Goal: Task Accomplishment & Management: Manage account settings

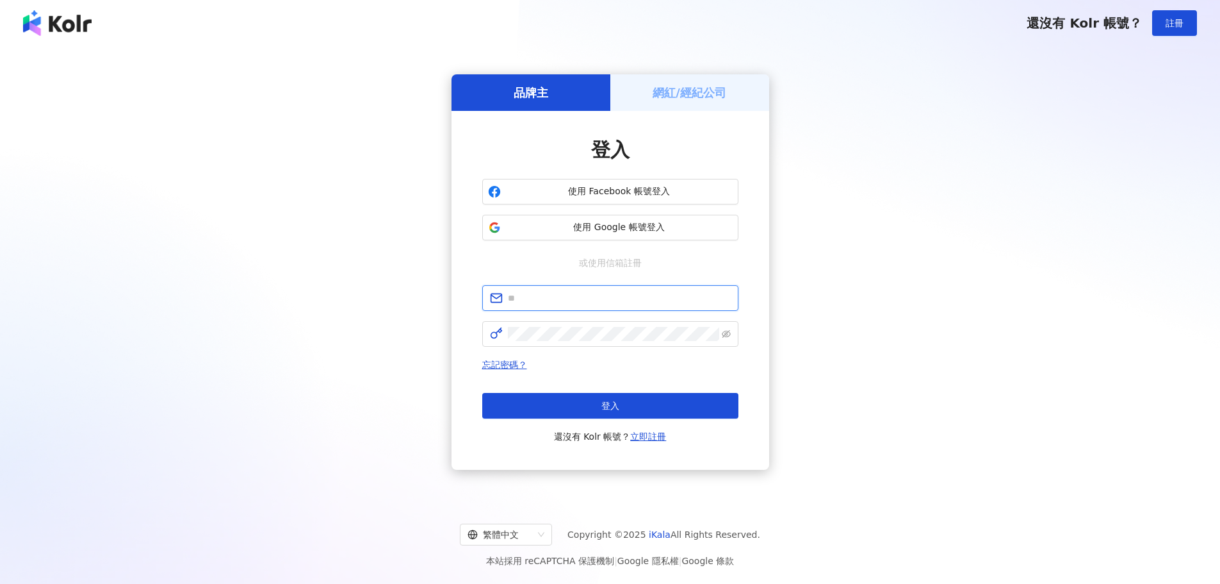
click at [605, 297] on input "text" at bounding box center [619, 298] width 223 height 14
type input "**********"
click at [598, 325] on span at bounding box center [610, 334] width 256 height 26
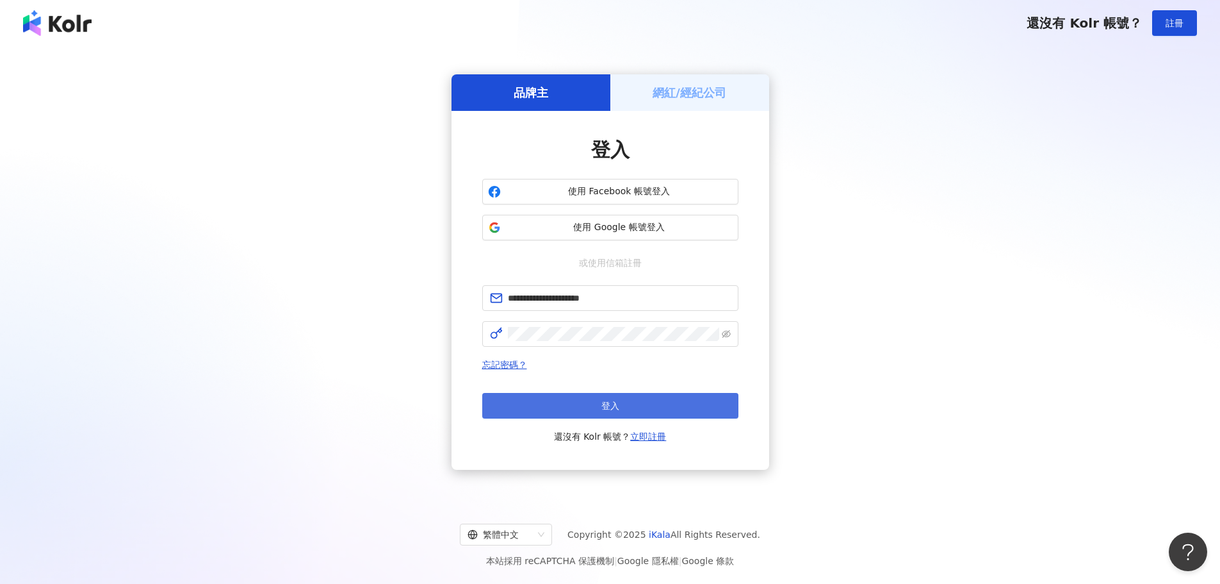
click at [582, 400] on button "登入" at bounding box center [610, 406] width 256 height 26
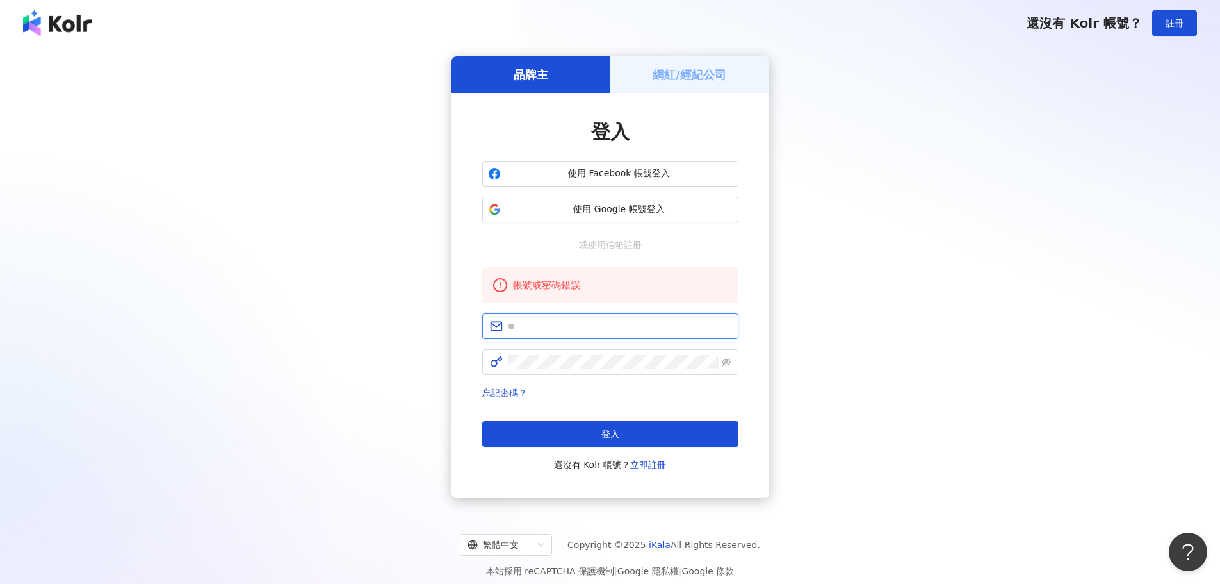
click at [611, 322] on input "text" at bounding box center [619, 326] width 223 height 14
type input "**********"
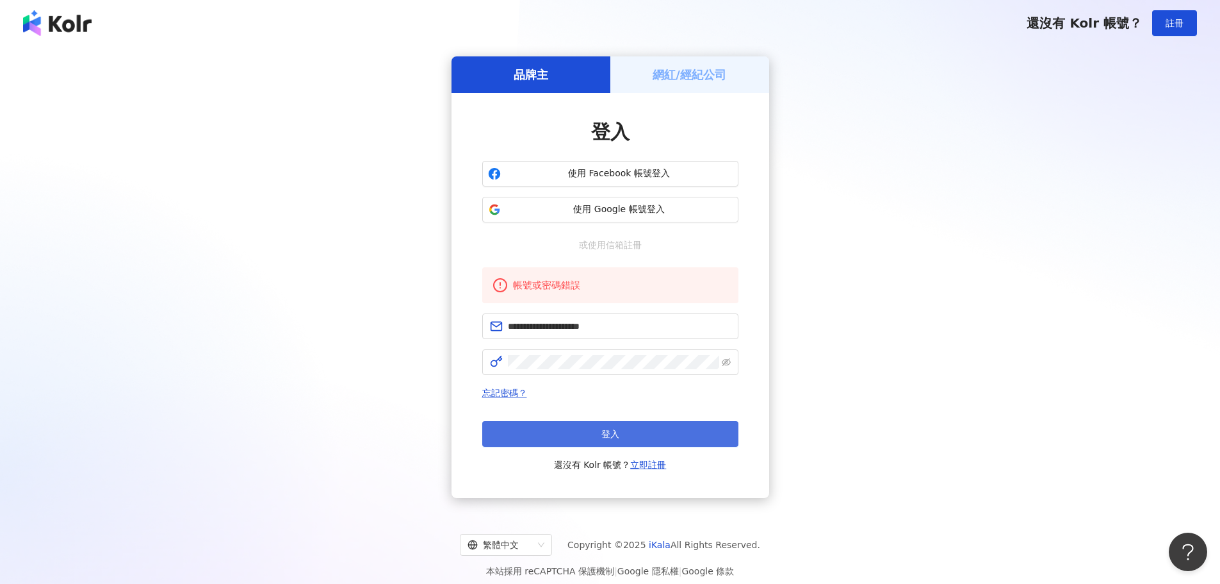
click at [600, 429] on button "登入" at bounding box center [610, 434] width 256 height 26
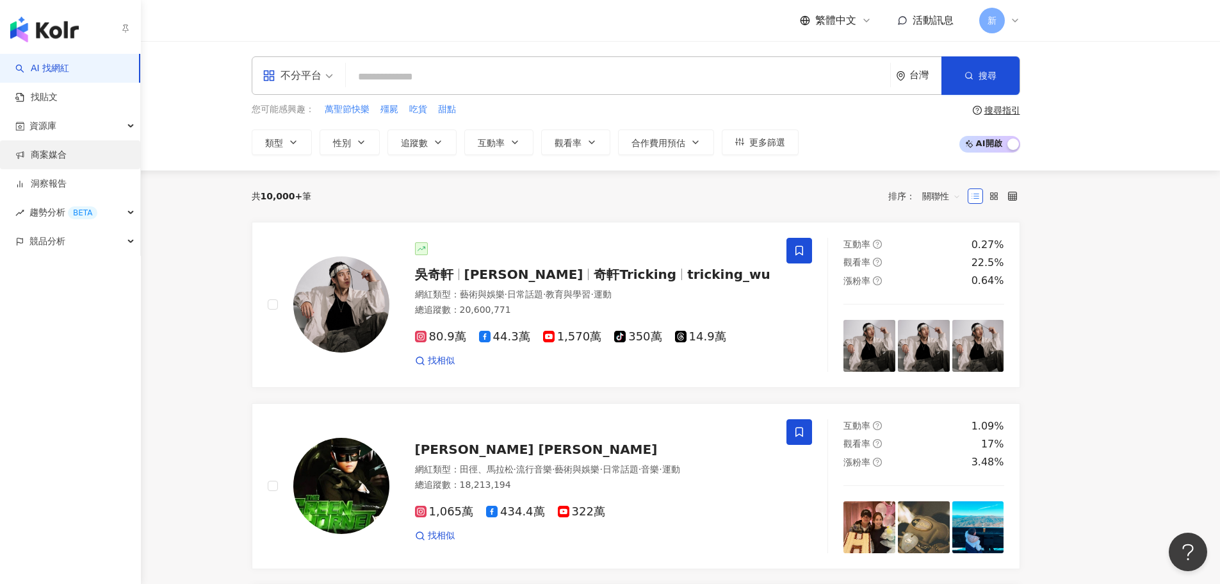
click at [66, 154] on link "商案媒合" at bounding box center [40, 155] width 51 height 13
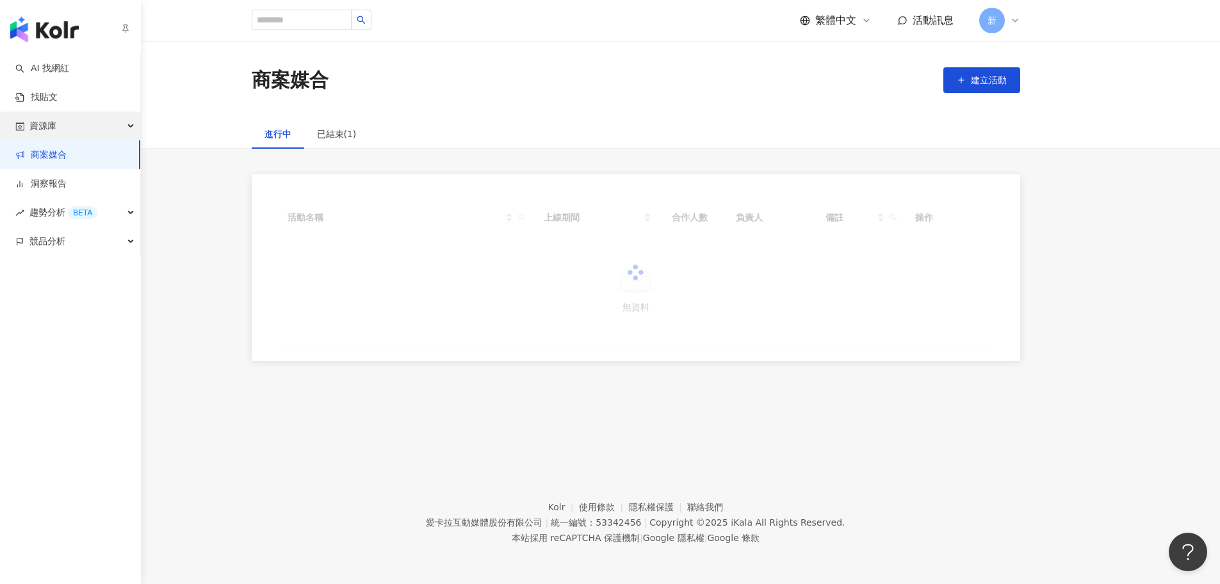
click at [69, 127] on div "資源庫" at bounding box center [70, 125] width 140 height 29
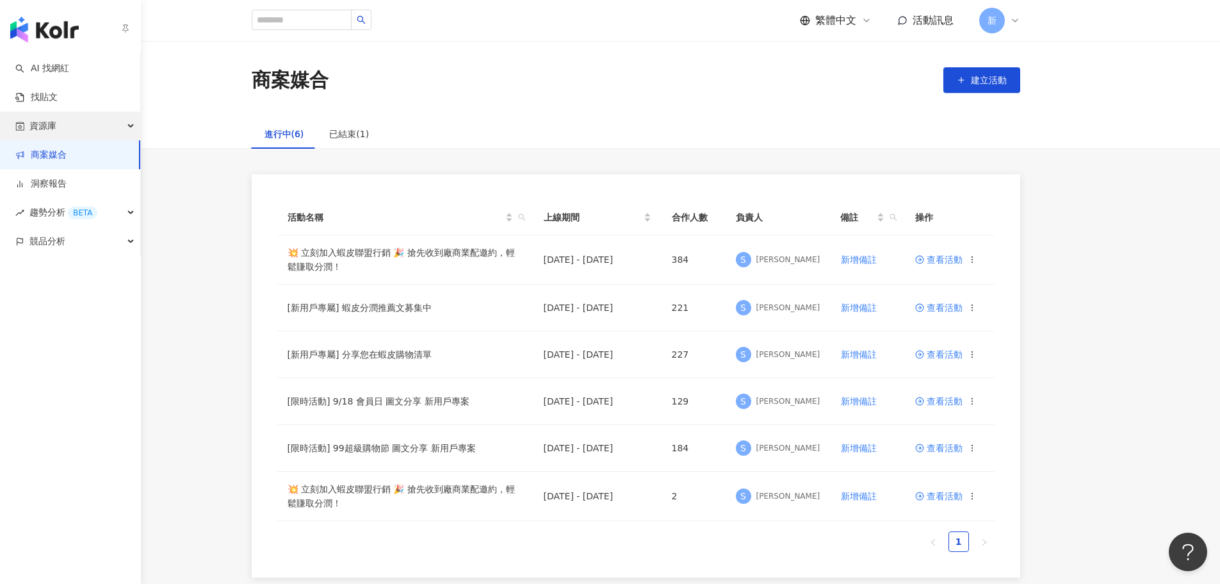
click at [89, 130] on div "資源庫" at bounding box center [70, 125] width 140 height 29
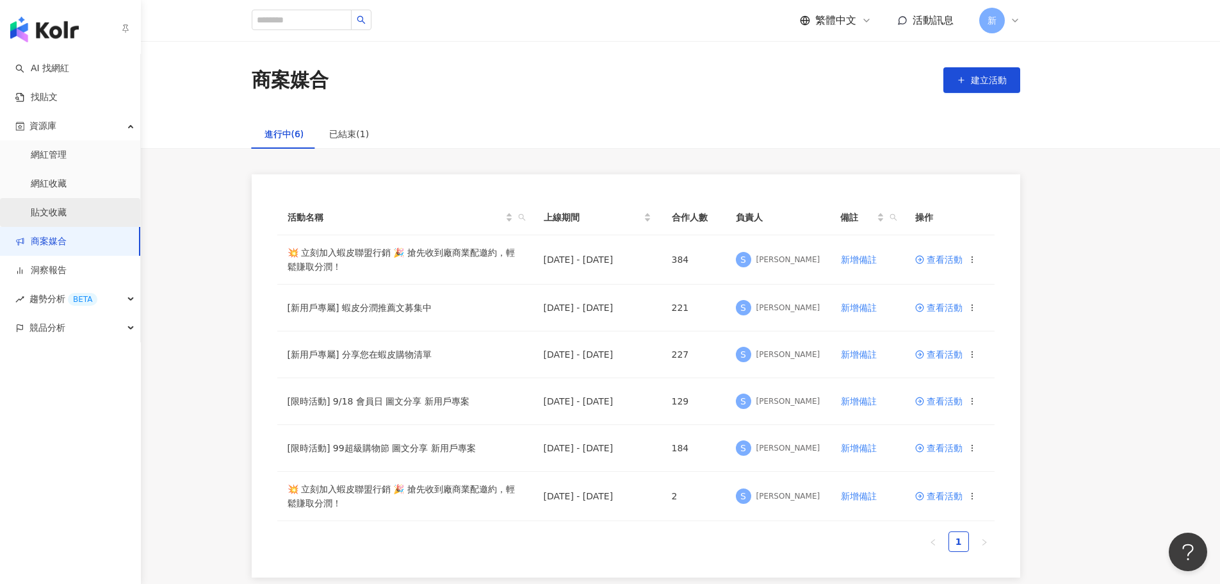
click at [53, 211] on link "貼文收藏" at bounding box center [49, 212] width 36 height 13
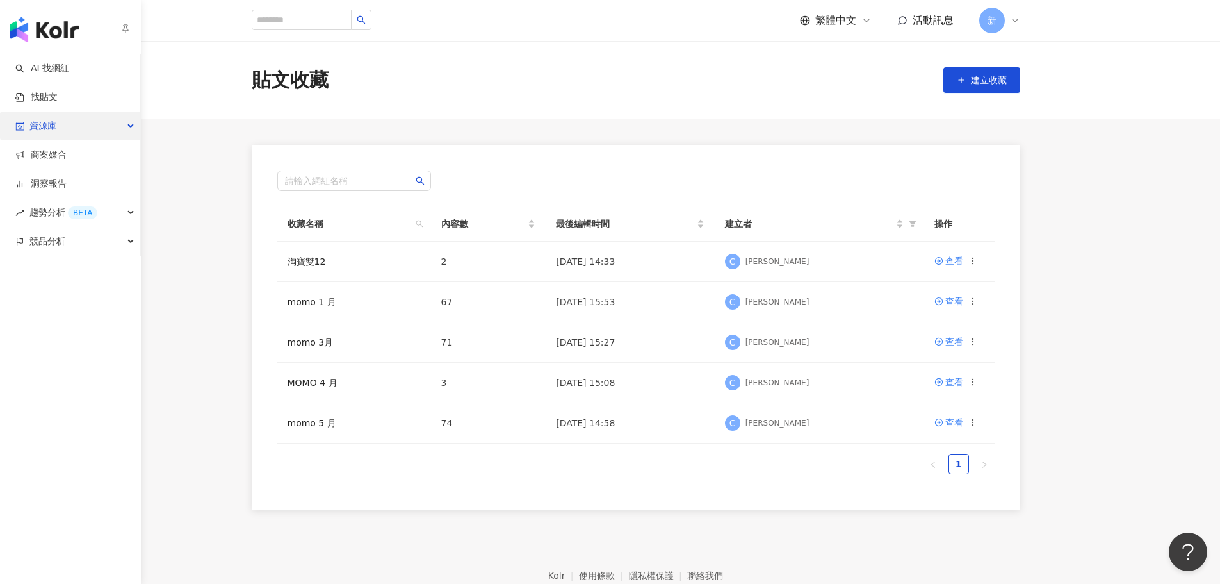
click at [129, 126] on icon "button" at bounding box center [132, 126] width 6 height 0
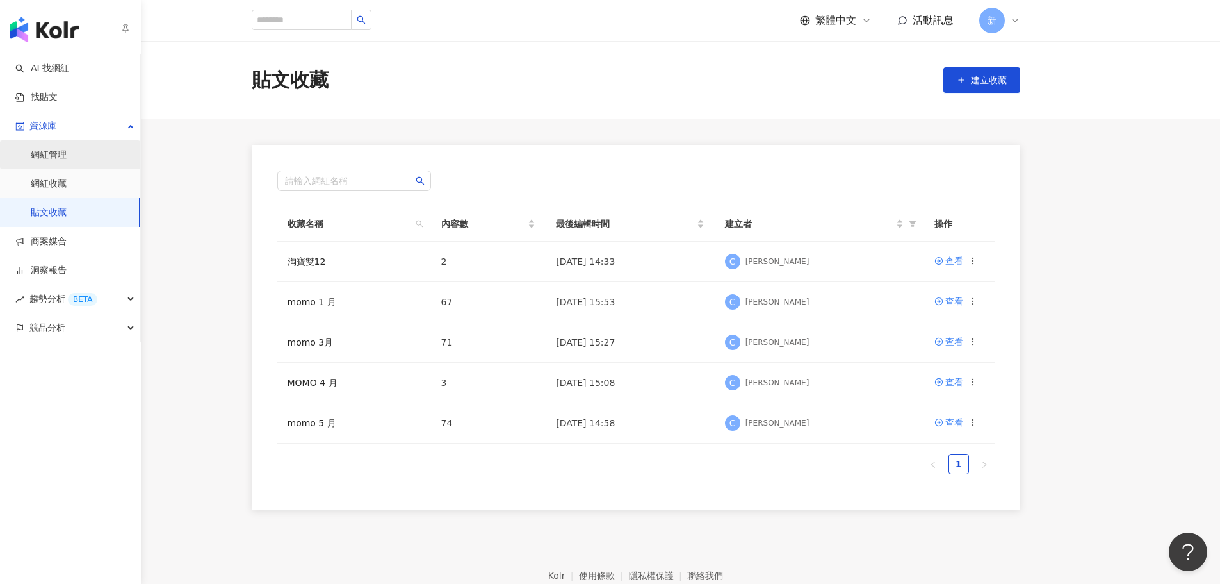
click at [67, 152] on link "網紅管理" at bounding box center [49, 155] width 36 height 13
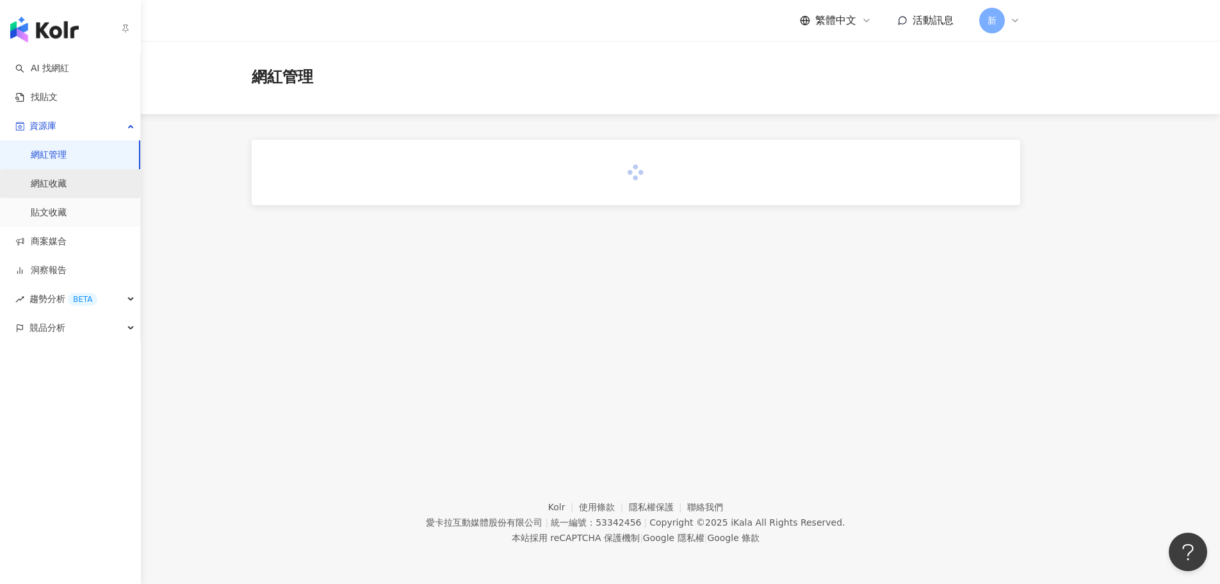
click at [67, 185] on link "網紅收藏" at bounding box center [49, 183] width 36 height 13
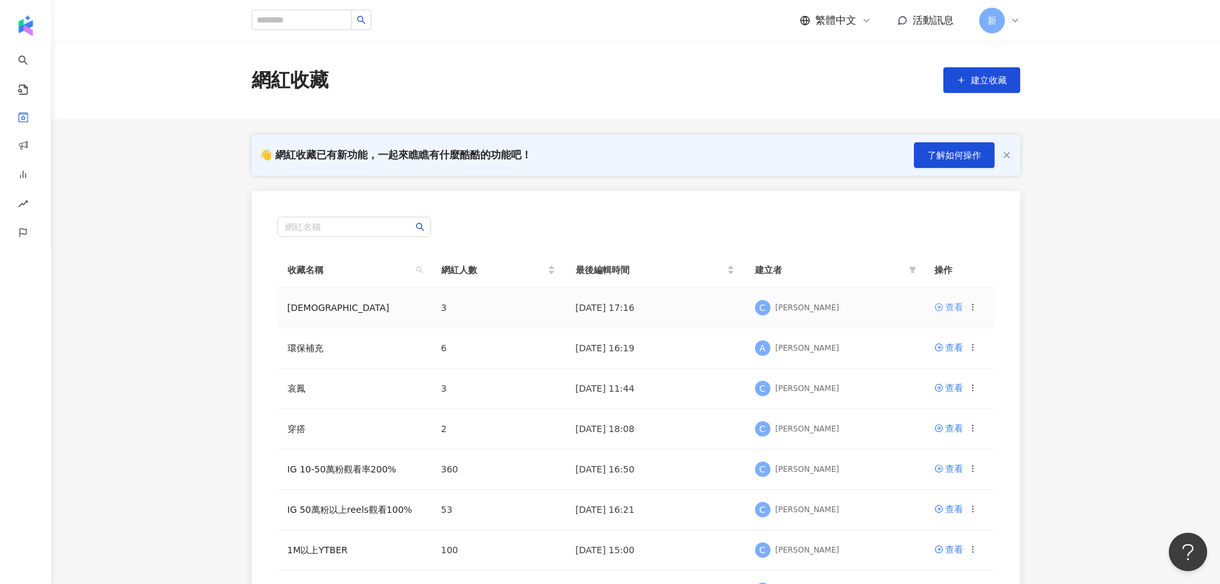
click at [951, 308] on div "查看" at bounding box center [954, 307] width 18 height 14
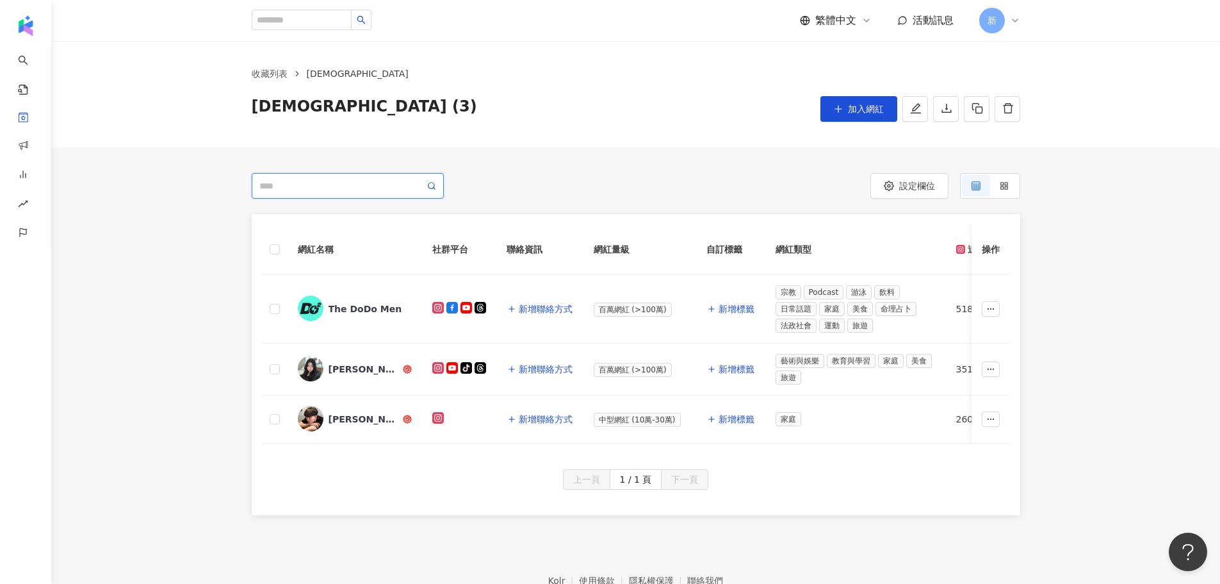
click at [357, 179] on input "search" at bounding box center [341, 186] width 165 height 14
type input "*"
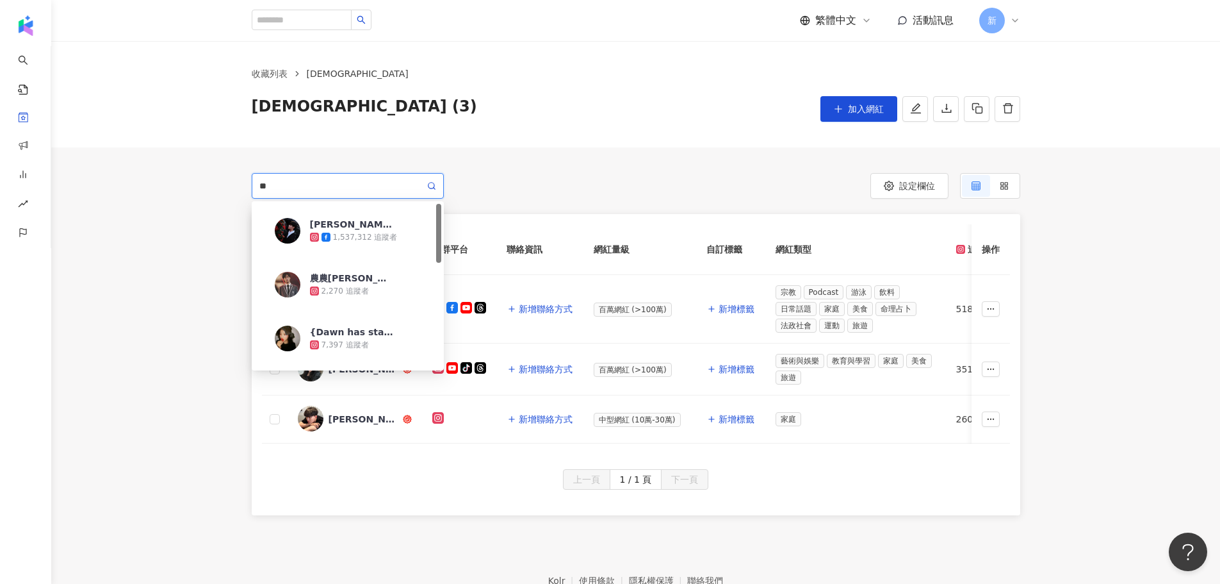
type input "*"
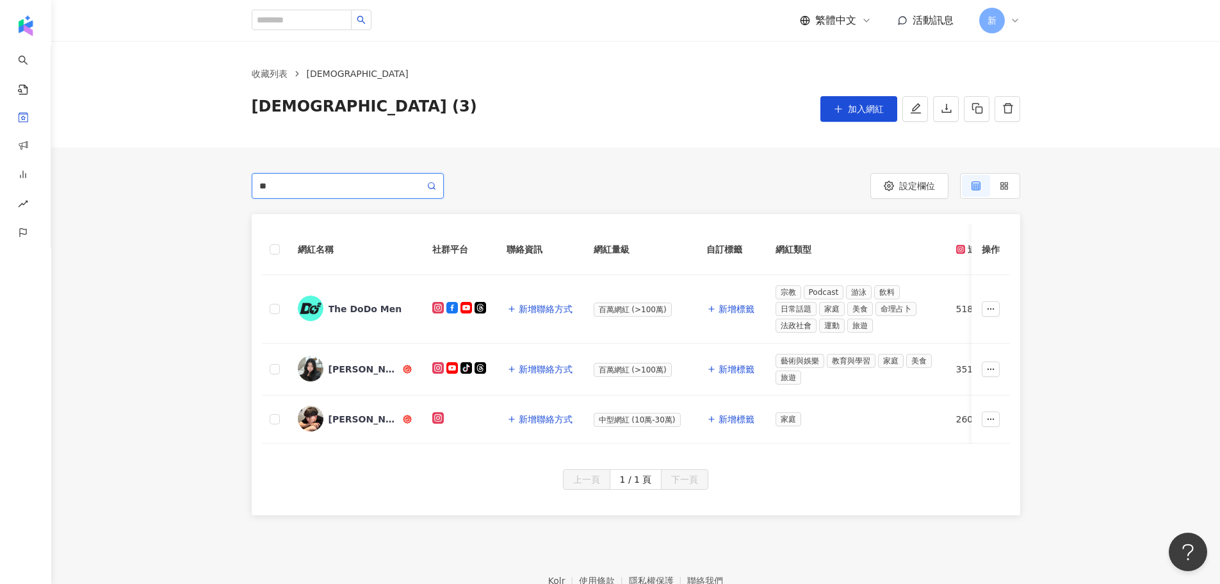
click at [439, 186] on span "**" at bounding box center [348, 186] width 192 height 26
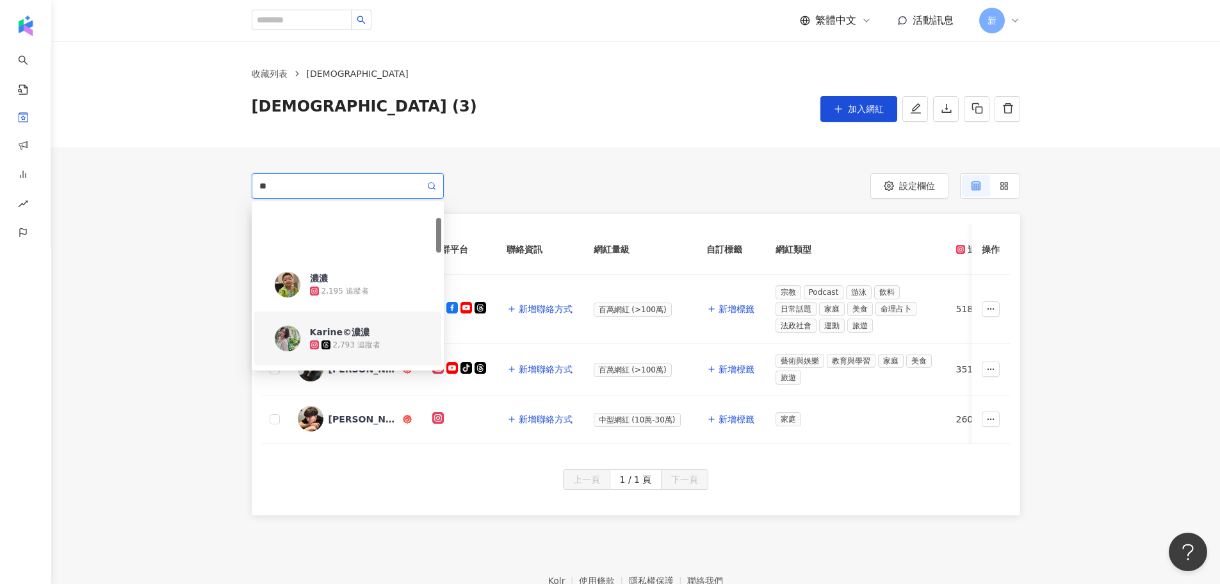
scroll to position [128, 0]
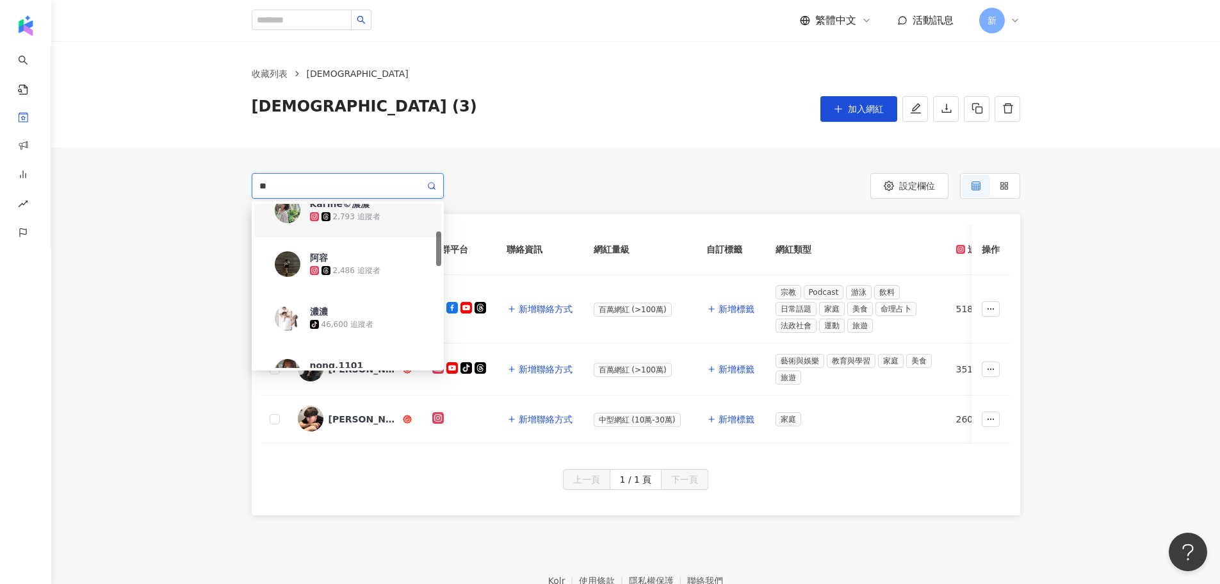
drag, startPoint x: 335, startPoint y: 188, endPoint x: 241, endPoint y: 185, distance: 94.2
click at [241, 185] on div "** d0c200da-2ece-4cc1-8f3d-9f2a096d4790 38c9465b-2691-4f1b-8c07-4540b8e7961d 40…" at bounding box center [636, 186] width 820 height 26
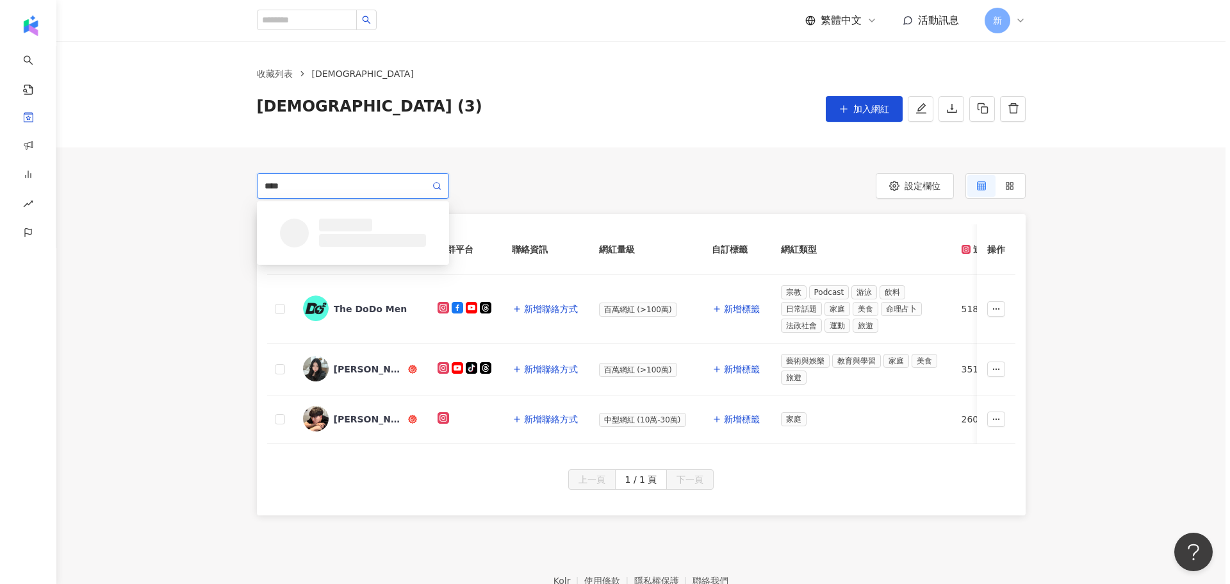
scroll to position [0, 0]
type input "*****"
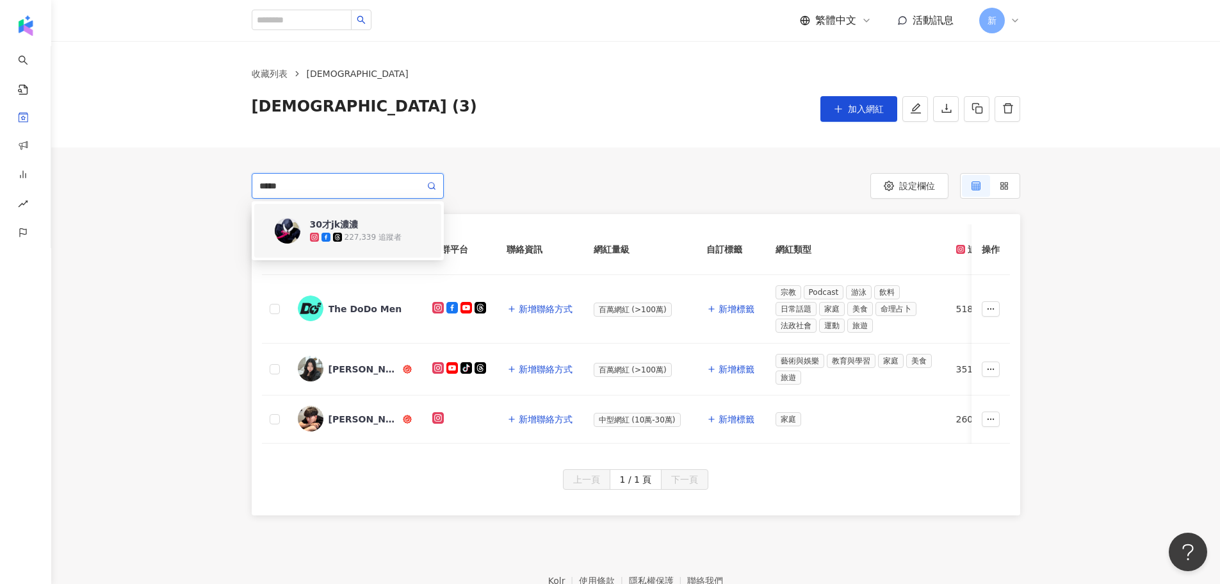
click at [363, 229] on span "30才jk濃濃" at bounding box center [351, 224] width 83 height 13
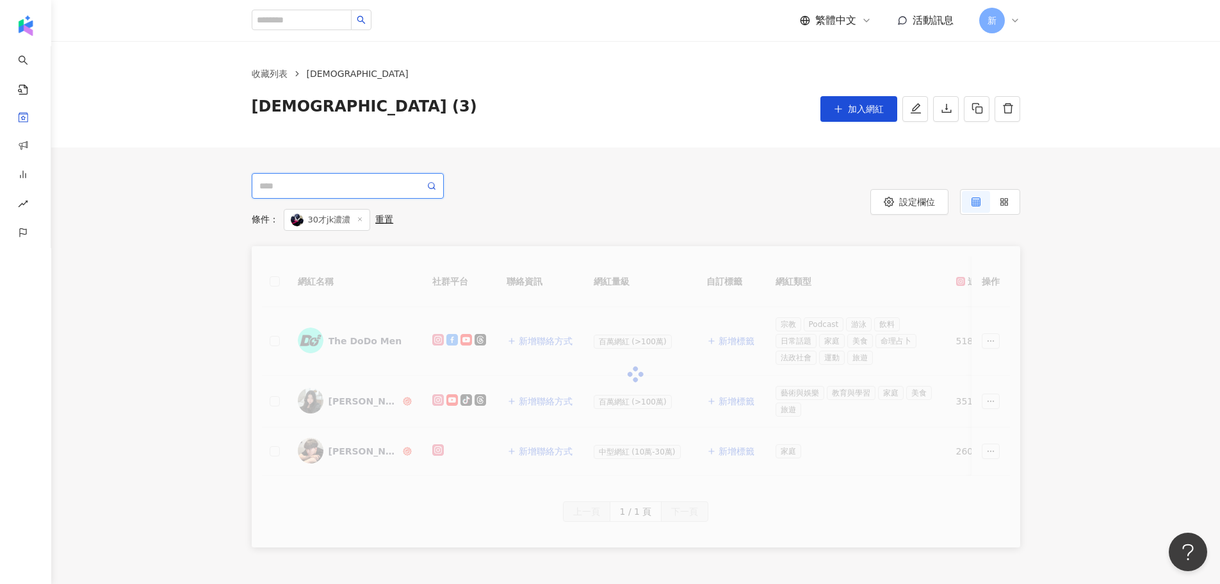
click at [347, 184] on input "search" at bounding box center [341, 186] width 165 height 14
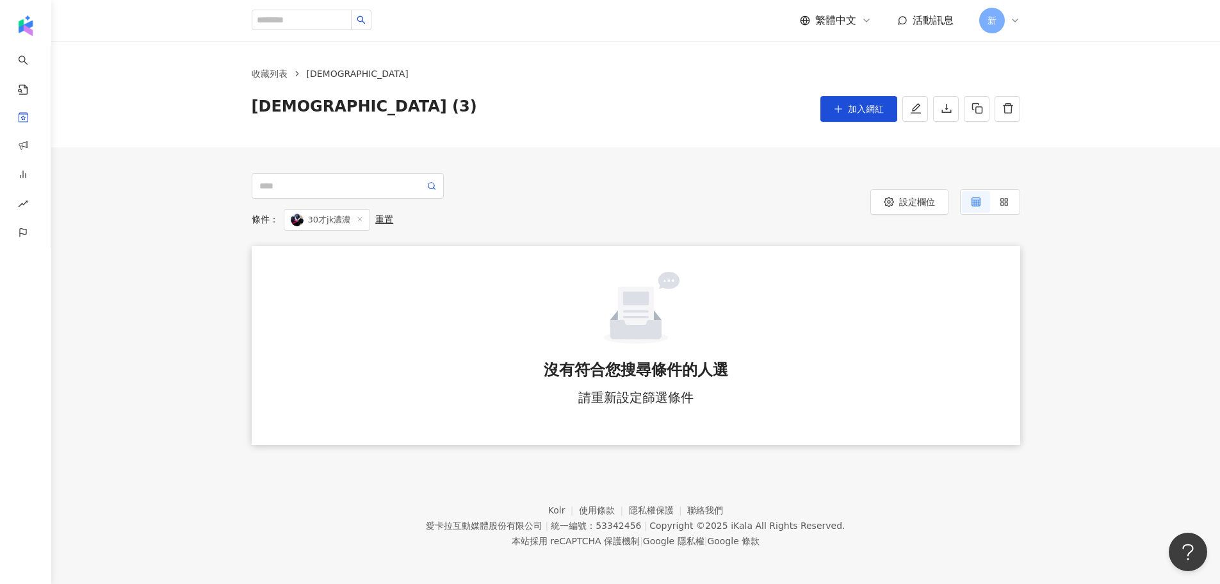
click at [375, 219] on div "重置" at bounding box center [384, 220] width 18 height 12
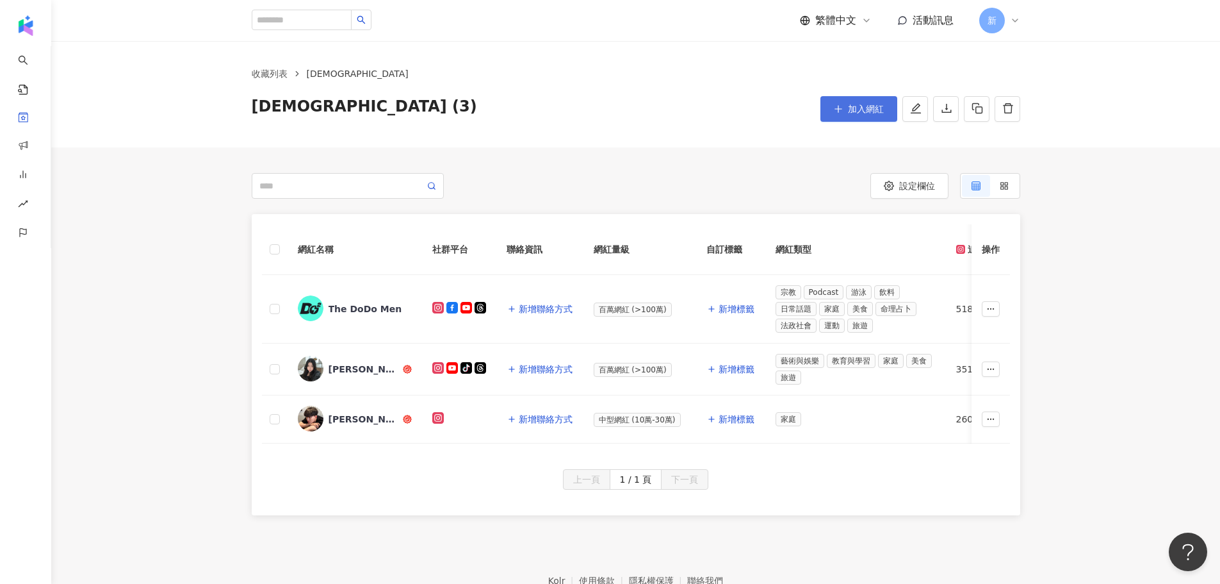
click at [858, 111] on span "加入網紅" at bounding box center [866, 109] width 36 height 10
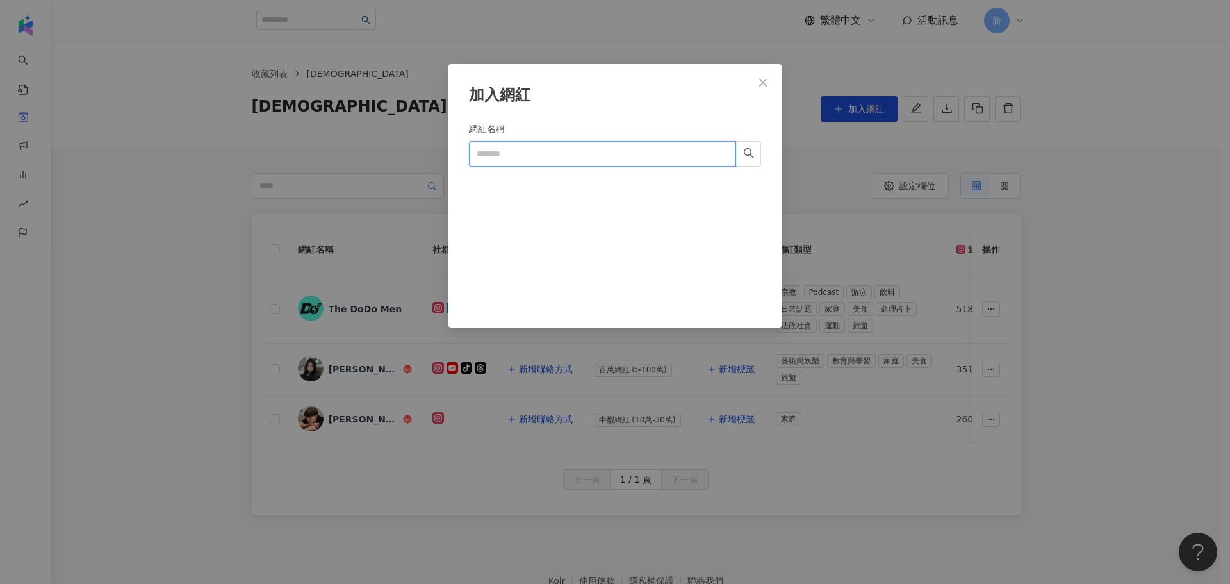
click at [537, 159] on input "網紅名稱" at bounding box center [602, 154] width 267 height 26
type input "*"
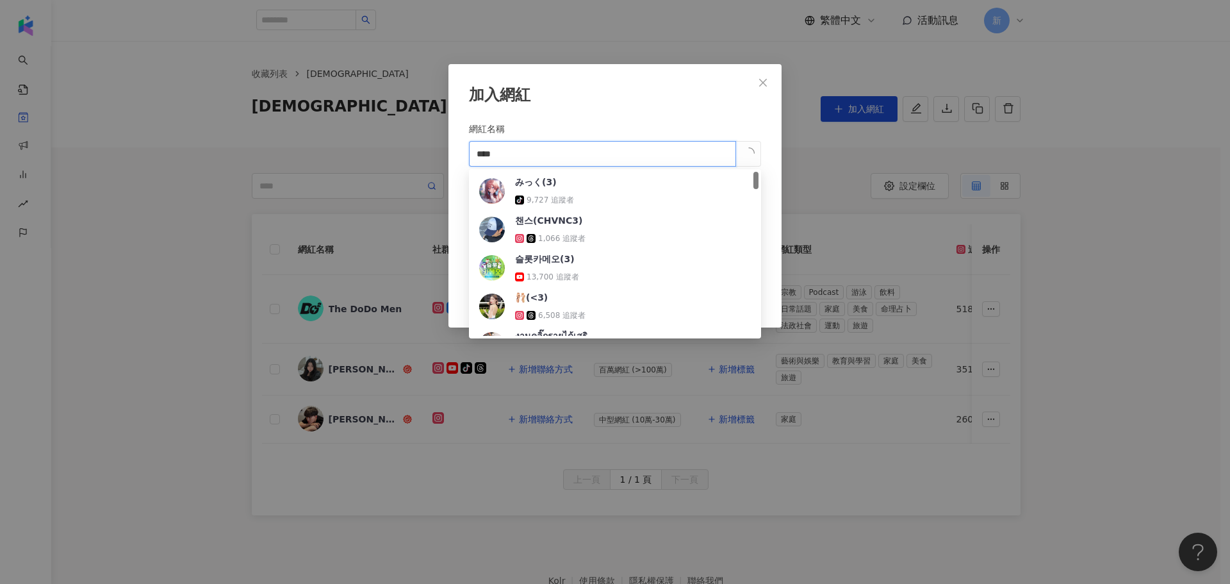
type input "*****"
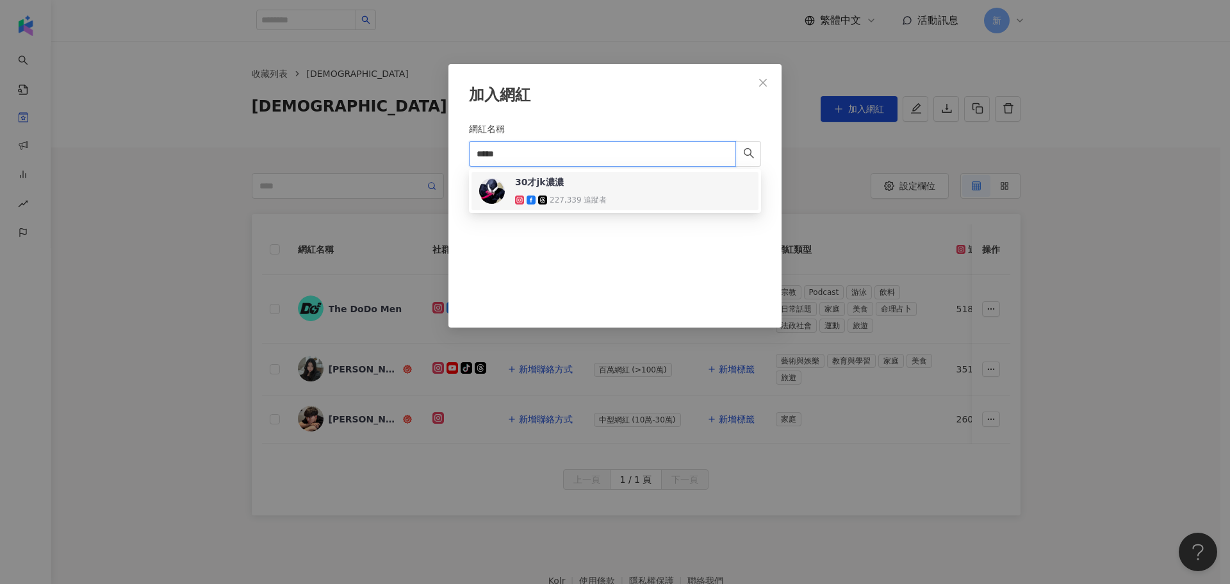
click at [596, 186] on span "30才jk濃濃" at bounding box center [556, 182] width 83 height 13
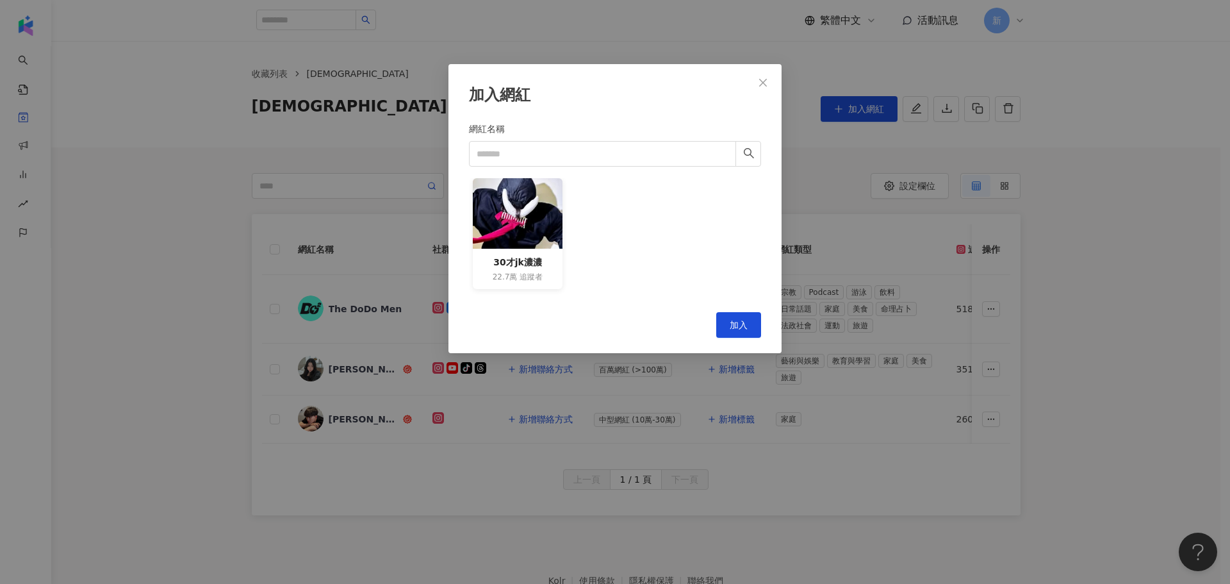
click at [612, 167] on form "網紅名稱 30才jk濃濃 22.7萬 追蹤者" at bounding box center [615, 209] width 292 height 175
click at [613, 149] on input "網紅名稱" at bounding box center [602, 154] width 267 height 26
type input "*"
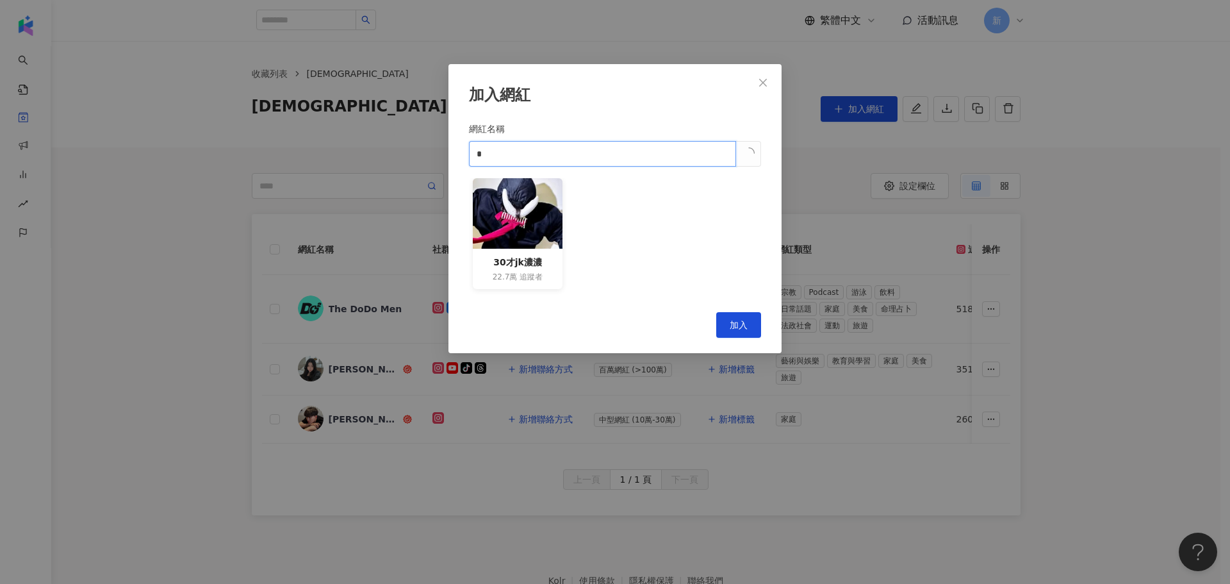
type input "*"
type input "**"
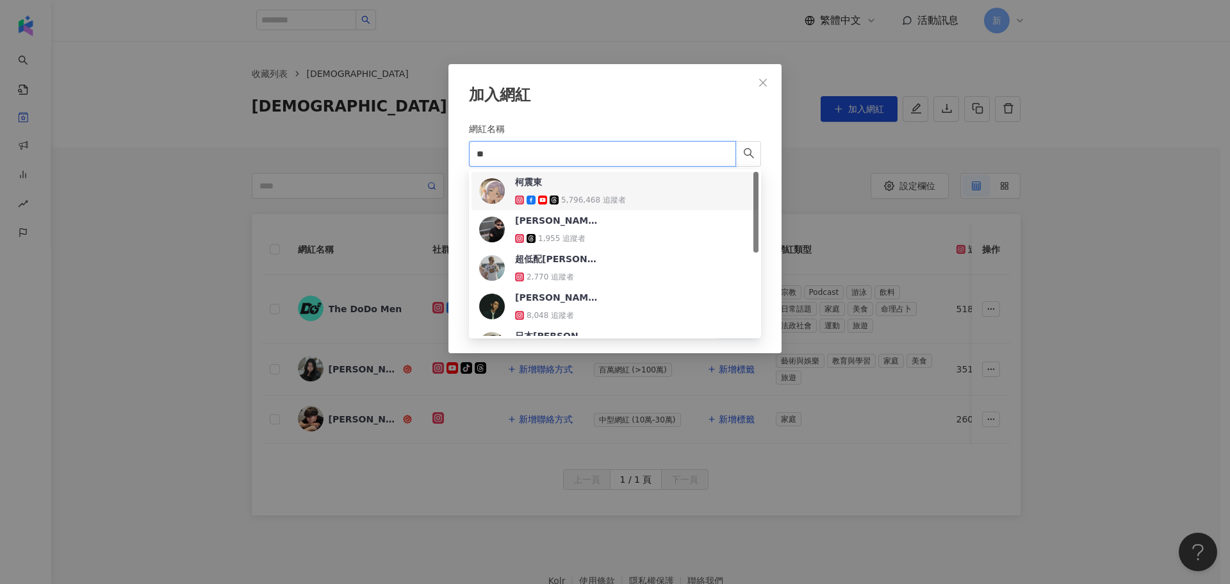
click at [562, 192] on div "柯震東 5,796,468 追蹤者" at bounding box center [570, 191] width 111 height 31
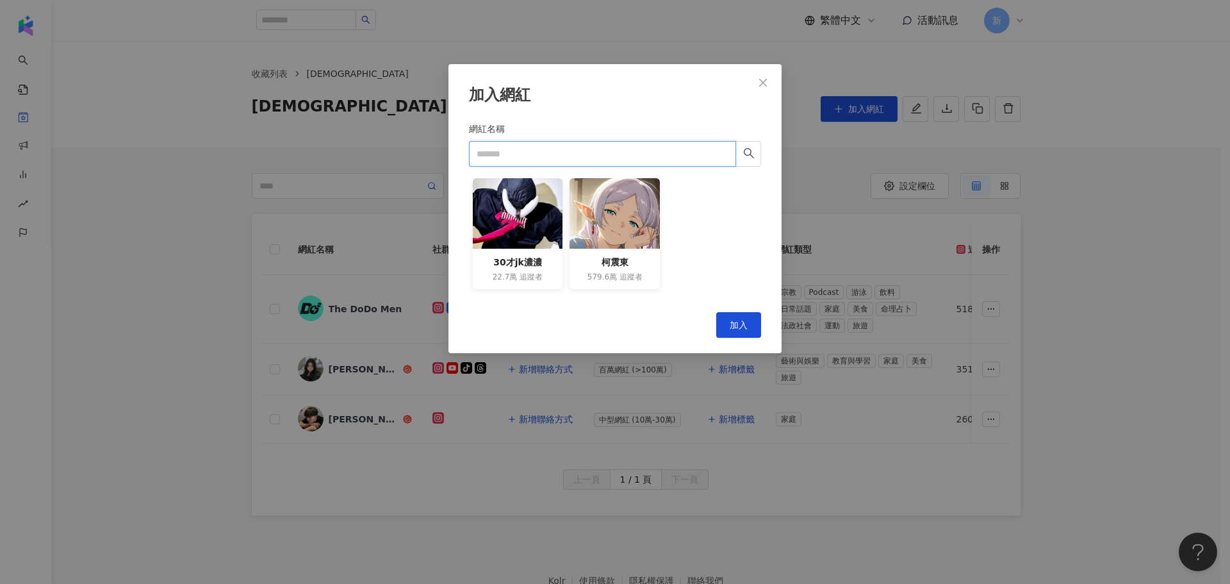
click at [608, 149] on input "網紅名稱" at bounding box center [602, 154] width 267 height 26
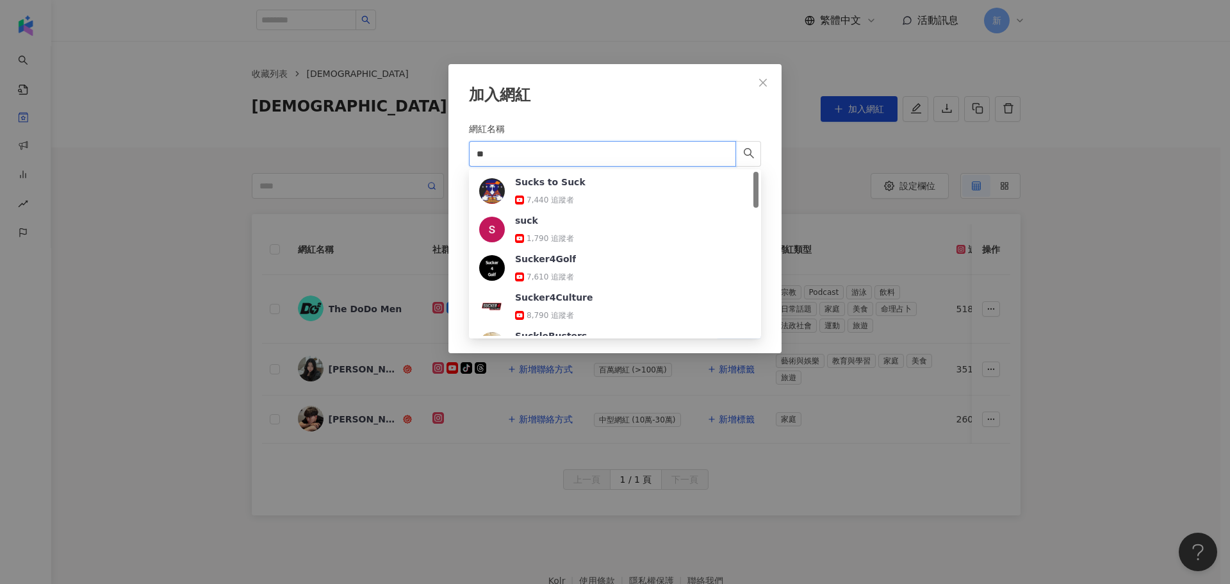
type input "*"
type input "**"
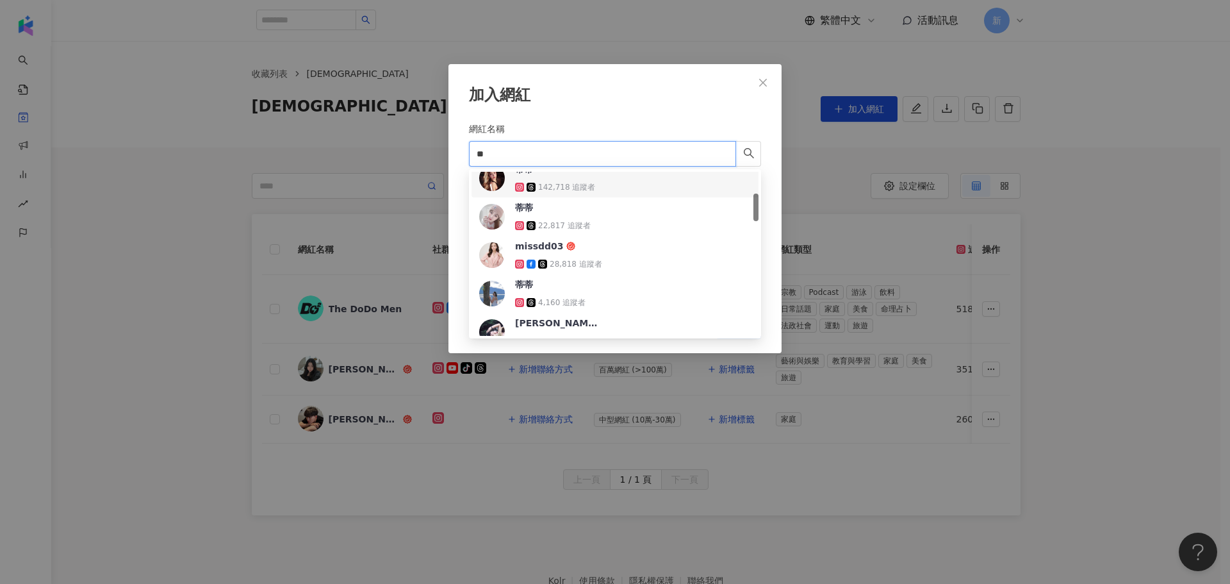
scroll to position [192, 0]
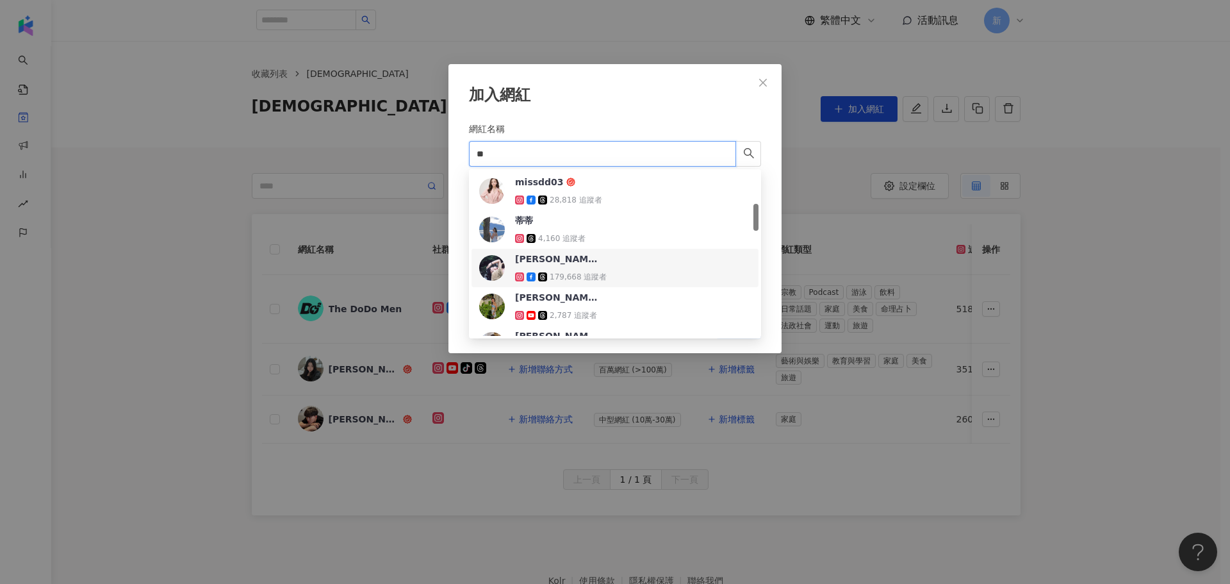
click at [594, 266] on div "Wendy Chen 179,668 追蹤者" at bounding box center [561, 267] width 92 height 31
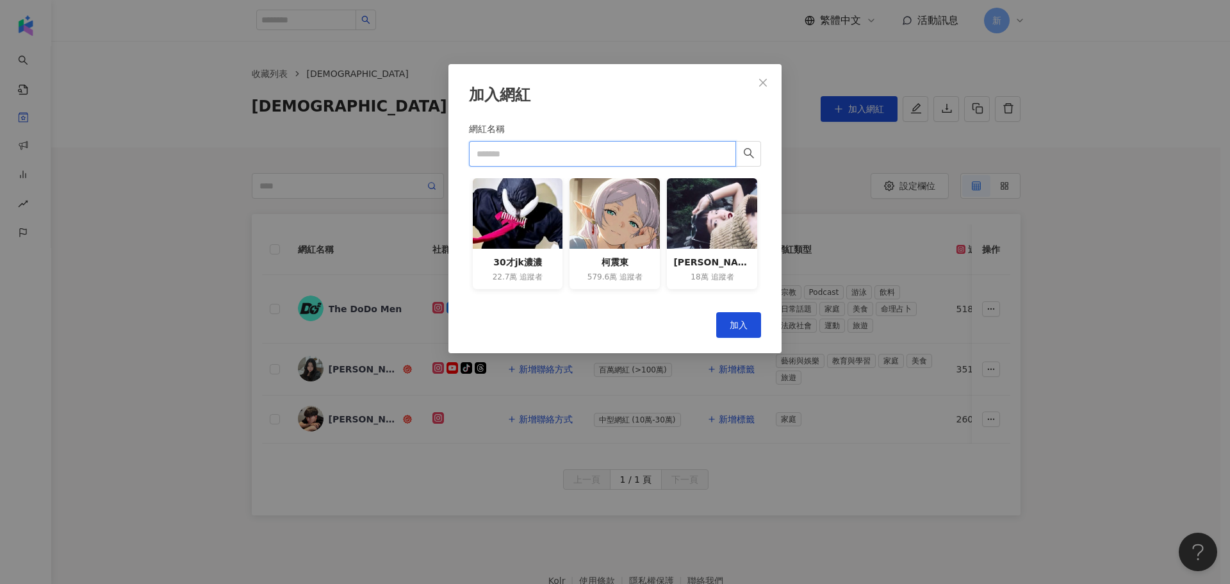
click at [588, 147] on input "網紅名稱" at bounding box center [602, 154] width 267 height 26
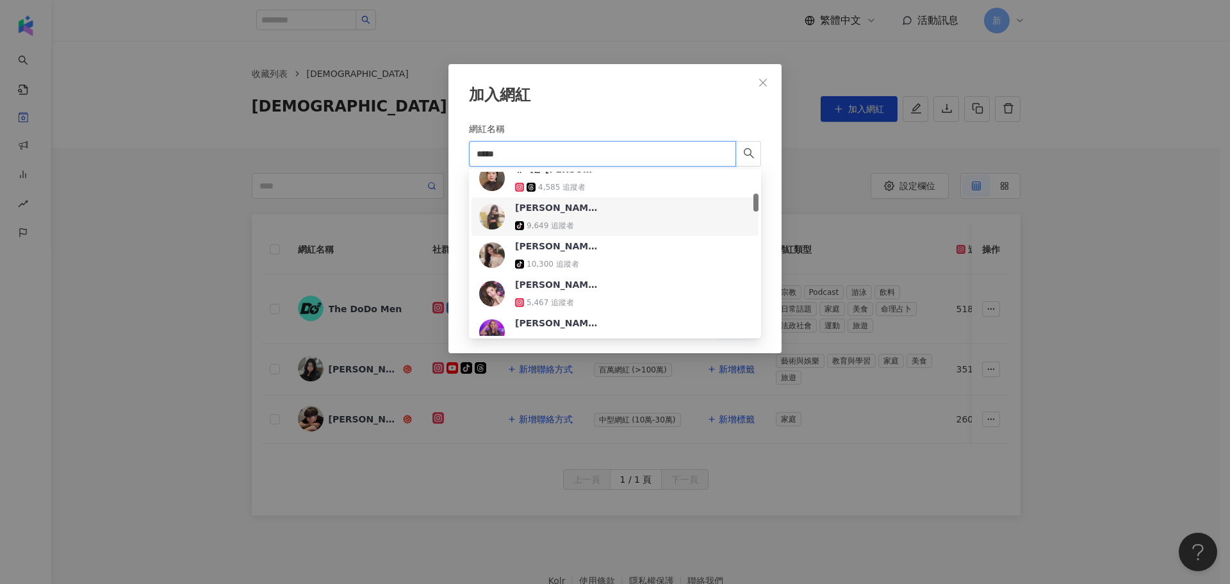
scroll to position [0, 0]
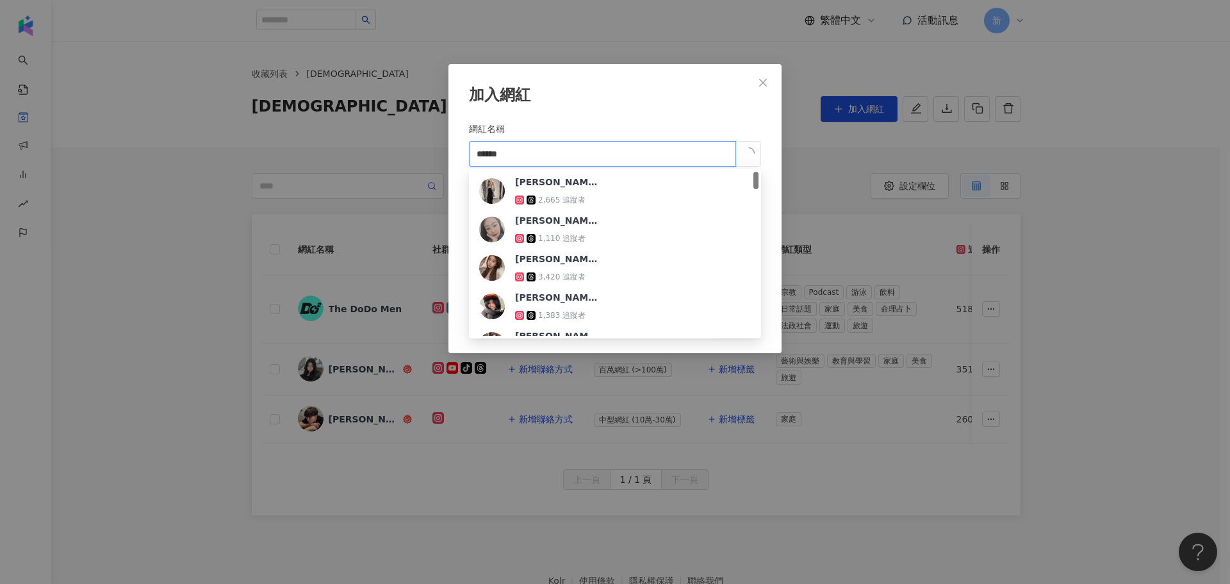
type input "*******"
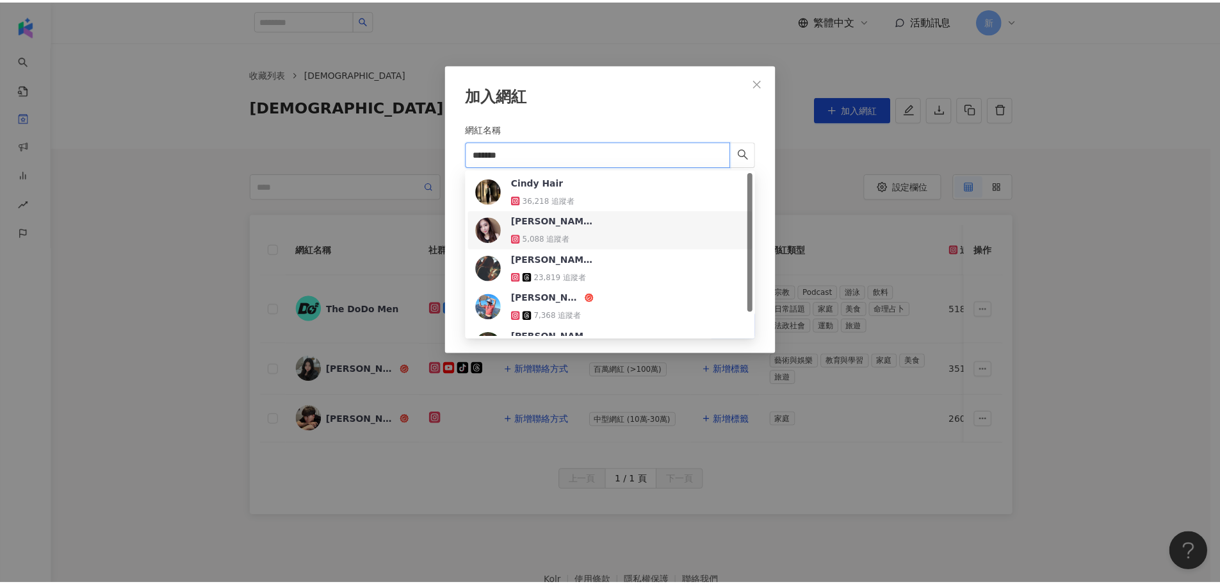
scroll to position [28, 0]
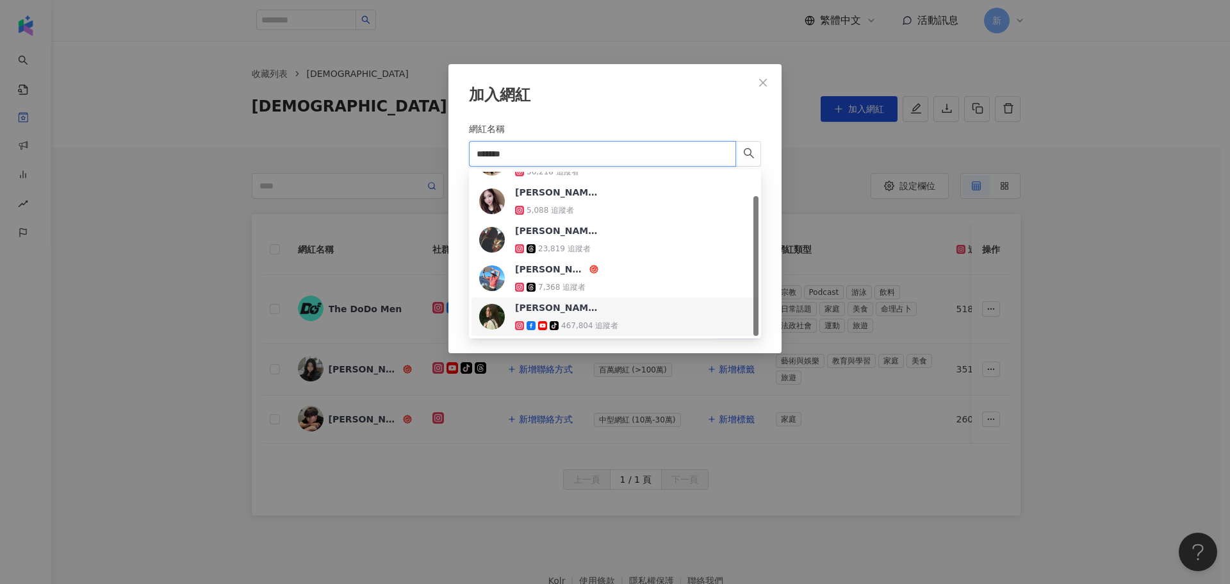
click at [555, 314] on div "Cindy H tiktok-icon 467,804 追蹤者" at bounding box center [566, 316] width 103 height 31
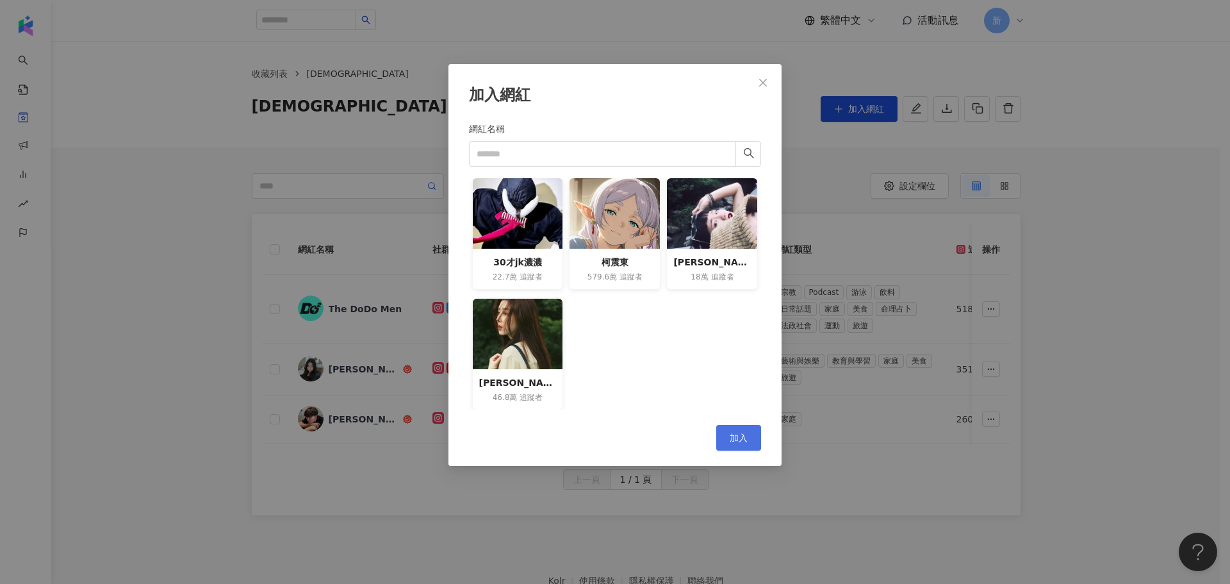
click at [731, 441] on span "加入" at bounding box center [739, 437] width 18 height 10
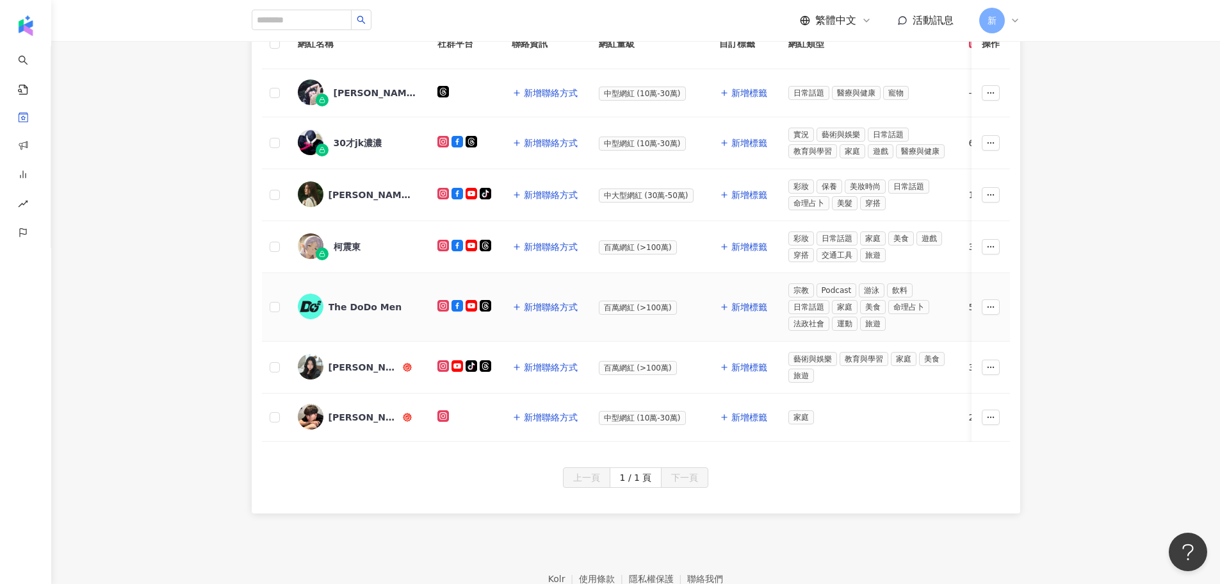
scroll to position [94, 0]
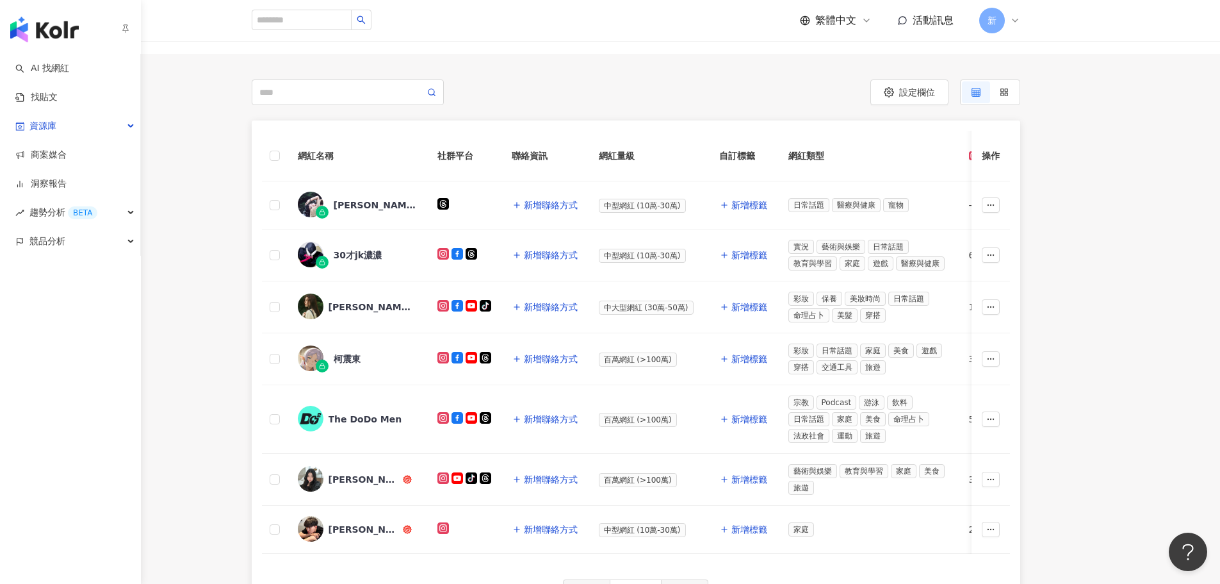
click at [45, 26] on img "button" at bounding box center [44, 30] width 69 height 26
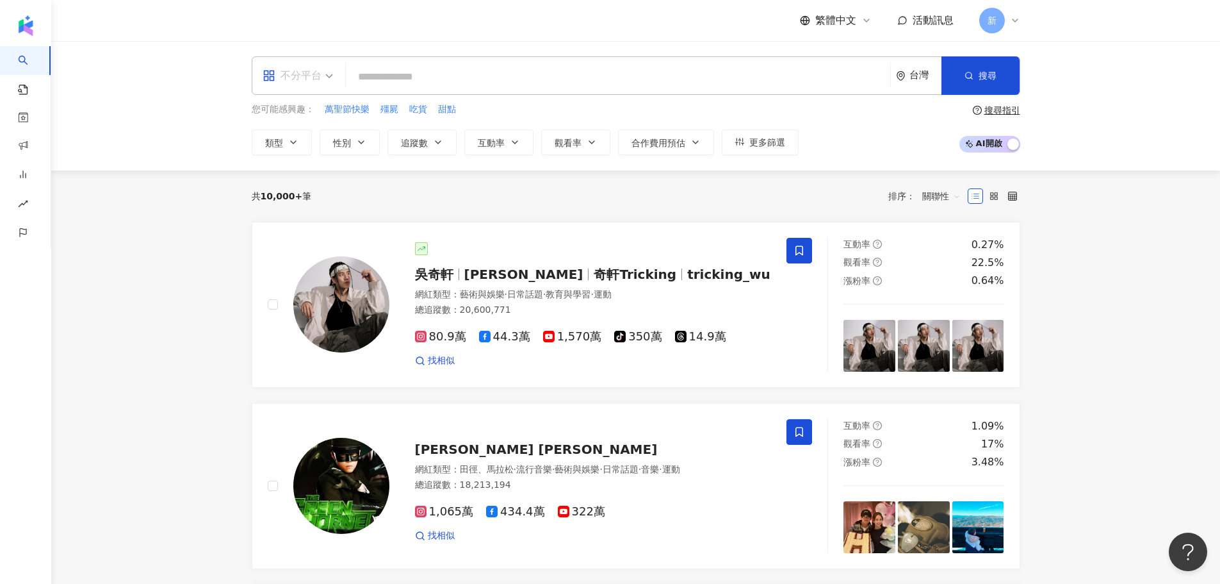
click at [318, 76] on div "不分平台" at bounding box center [292, 75] width 59 height 20
click at [318, 135] on div "Instagram" at bounding box center [302, 135] width 72 height 16
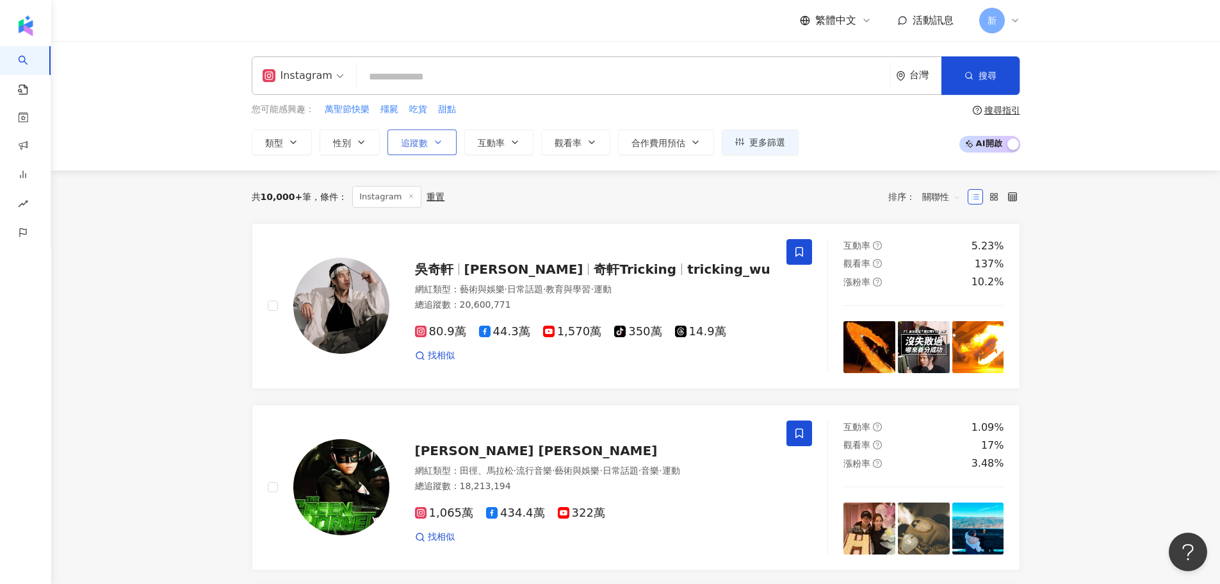
click at [434, 137] on icon "button" at bounding box center [438, 142] width 10 height 10
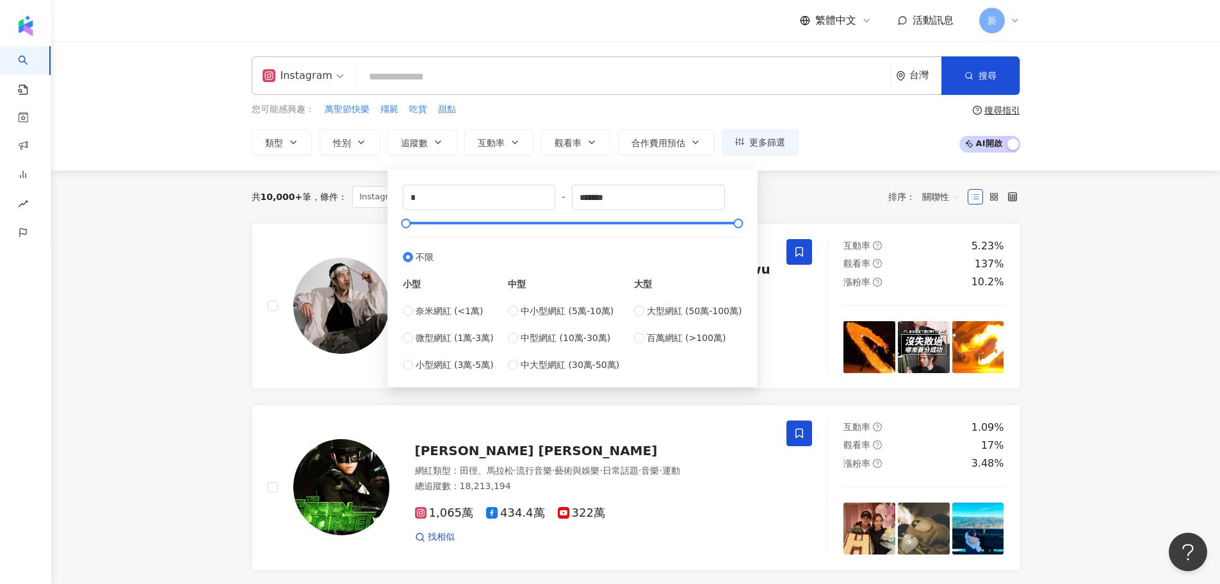
click at [529, 345] on div "中小型網紅 (5萬-10萬) 中型網紅 (10萬-30萬) 中大型網紅 (30萬-50萬)" at bounding box center [563, 338] width 111 height 68
type input "******"
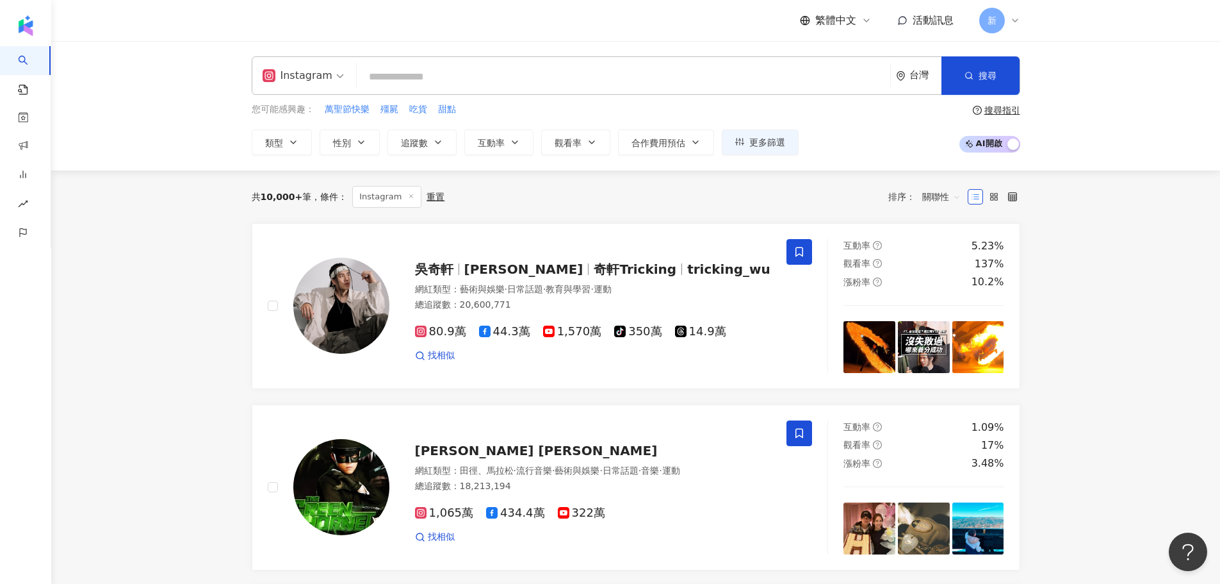
click at [797, 195] on div "共 10,000+ 筆 條件 ： Instagram 重置 排序： 關聯性" at bounding box center [636, 197] width 769 height 22
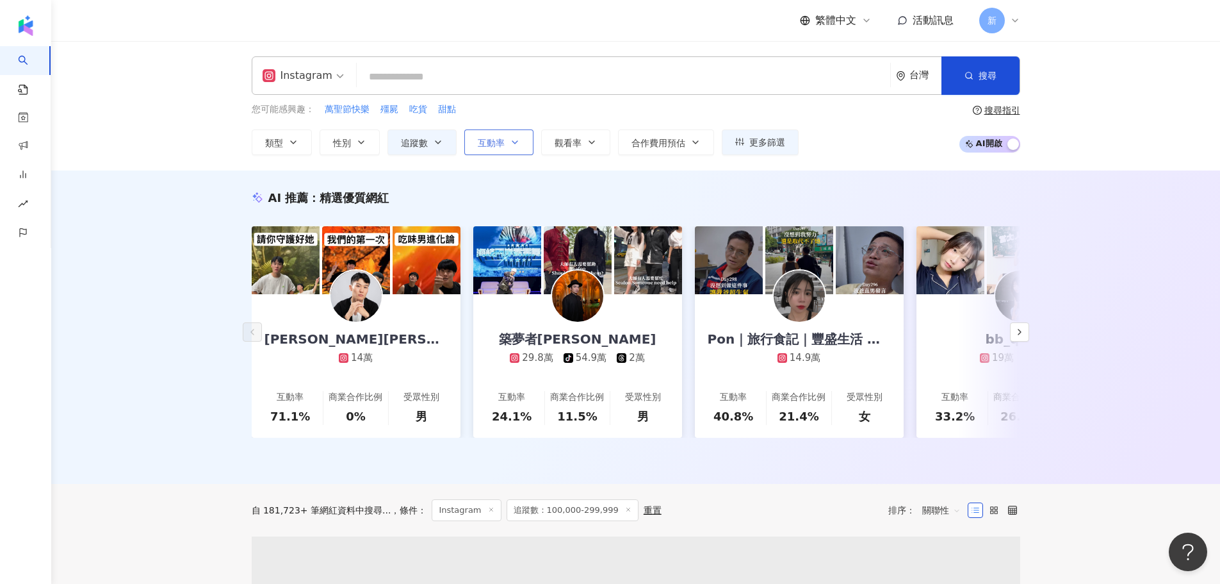
click at [512, 145] on icon "button" at bounding box center [515, 142] width 10 height 10
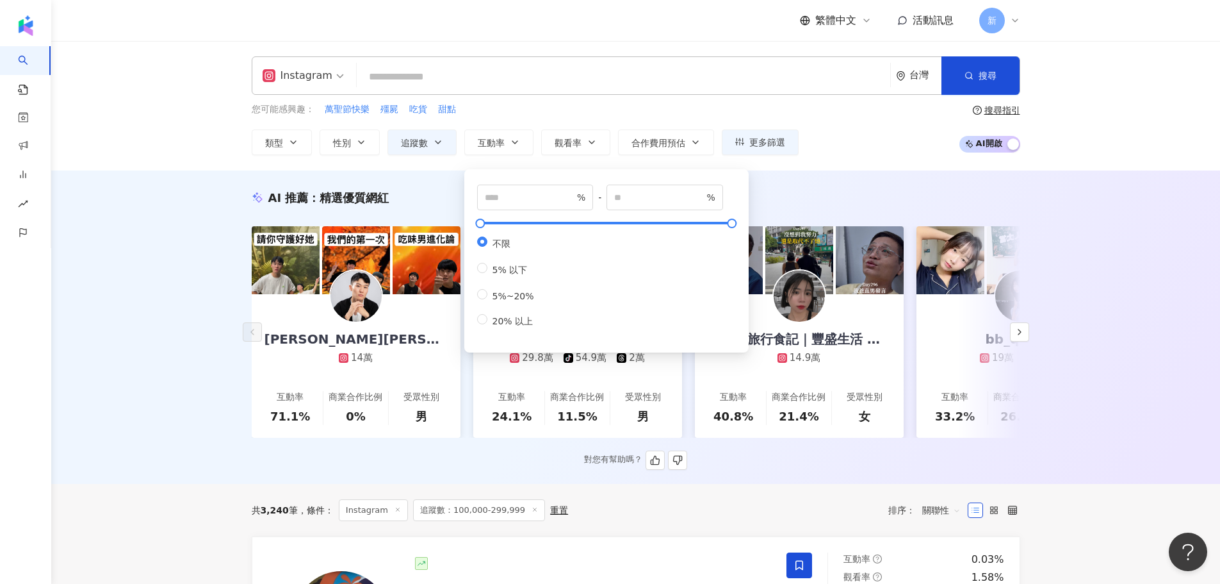
click at [430, 192] on div "AI 推薦 ： 精選優質網紅" at bounding box center [636, 198] width 769 height 16
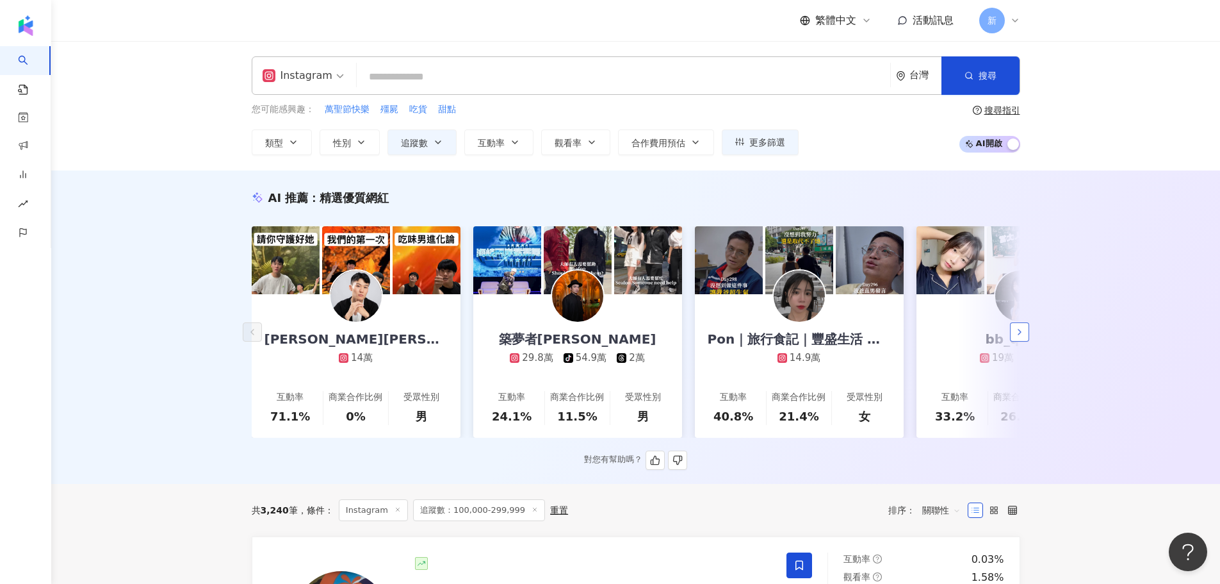
click at [1025, 341] on button "button" at bounding box center [1019, 331] width 19 height 19
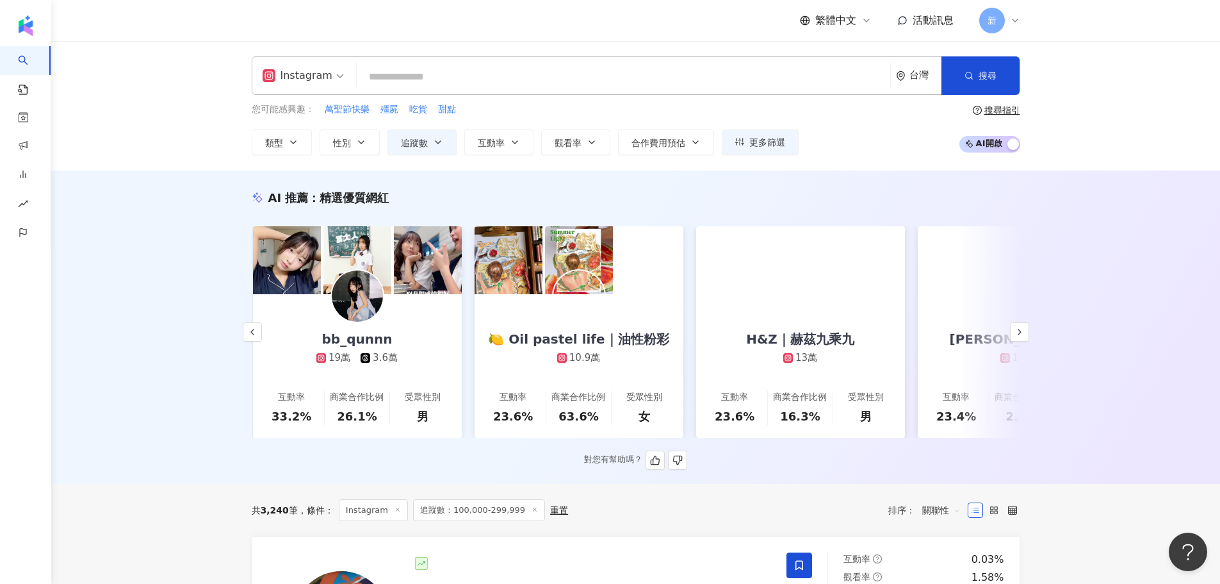
scroll to position [0, 665]
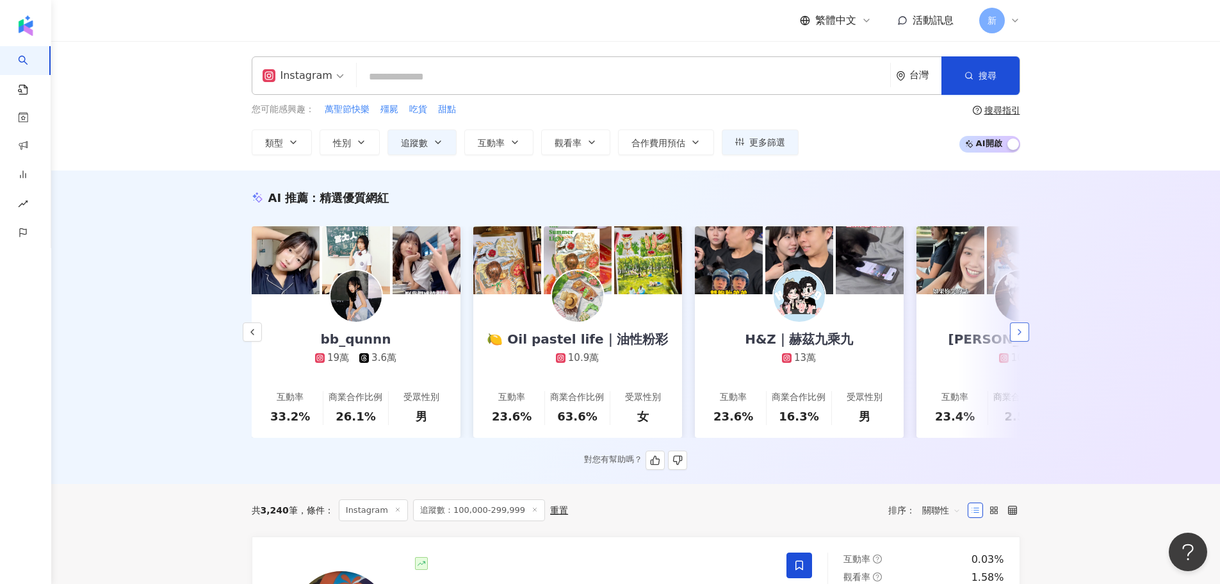
click at [1020, 337] on icon "button" at bounding box center [1020, 332] width 10 height 10
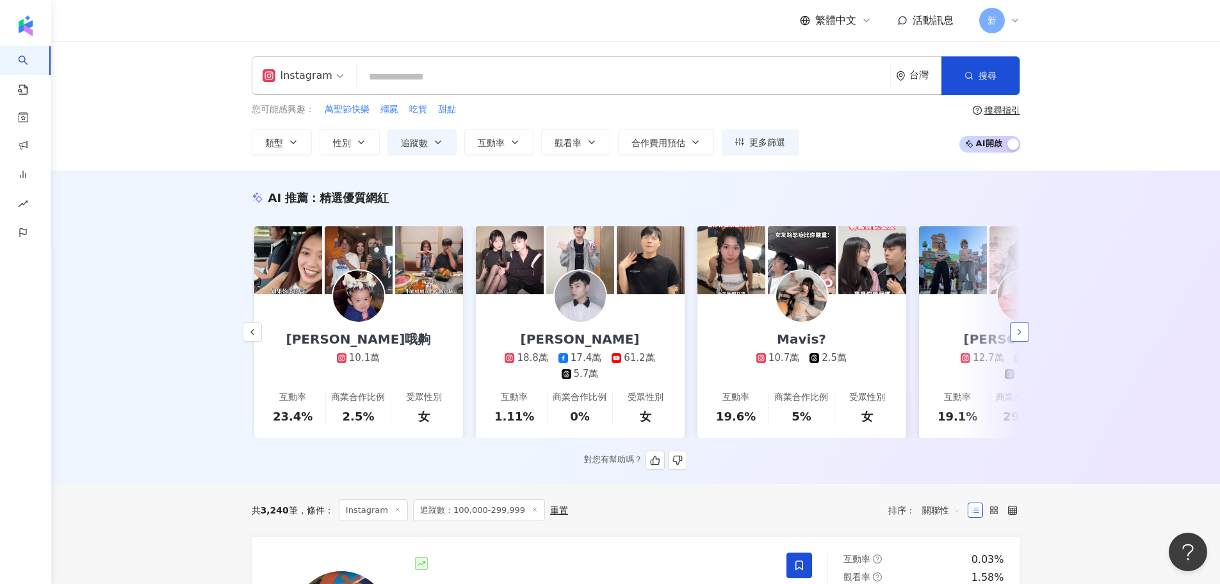
scroll to position [0, 1330]
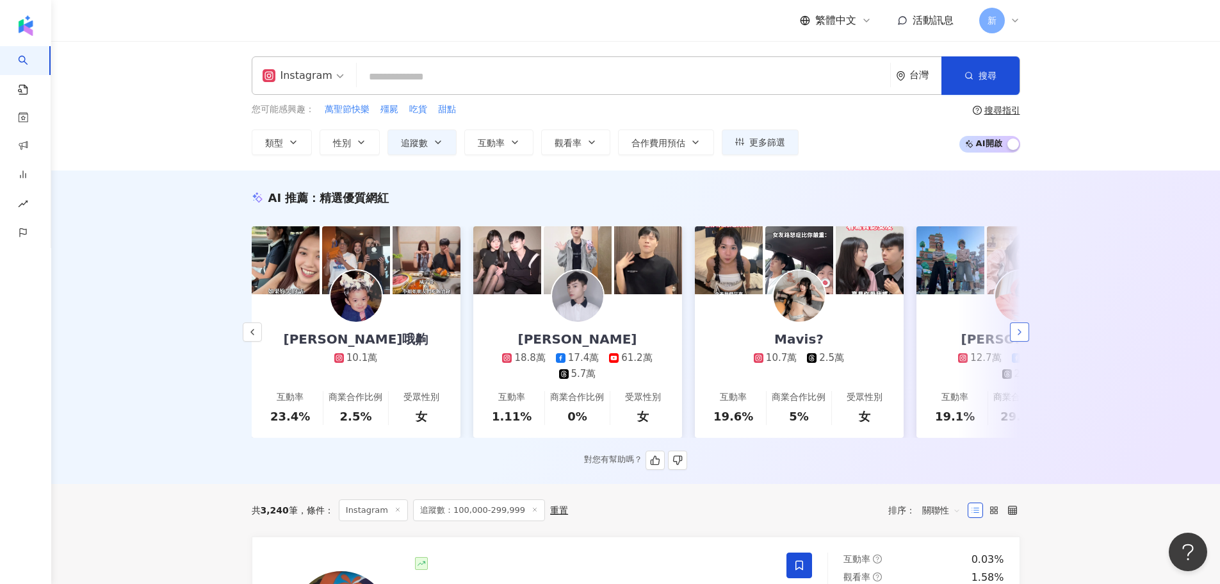
click at [1024, 337] on icon "button" at bounding box center [1020, 332] width 10 height 10
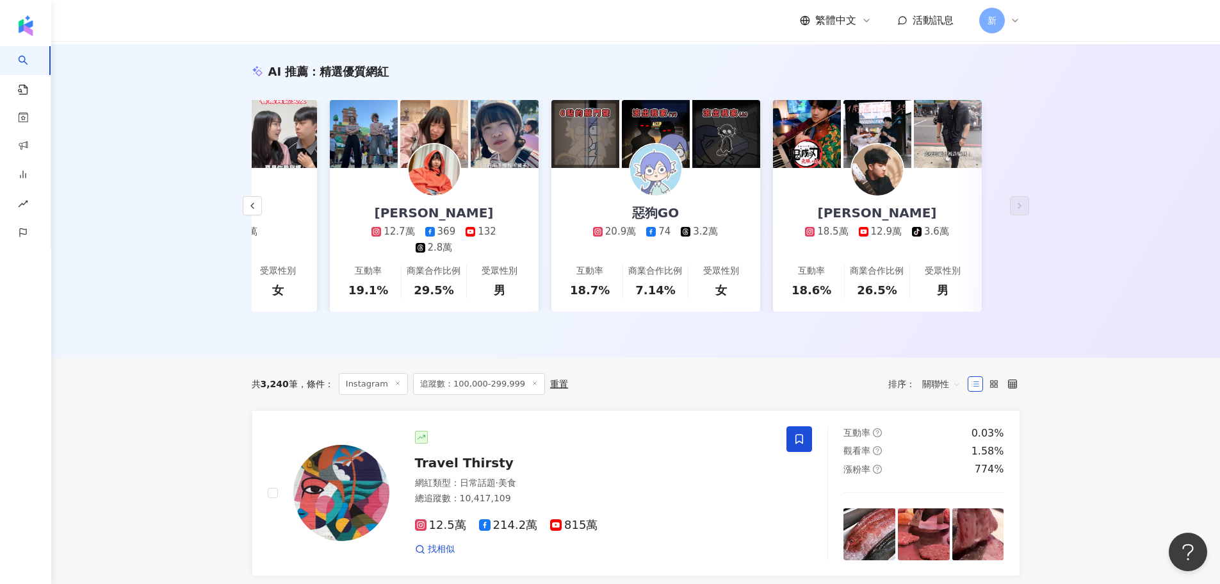
scroll to position [0, 0]
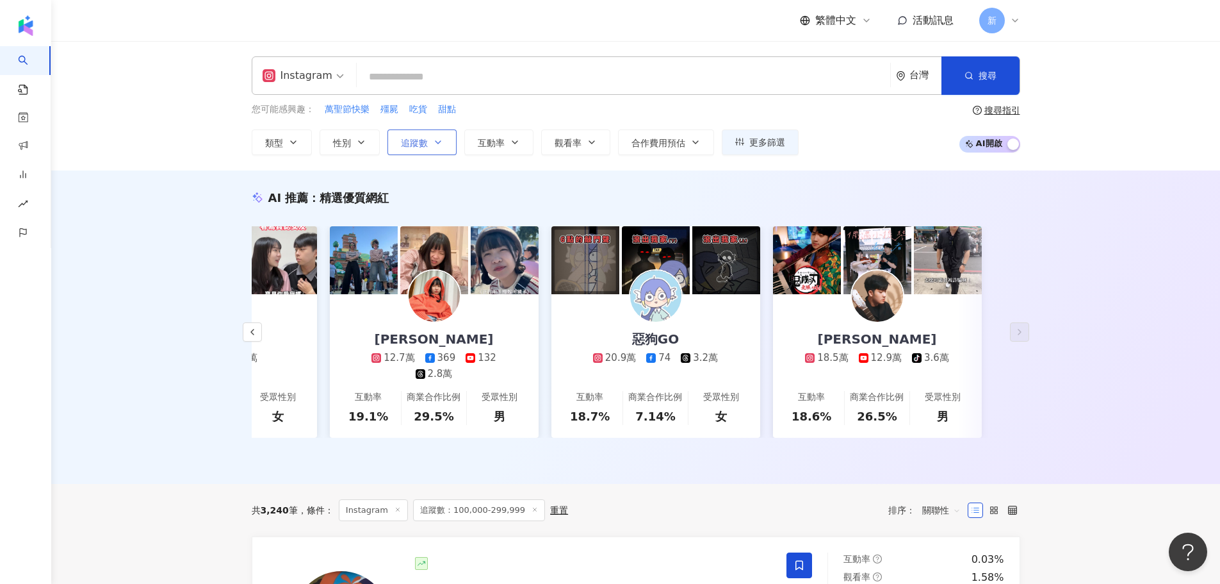
click at [443, 138] on button "追蹤數" at bounding box center [422, 142] width 69 height 26
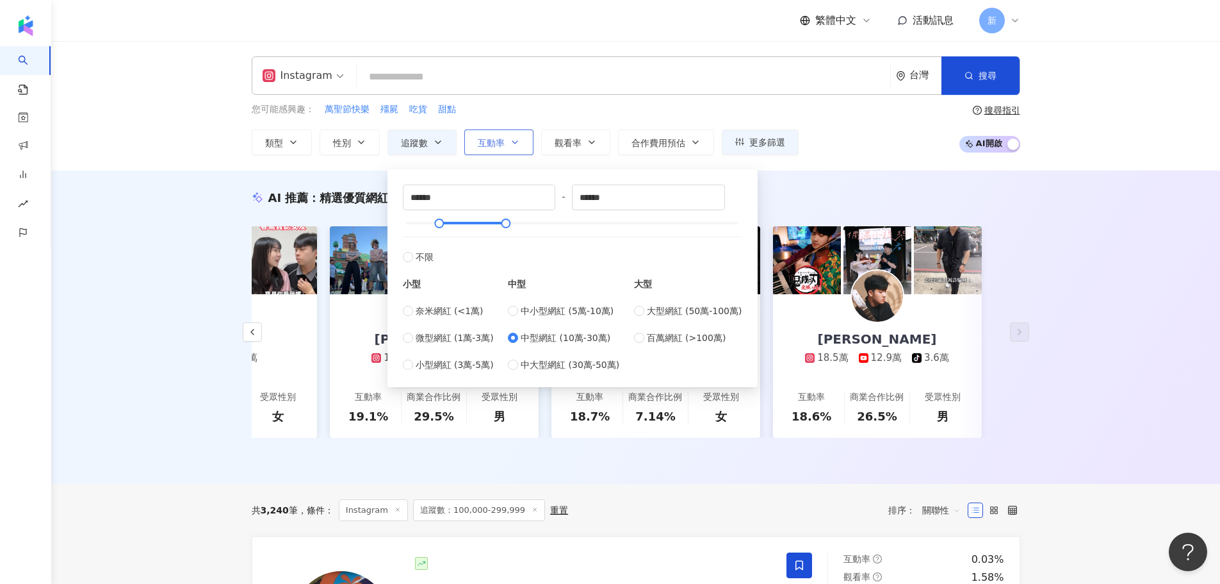
click at [508, 149] on button "互動率" at bounding box center [498, 142] width 69 height 26
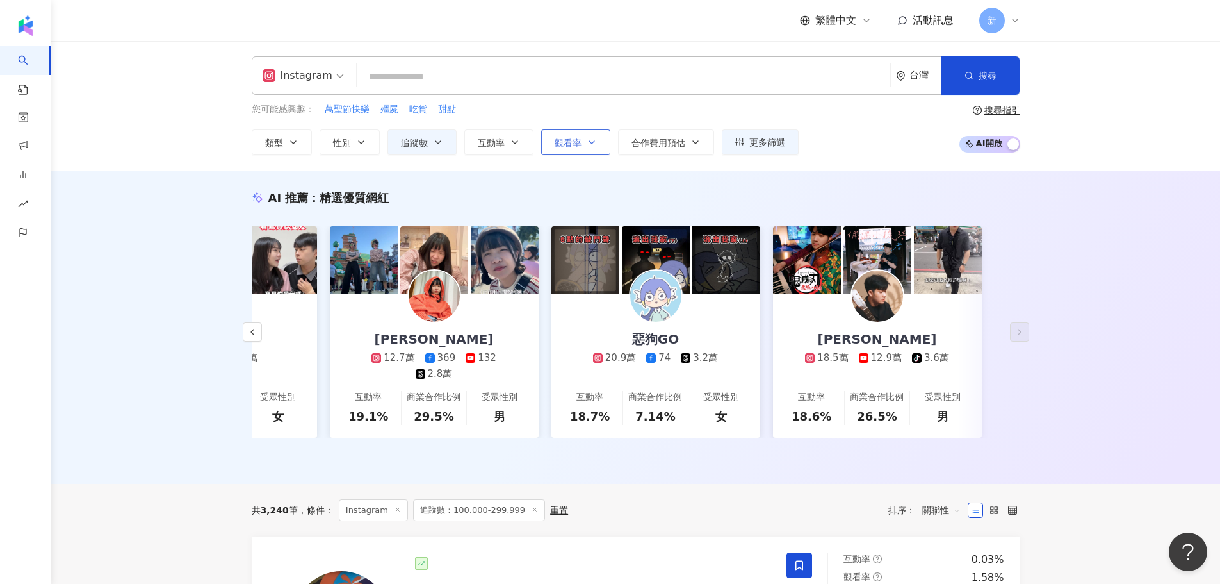
click at [582, 141] on button "觀看率" at bounding box center [575, 142] width 69 height 26
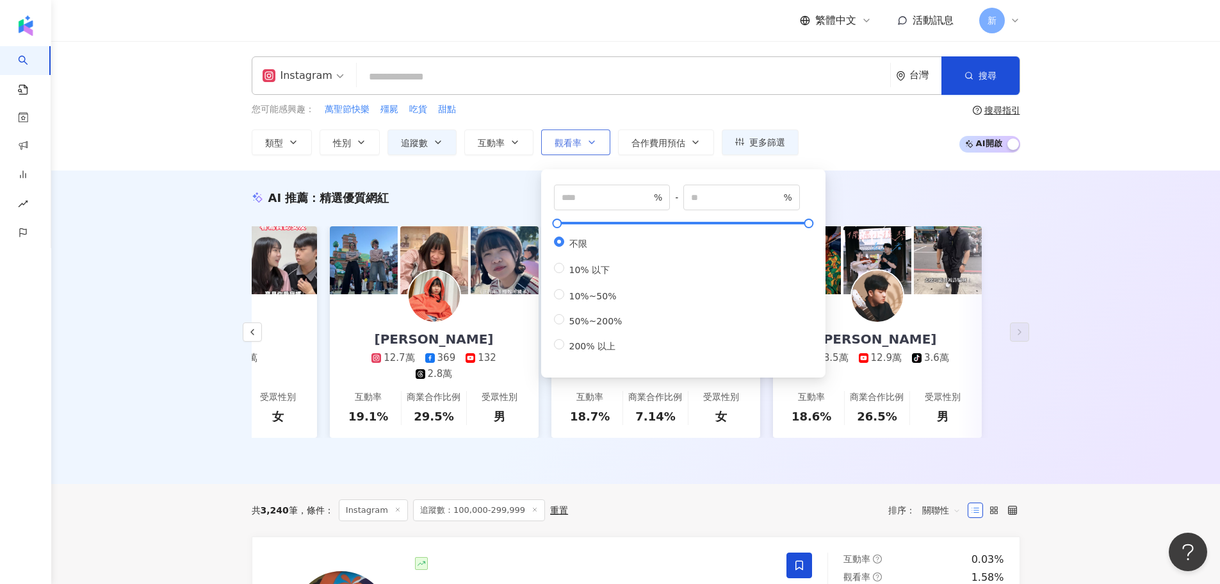
click at [571, 146] on span "觀看率" at bounding box center [568, 143] width 27 height 10
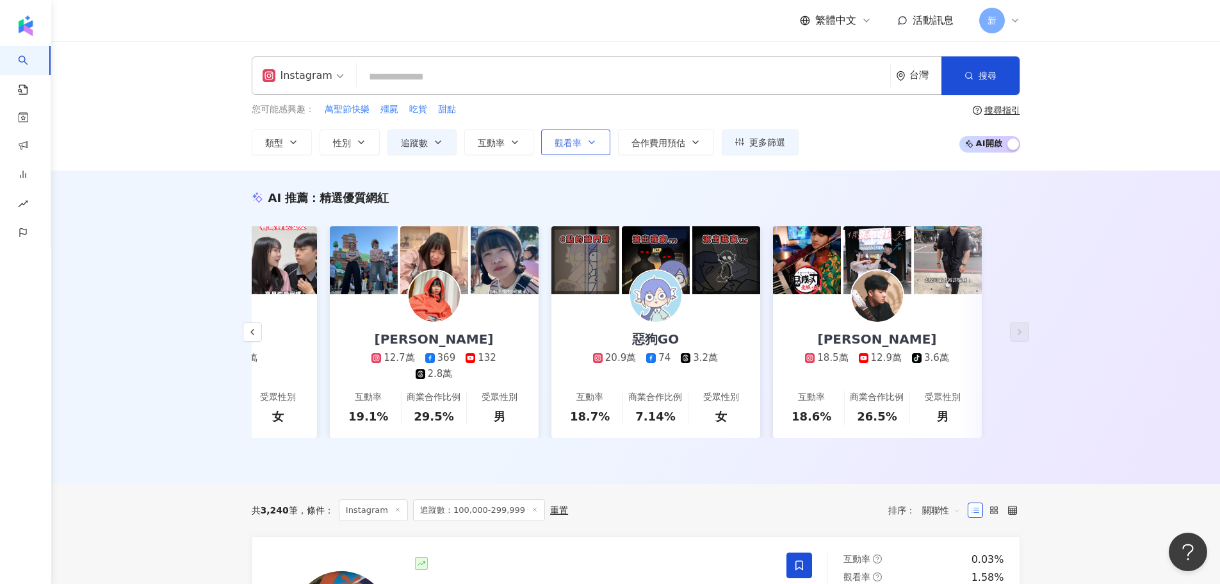
click at [572, 142] on span "觀看率" at bounding box center [568, 143] width 27 height 10
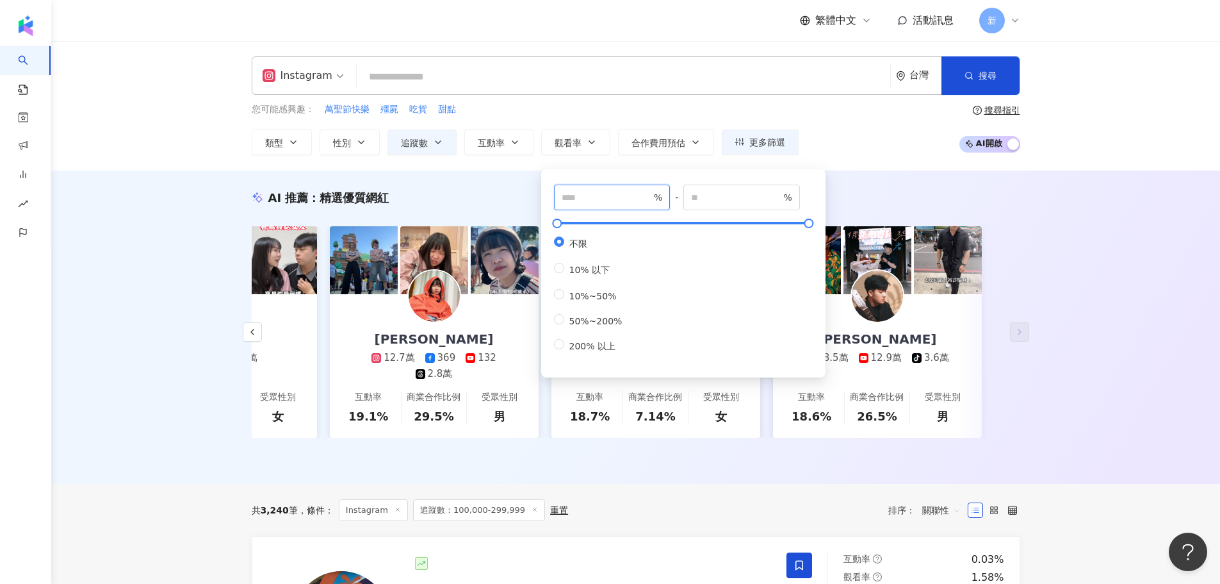
click at [584, 196] on input "number" at bounding box center [607, 197] width 90 height 14
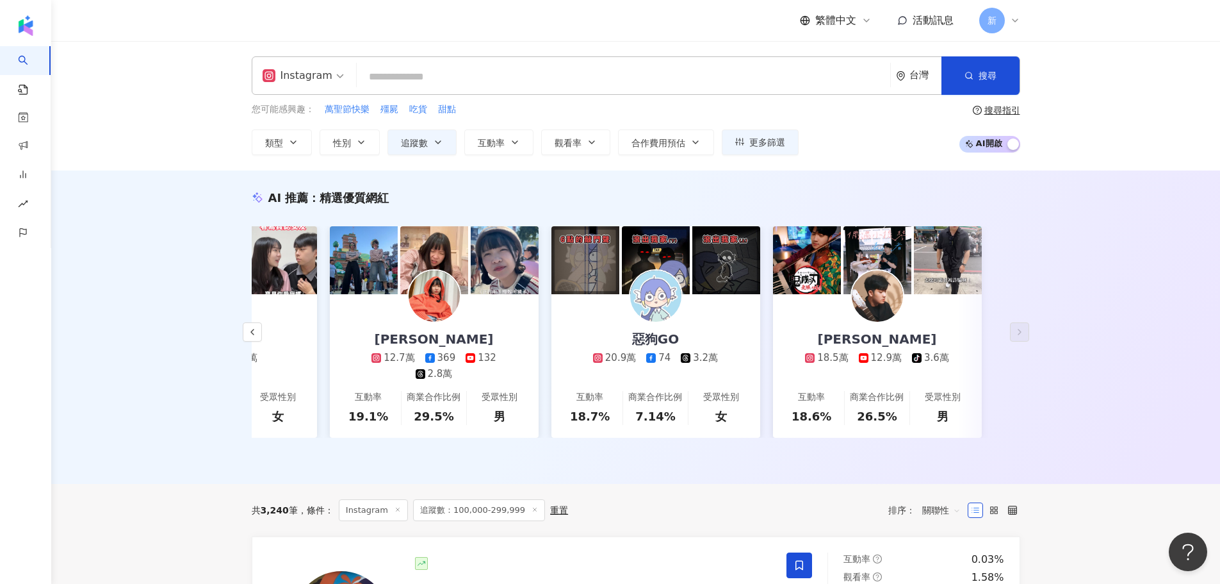
click at [603, 161] on div "Instagram 台灣 搜尋 您可能感興趣： 萬聖節快樂 殭屍 吃貨 甜點 類型 性別 追蹤數 互動率 觀看率 合作費用預估 更多篩選 ****** - *…" at bounding box center [635, 105] width 1169 height 129
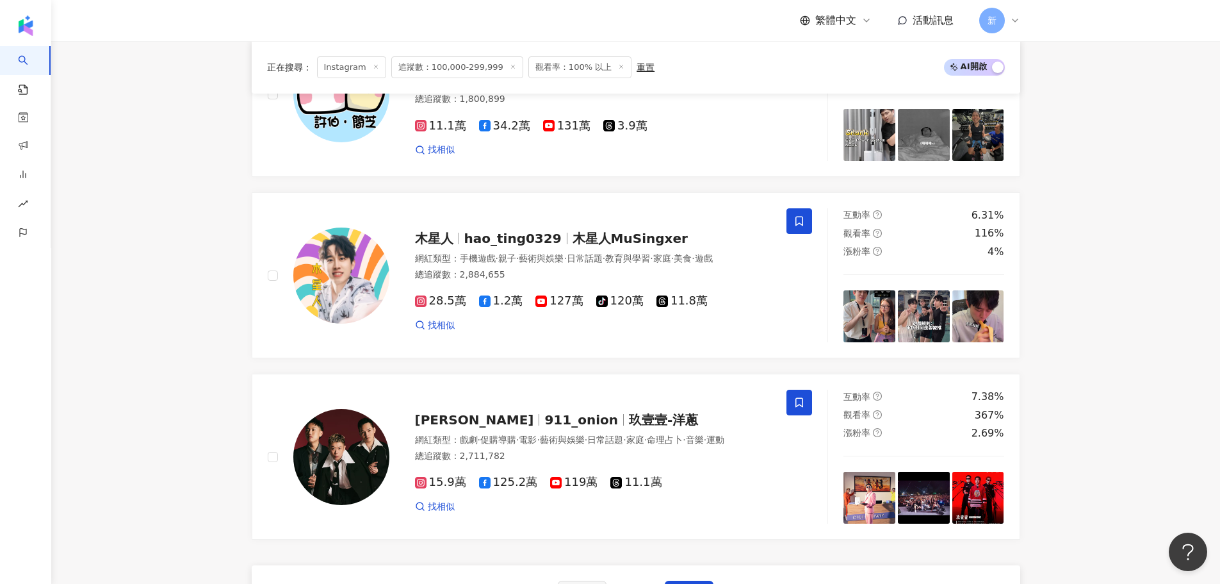
scroll to position [2306, 0]
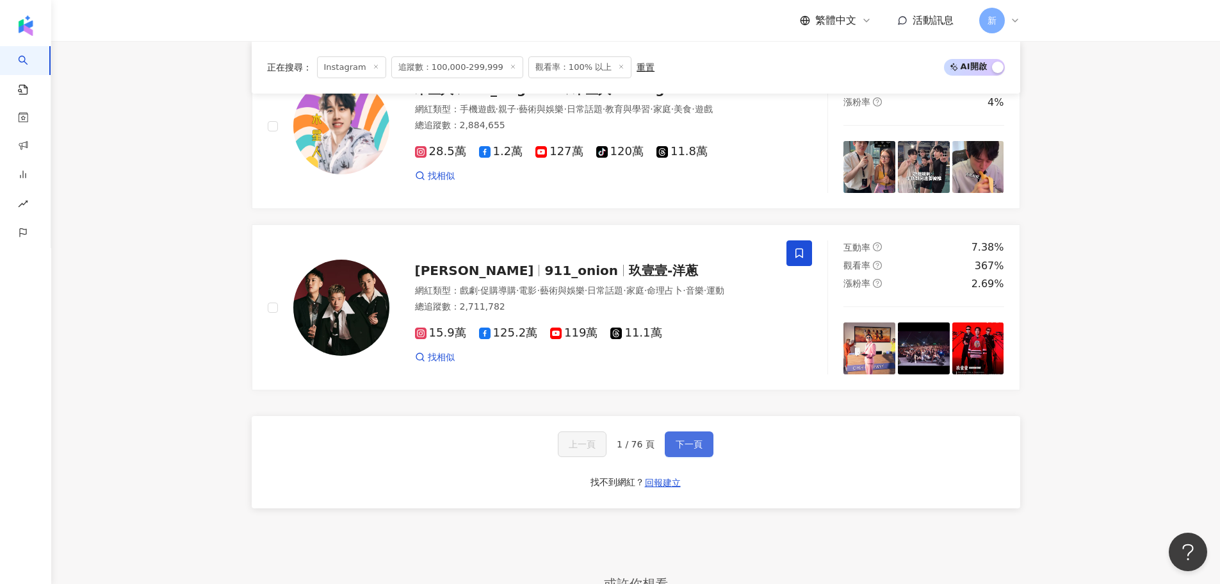
click at [701, 450] on button "下一頁" at bounding box center [689, 444] width 49 height 26
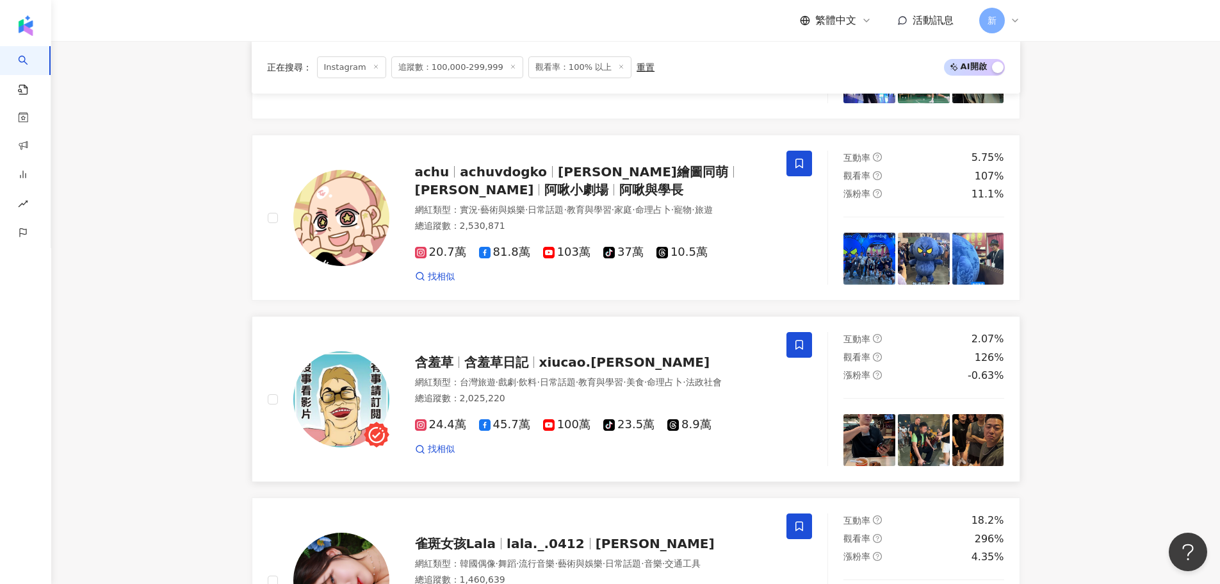
scroll to position [2314, 0]
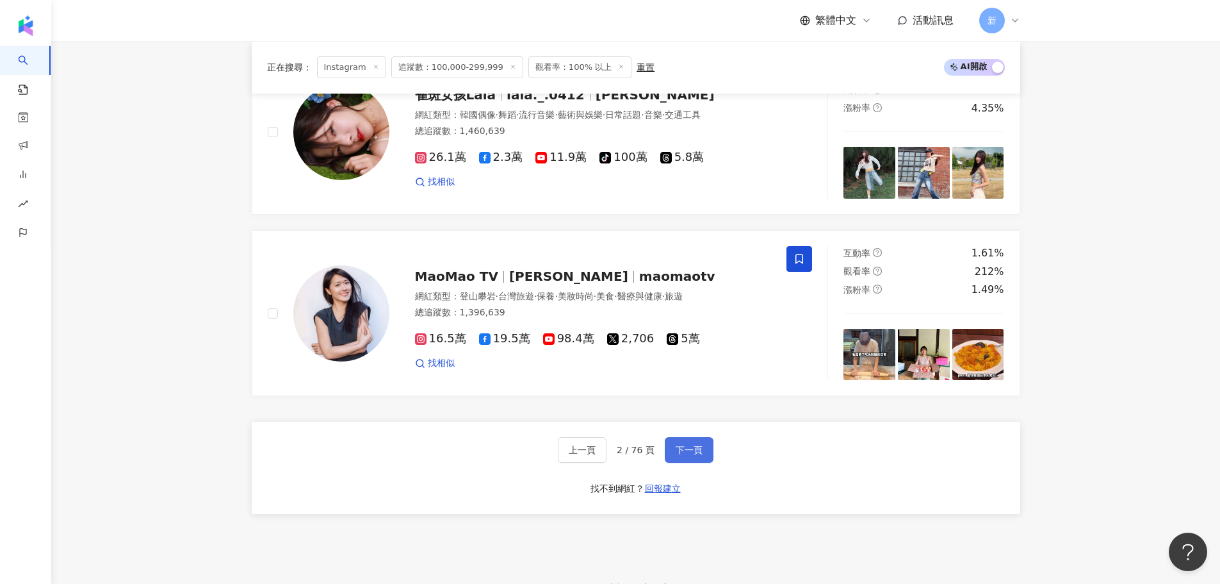
click at [687, 449] on span "下一頁" at bounding box center [689, 450] width 27 height 10
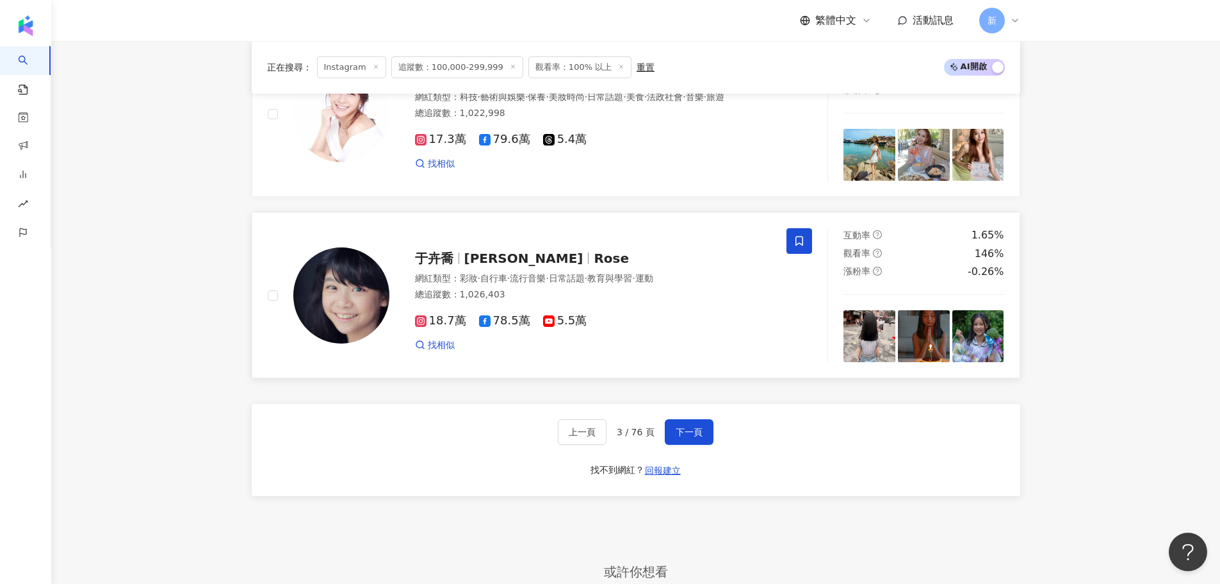
scroll to position [2562, 0]
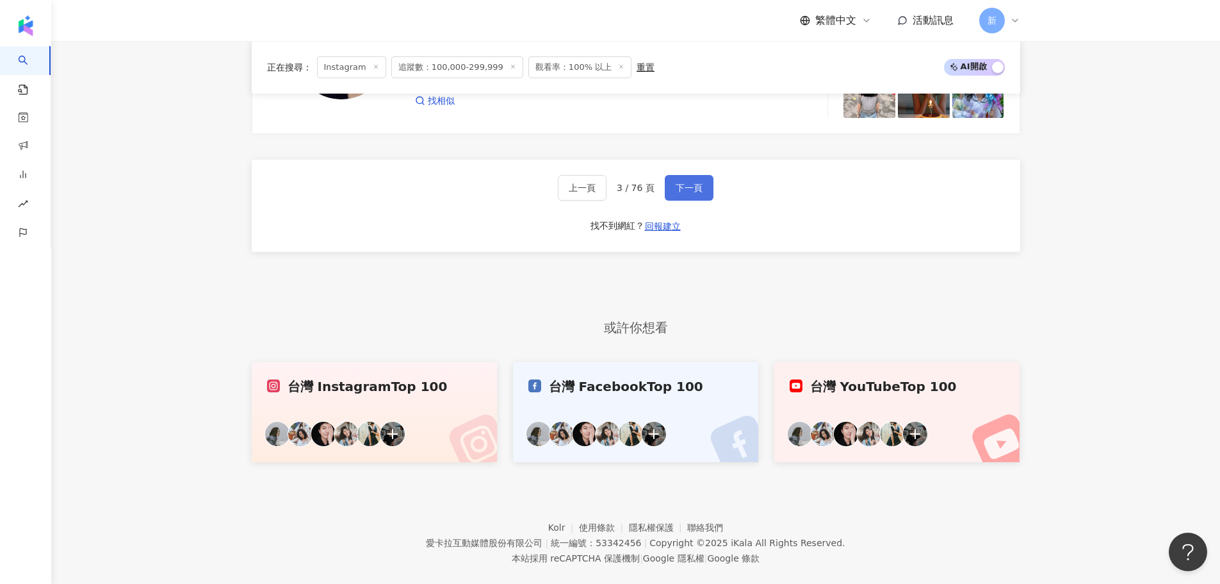
click at [682, 193] on span "下一頁" at bounding box center [689, 188] width 27 height 10
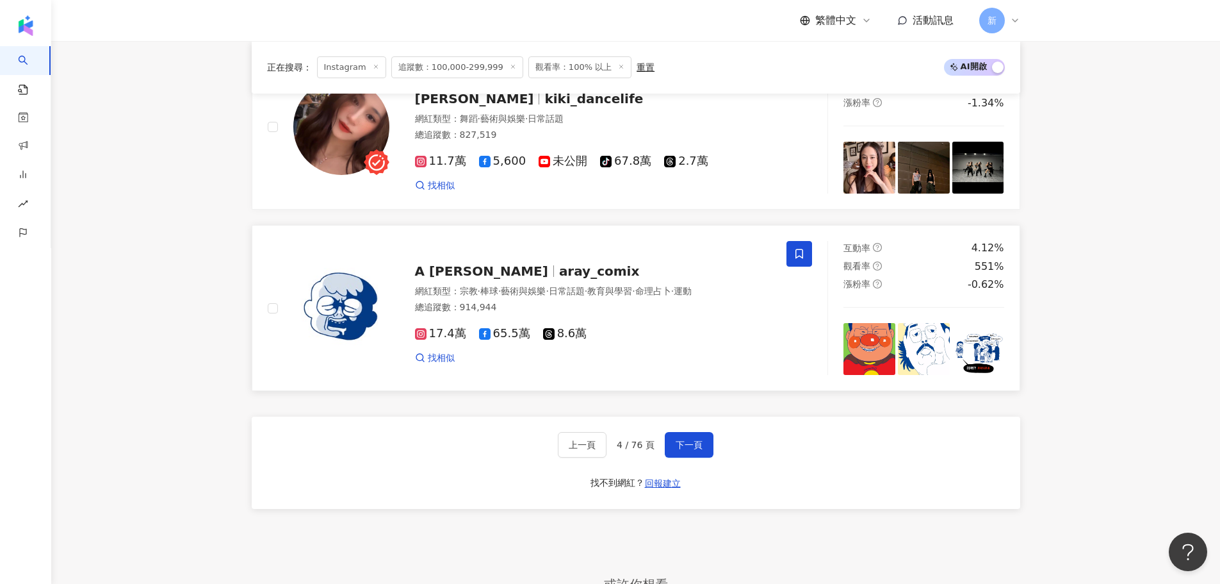
scroll to position [2306, 0]
click at [701, 457] on button "下一頁" at bounding box center [689, 444] width 49 height 26
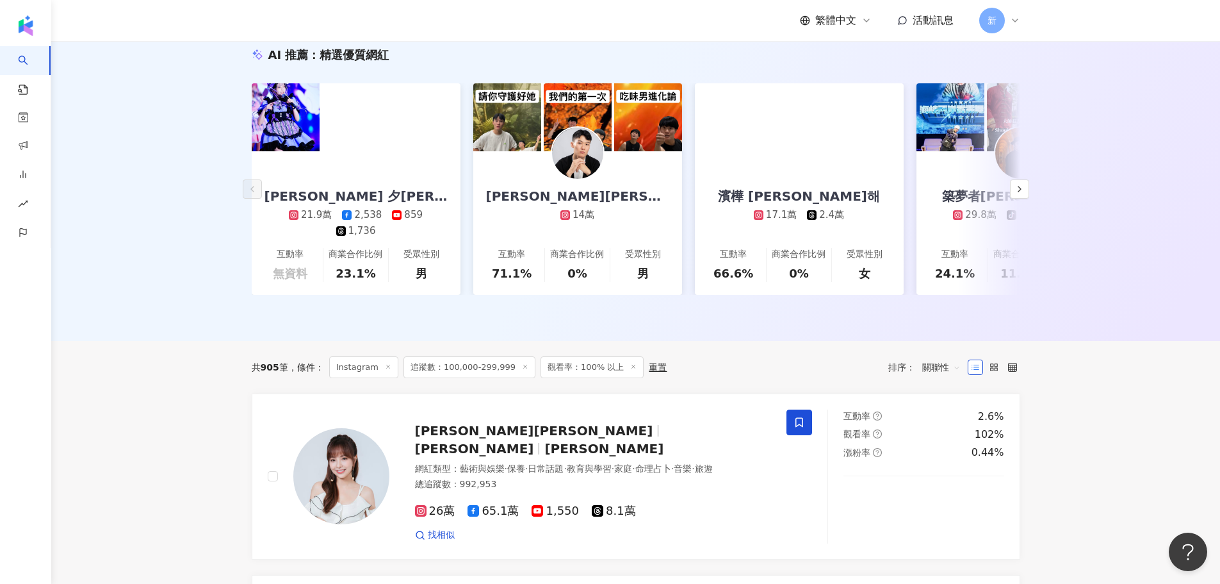
scroll to position [0, 0]
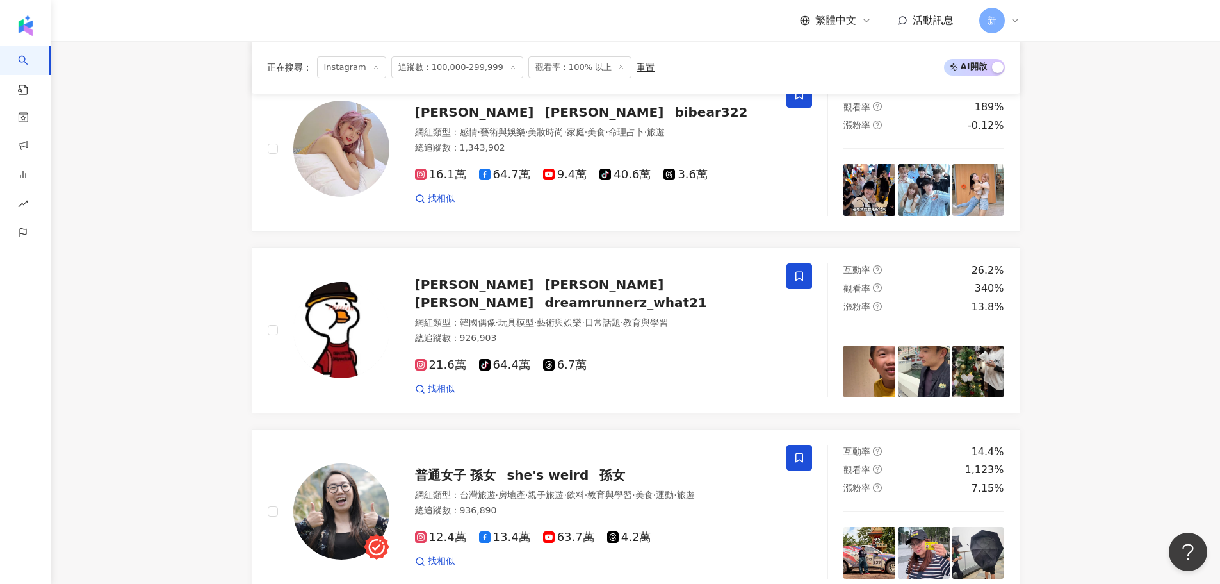
click at [555, 65] on span "觀看率：100% 以上" at bounding box center [579, 67] width 103 height 22
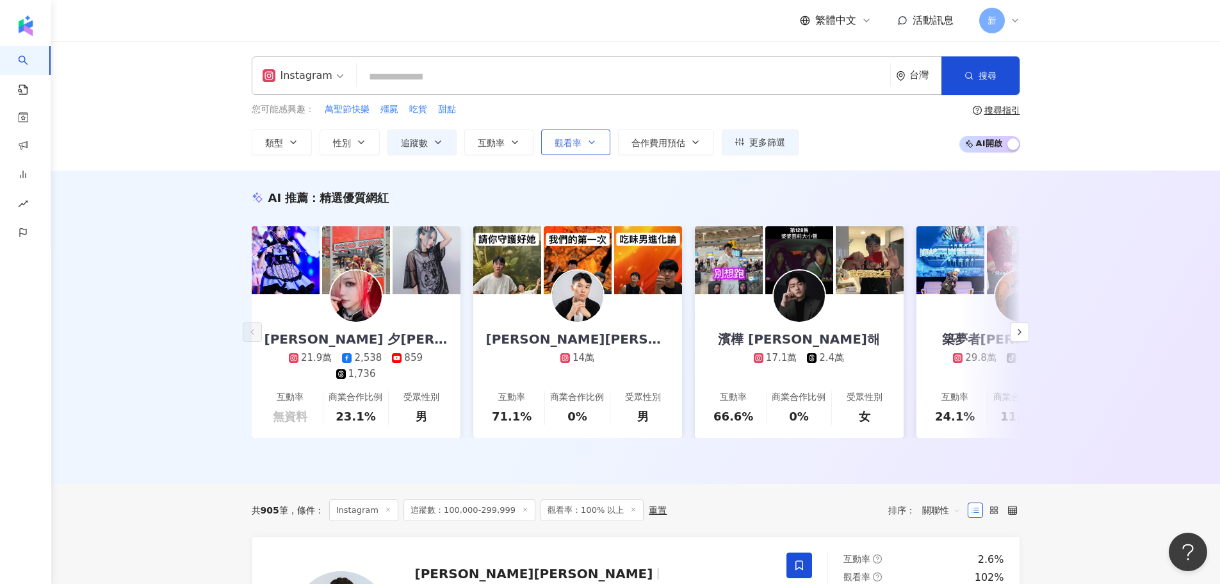
click at [578, 139] on span "觀看率" at bounding box center [568, 143] width 27 height 10
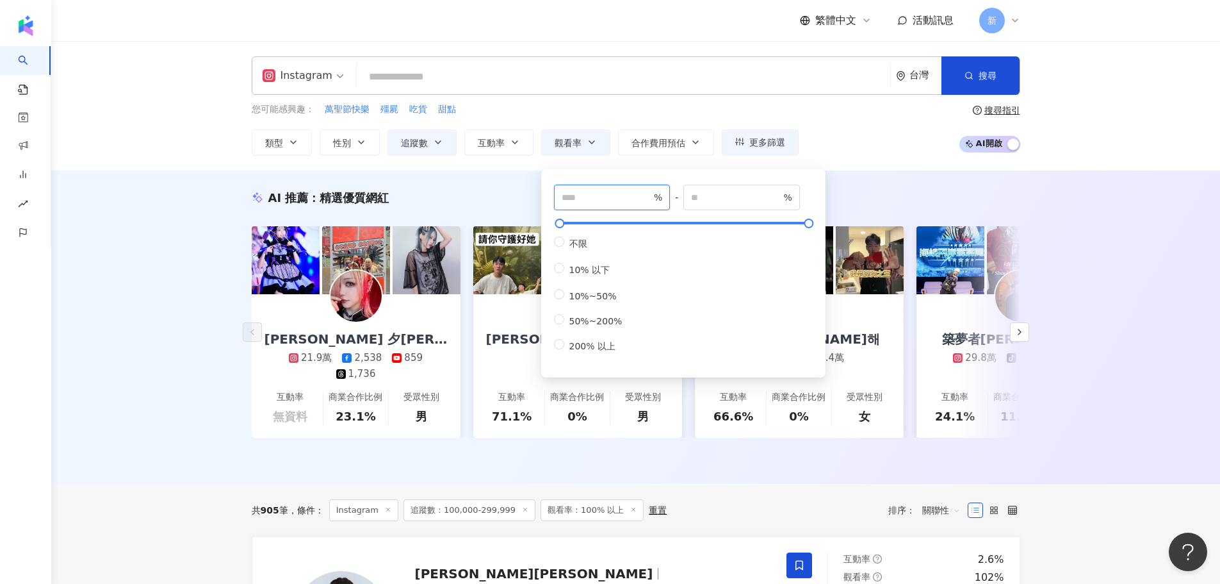
drag, startPoint x: 573, startPoint y: 197, endPoint x: 541, endPoint y: 195, distance: 31.5
click at [541, 195] on div "*** % - % 不限 10% 以下 10%~50% 50%~200% 200% 以上" at bounding box center [683, 273] width 284 height 208
type input "**"
click at [678, 102] on div "Instagram 台灣 搜尋 您可能感興趣： 萬聖節快樂 殭屍 吃貨 甜點 類型 性別 追蹤數 互動率 觀看率 合作費用預估 更多篩選 ****** - *…" at bounding box center [636, 105] width 820 height 99
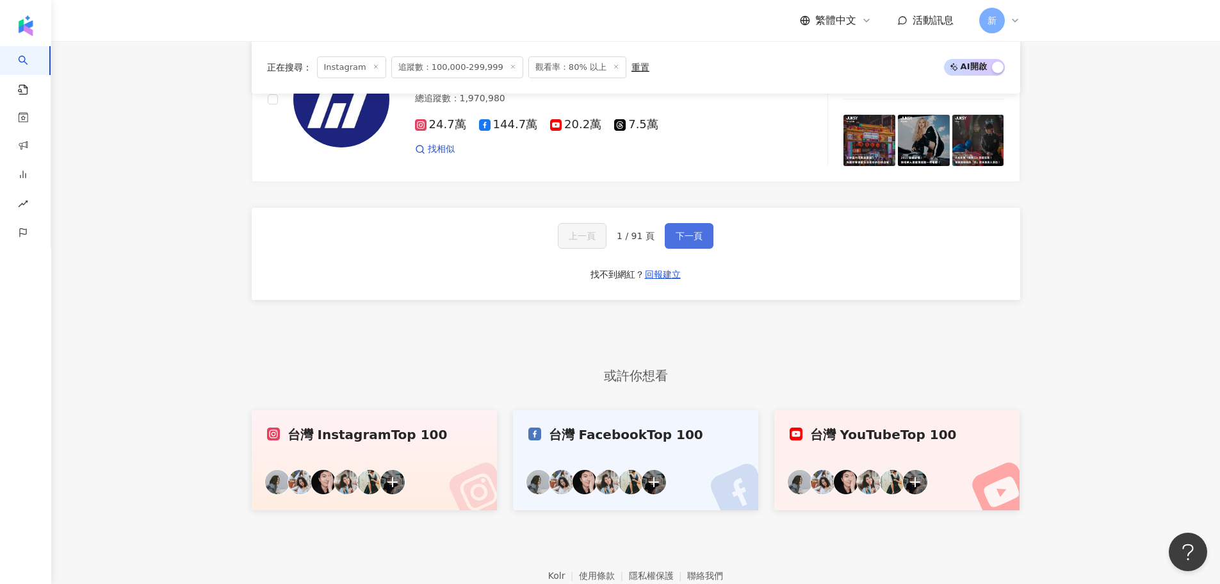
click at [688, 235] on span "下一頁" at bounding box center [689, 236] width 27 height 10
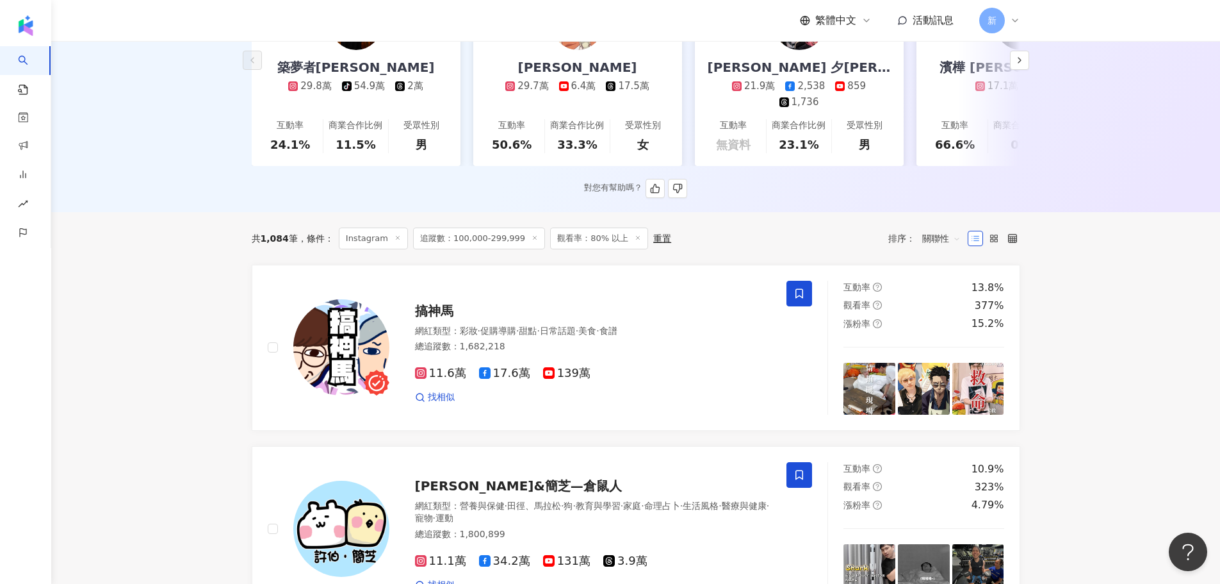
scroll to position [94, 0]
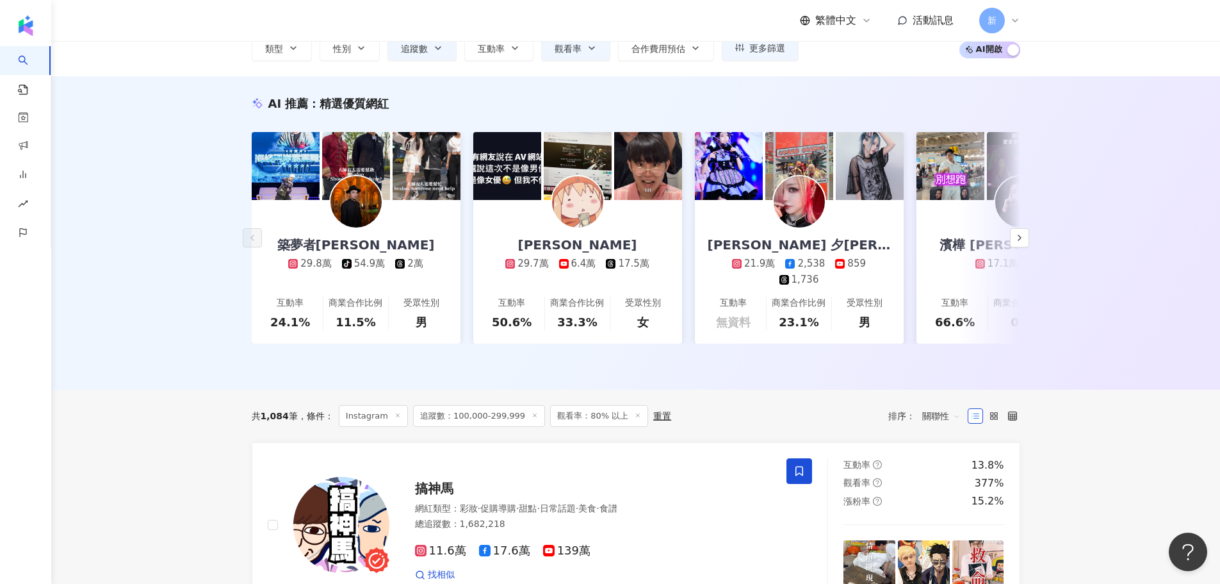
click at [954, 426] on span "關聯性" at bounding box center [941, 415] width 38 height 20
click at [951, 475] on div "追蹤數" at bounding box center [942, 473] width 32 height 14
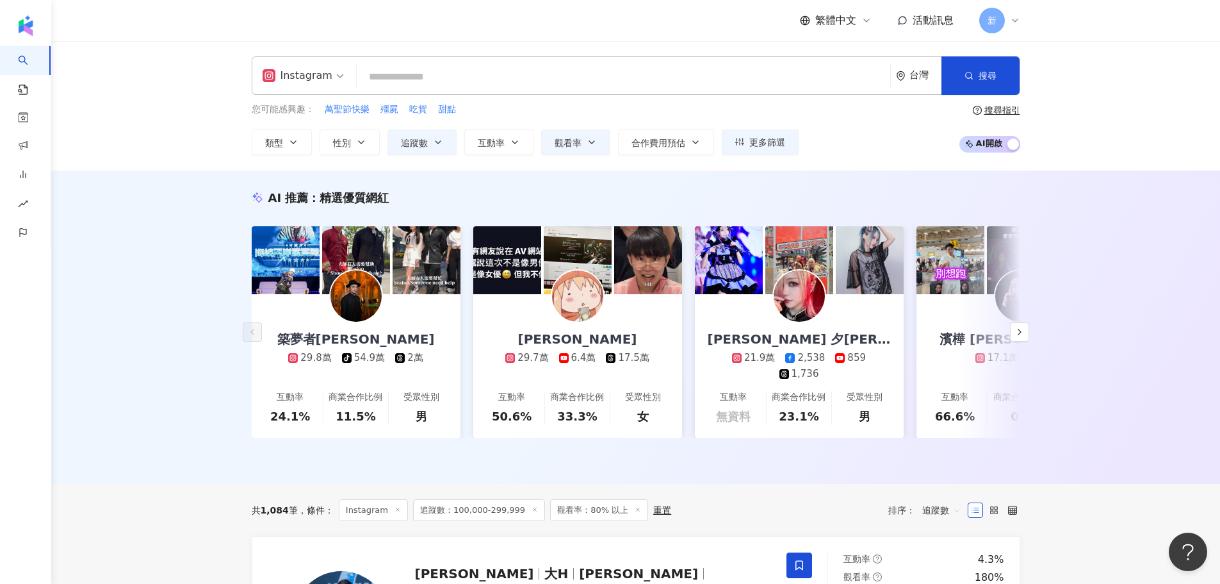
click at [384, 75] on input "search" at bounding box center [623, 77] width 523 height 24
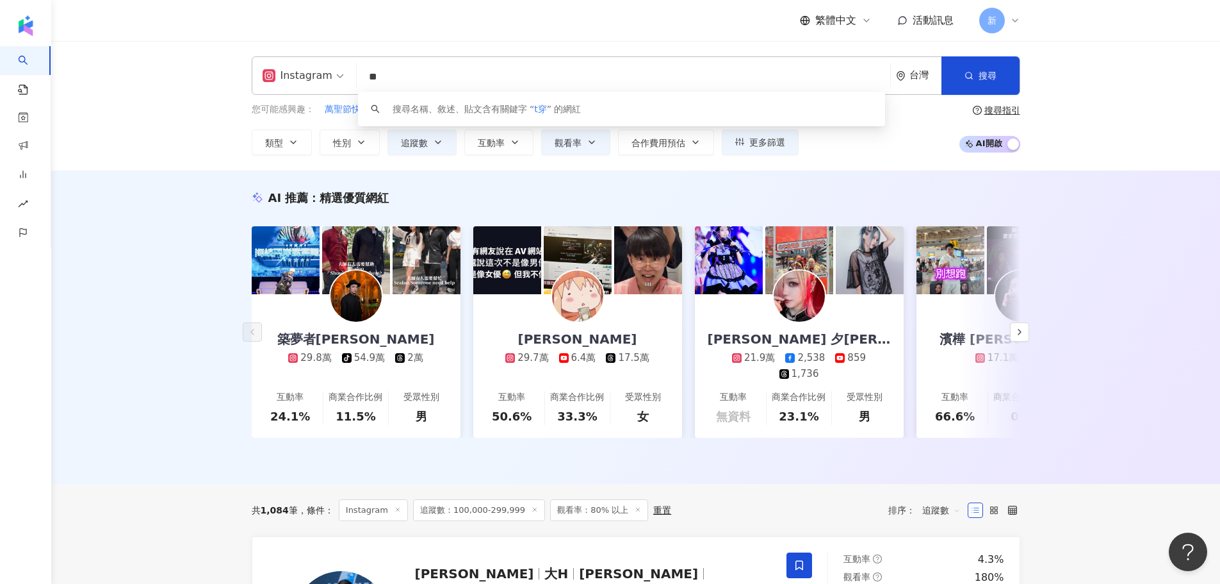
type input "*"
type input "**"
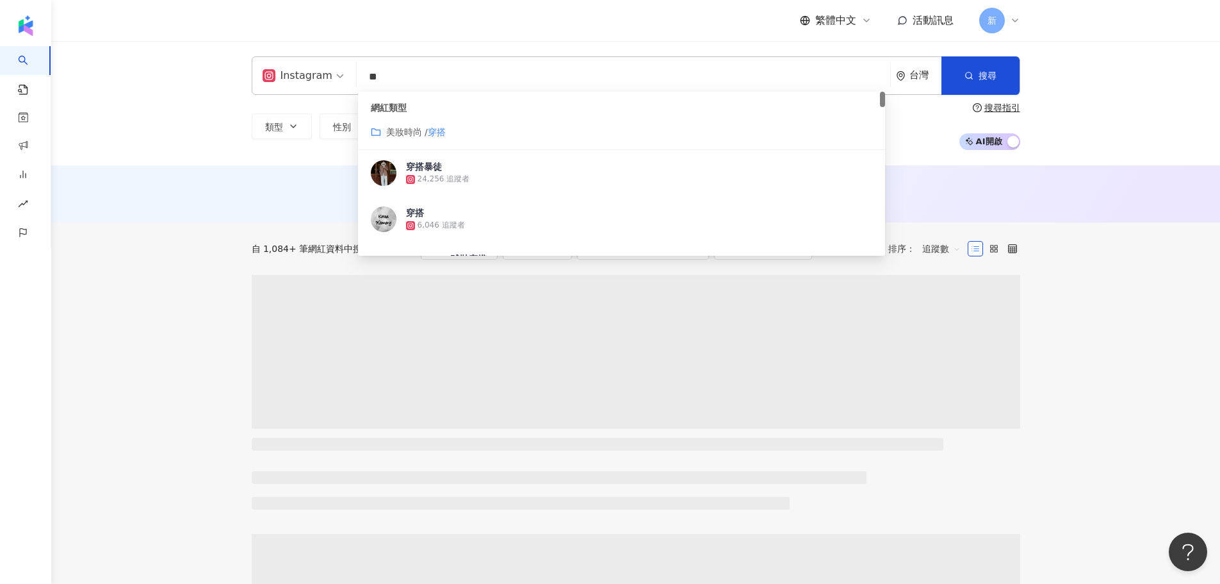
click at [400, 131] on span "美妝時尚 /" at bounding box center [407, 132] width 42 height 10
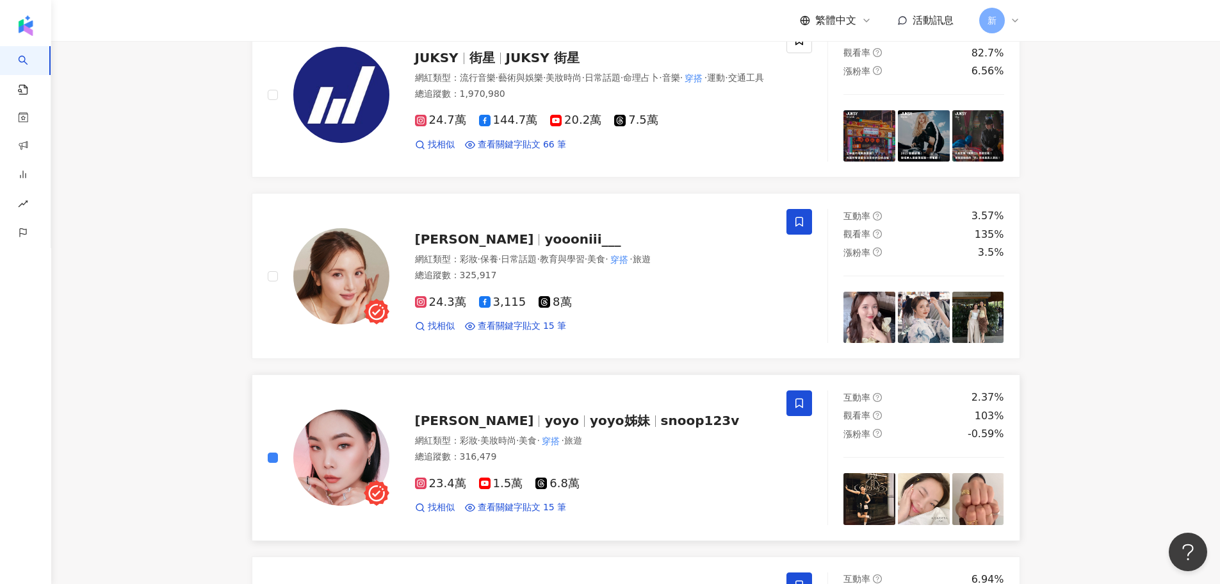
scroll to position [1661, 0]
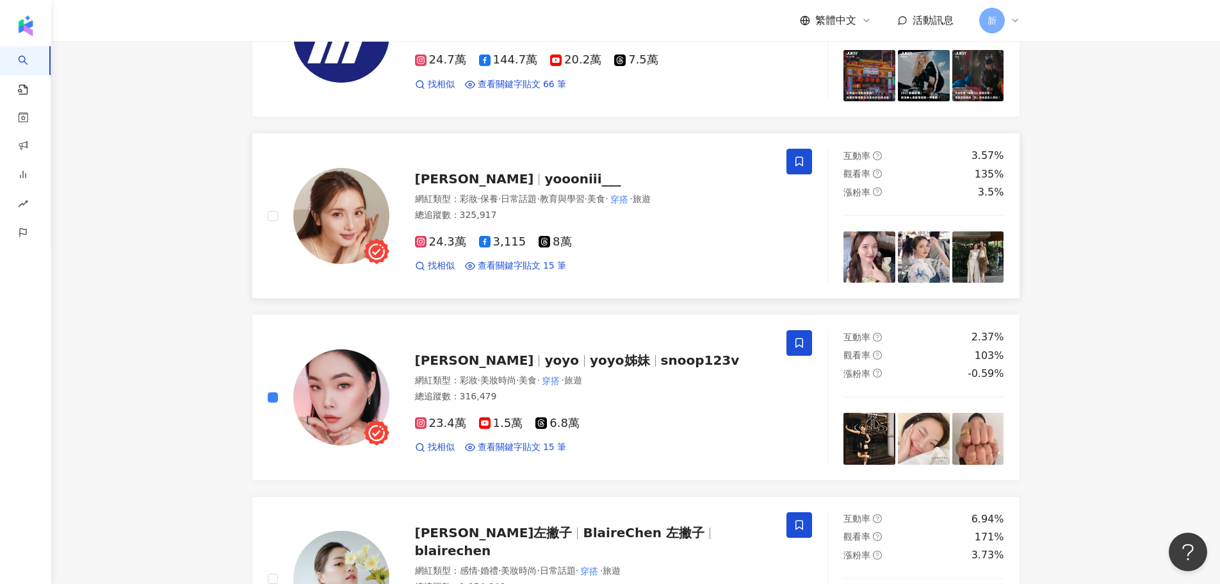
click at [265, 216] on div "佑妮 yoooniii___ 網紅類型 ： 彩妝 · 保養 · 日常話題 · 教育與學習 · 美食 · 穿搭 · 旅遊 總追蹤數 ： 325,917 24.3…" at bounding box center [540, 216] width 576 height 134
click at [794, 156] on icon at bounding box center [800, 162] width 12 height 12
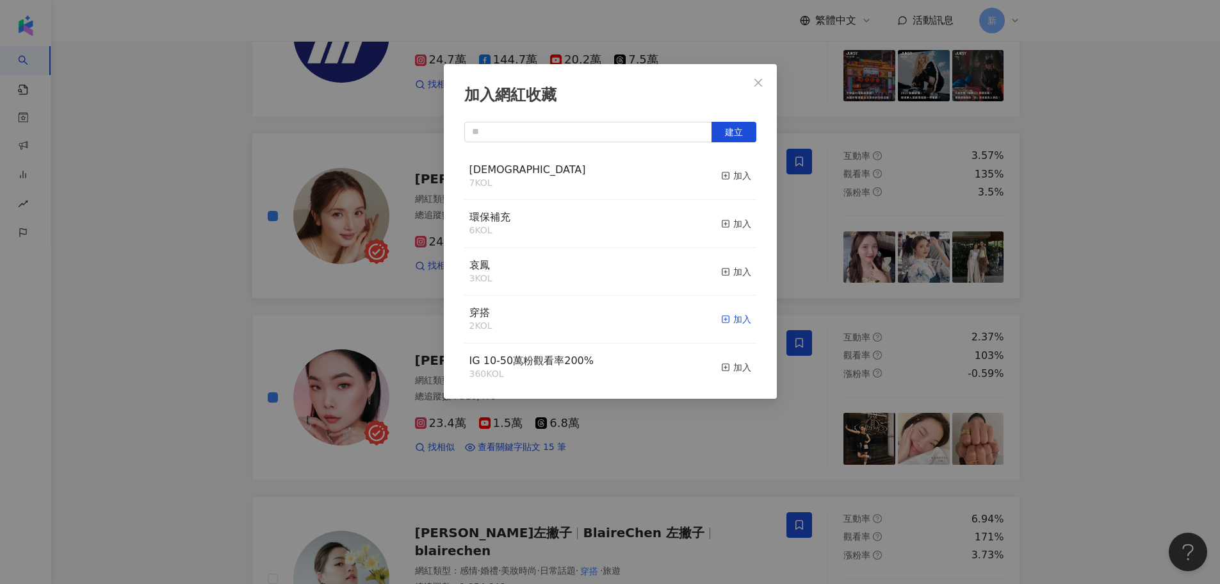
click at [724, 319] on div "加入" at bounding box center [736, 319] width 30 height 14
click at [790, 88] on div "加入網紅收藏 建立 穿搭 3 KOL 已加入 萬聖 7 KOL 加入 環保補充 6 KOL 加入 哀鳳 3 KOL 加入 IG 10-50萬粉觀看率200% …" at bounding box center [610, 292] width 1220 height 584
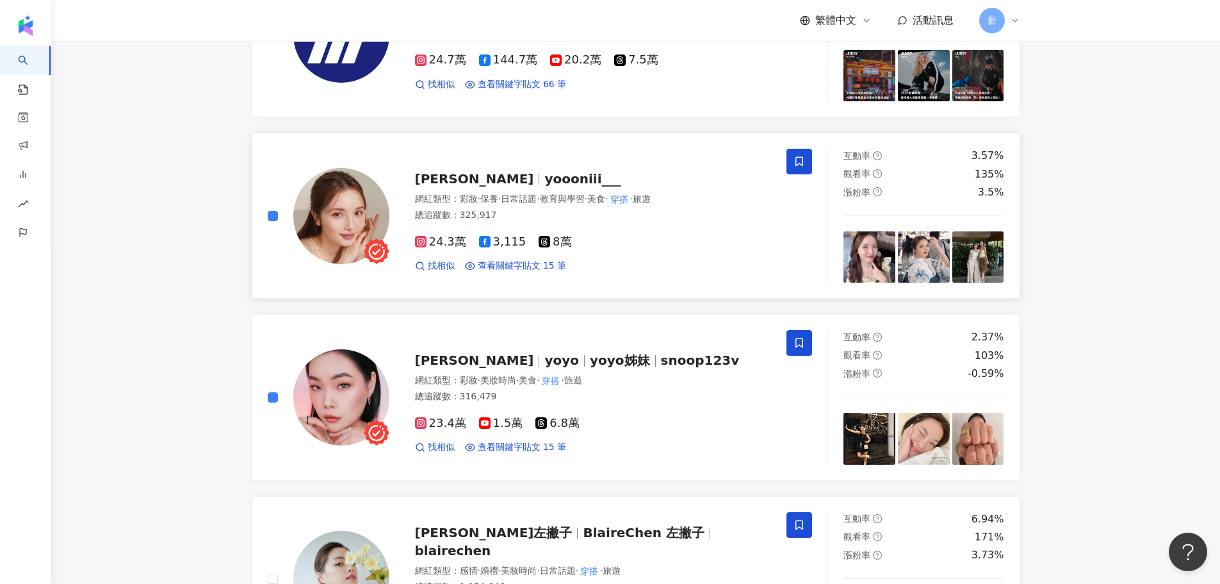
click at [544, 179] on span "yoooniii___" at bounding box center [582, 178] width 76 height 15
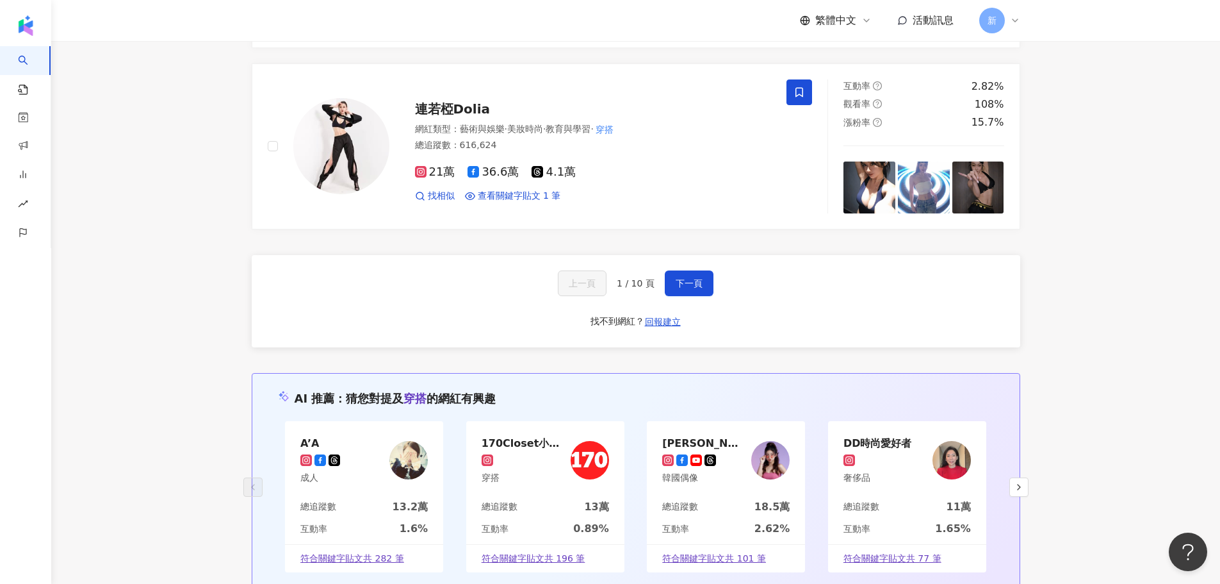
scroll to position [2302, 0]
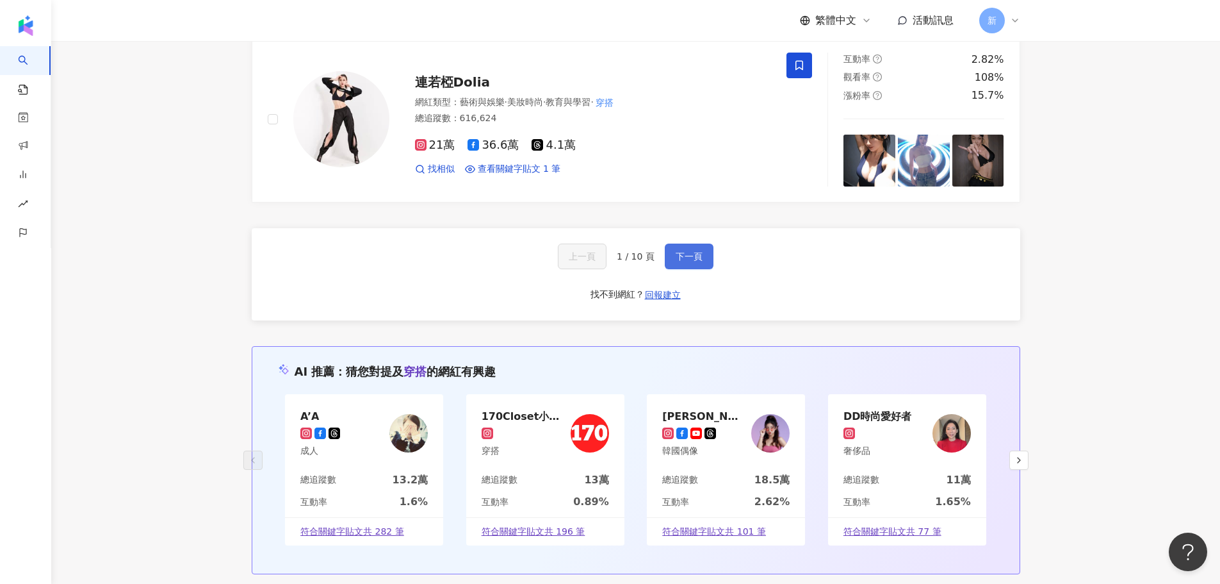
click at [678, 254] on span "下一頁" at bounding box center [689, 256] width 27 height 10
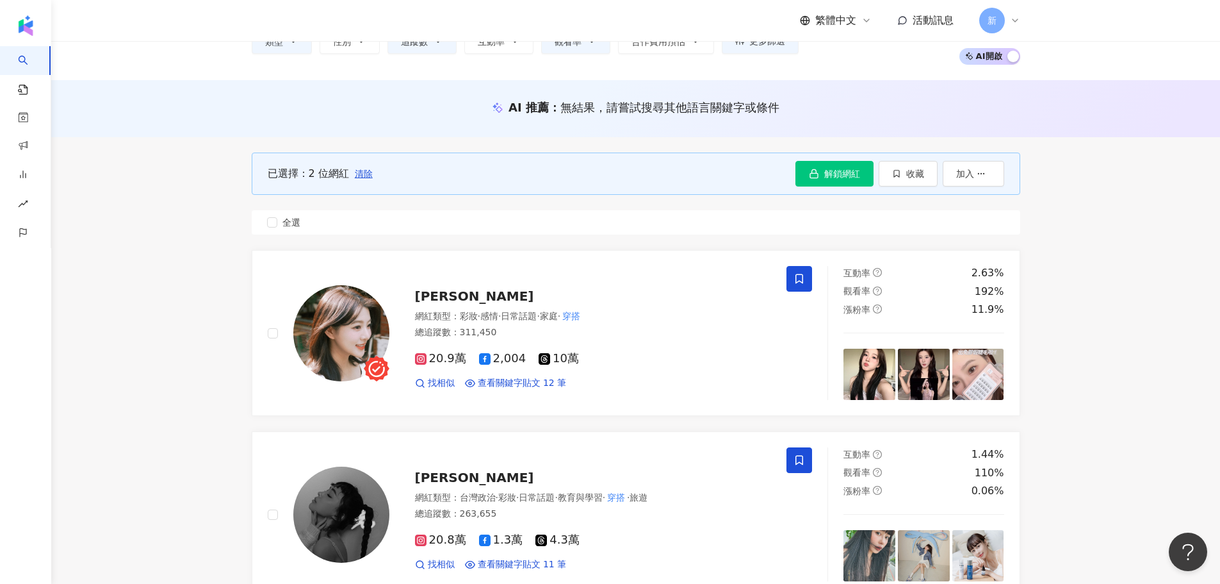
scroll to position [192, 0]
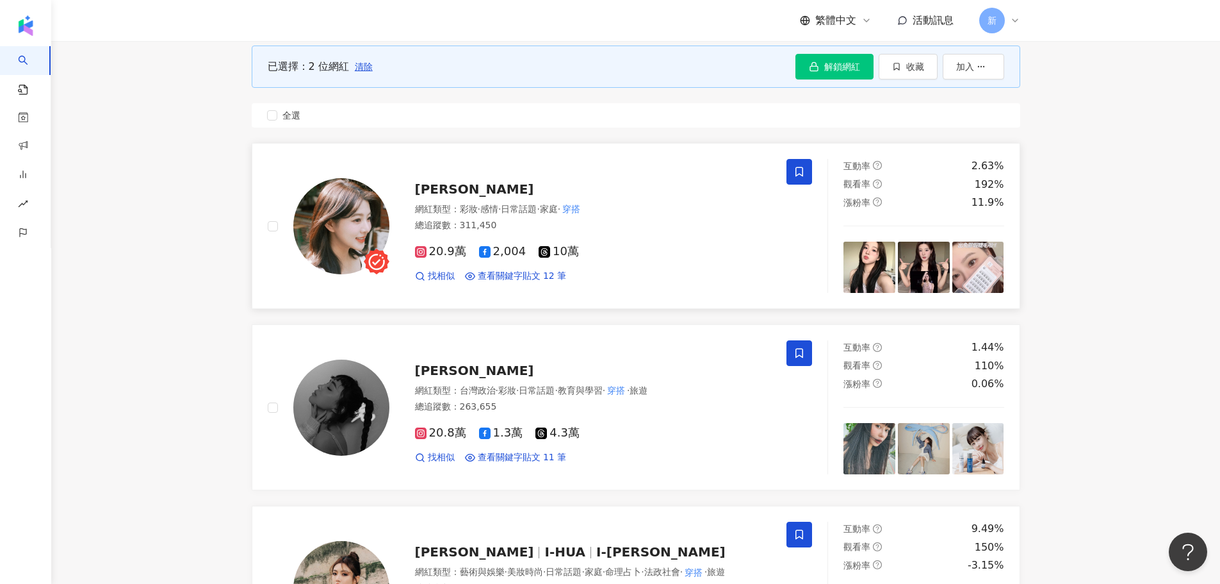
click at [804, 178] on span at bounding box center [800, 172] width 26 height 26
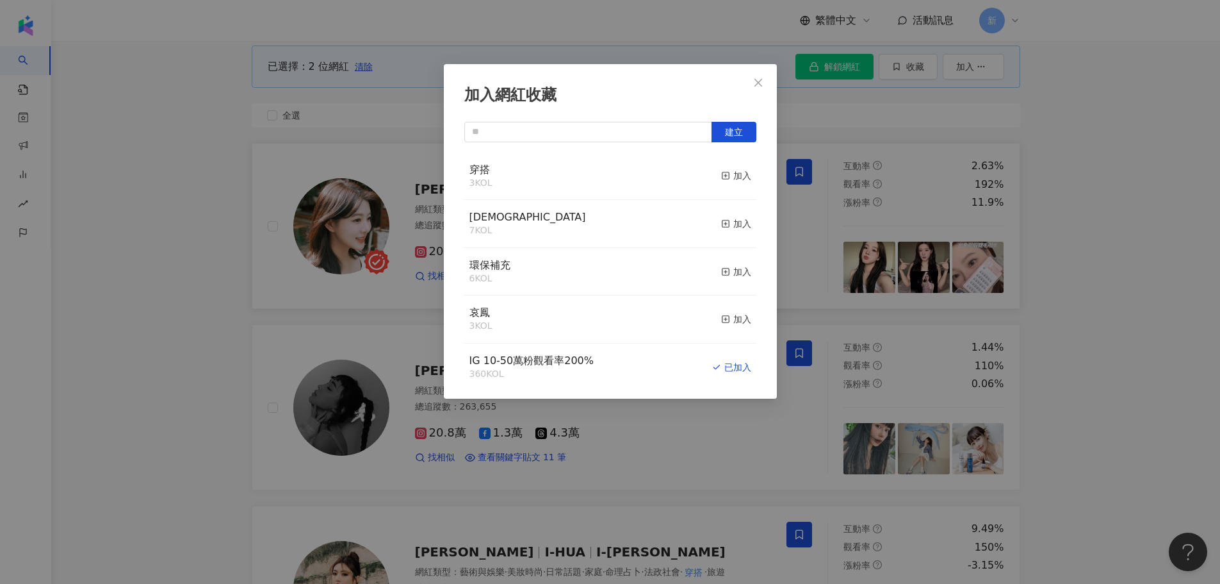
click at [707, 174] on div "穿搭 3 KOL 加入" at bounding box center [610, 176] width 292 height 48
click at [730, 175] on div "加入" at bounding box center [736, 175] width 30 height 14
click at [834, 104] on div "加入網紅收藏 建立 穿搭 3 KOL 加入 萬聖 7 KOL 加入 環保補充 6 KOL 加入 哀鳳 3 KOL 加入 IG 10-50萬粉觀看率200% 3…" at bounding box center [610, 292] width 1220 height 584
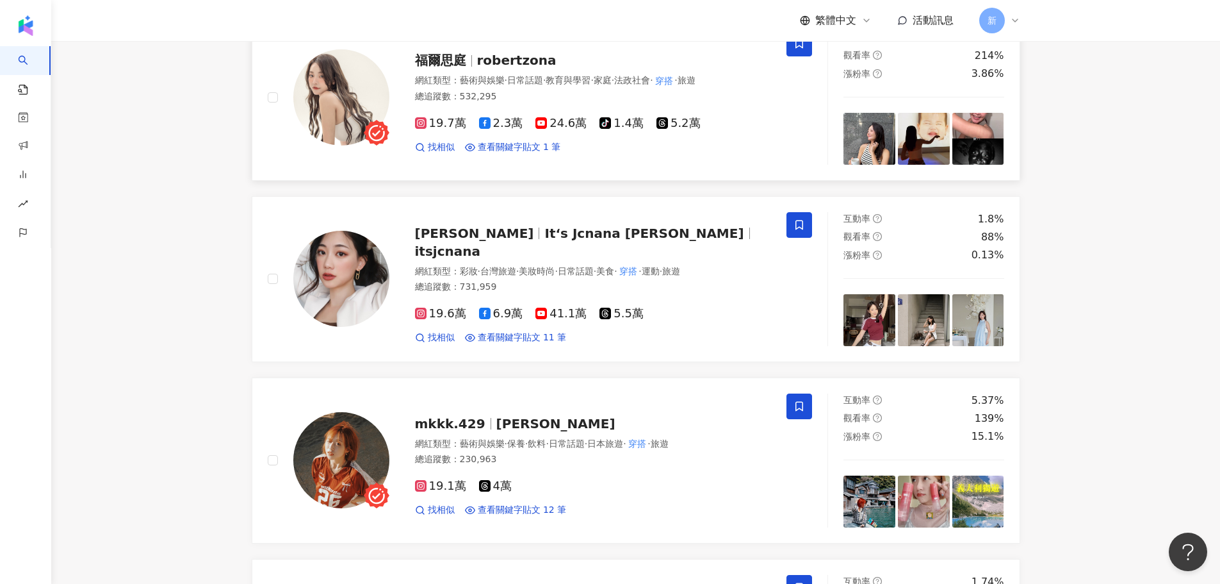
scroll to position [1601, 0]
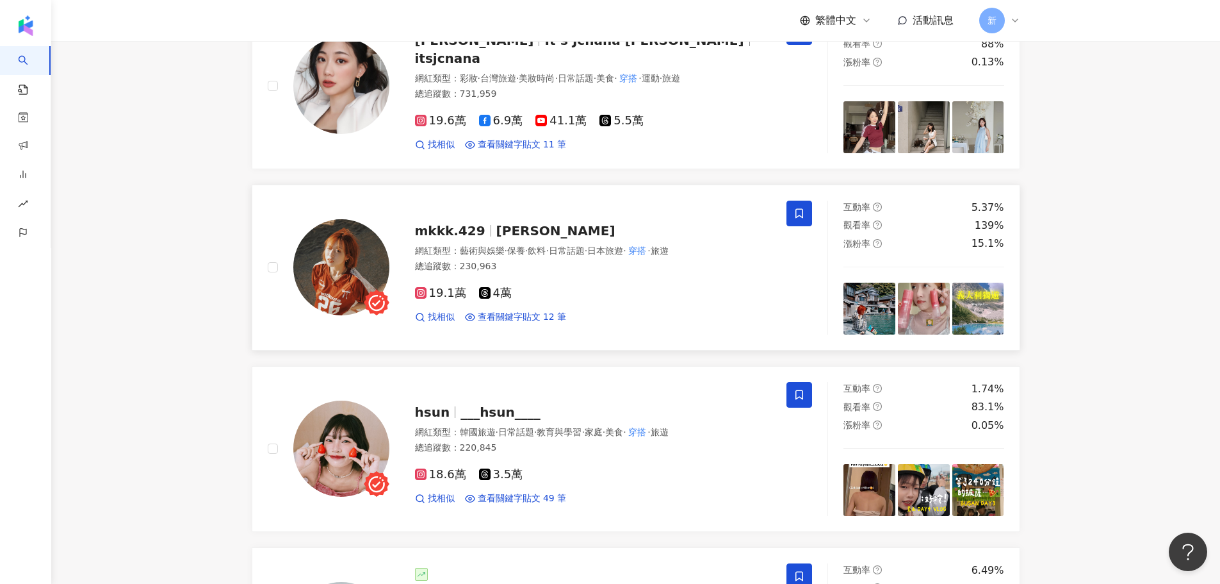
click at [797, 209] on icon at bounding box center [800, 214] width 12 height 12
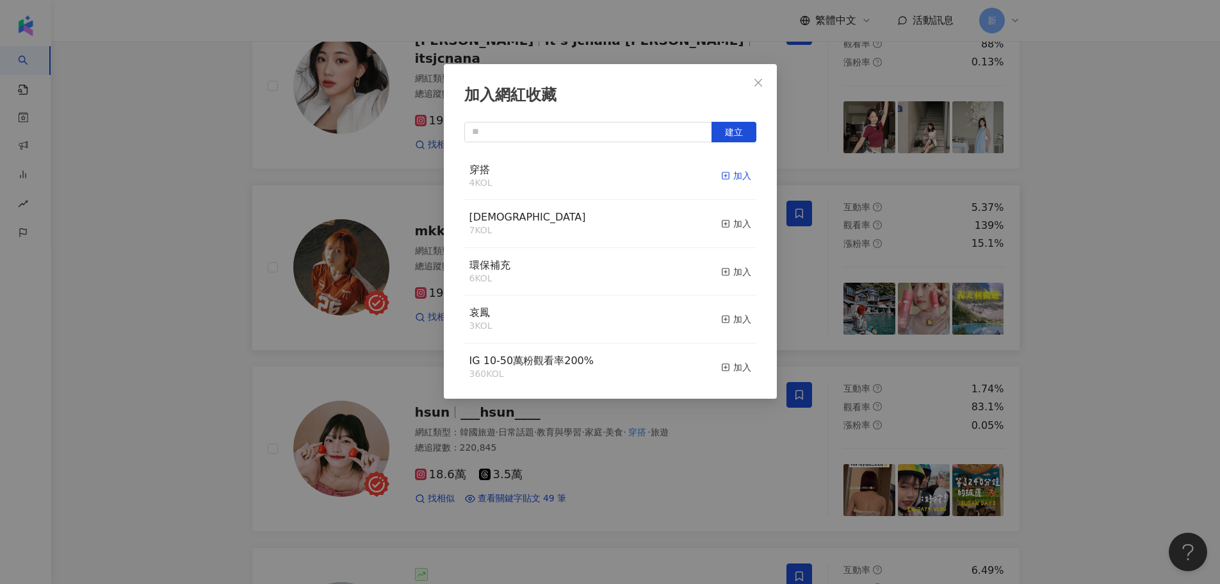
click at [726, 176] on div "加入" at bounding box center [736, 175] width 30 height 14
click at [835, 172] on div "加入網紅收藏 建立 穿搭 5 KOL 已加入 萬聖 7 KOL 加入 環保補充 6 KOL 加入 哀鳳 3 KOL 加入 IG 10-50萬粉觀看率200% …" at bounding box center [610, 292] width 1220 height 584
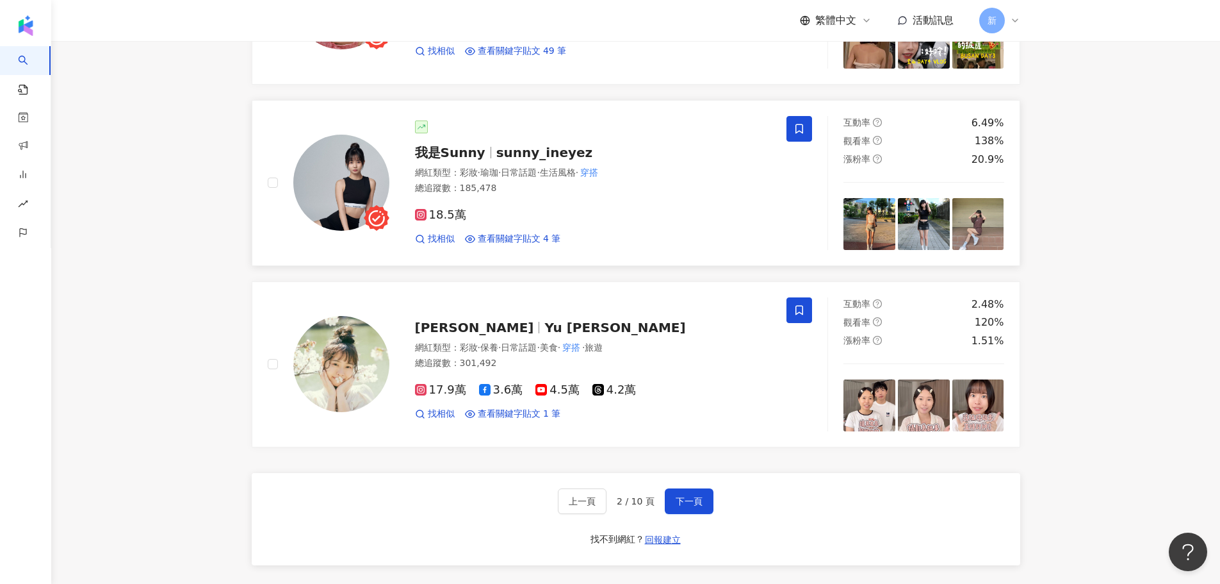
scroll to position [2050, 0]
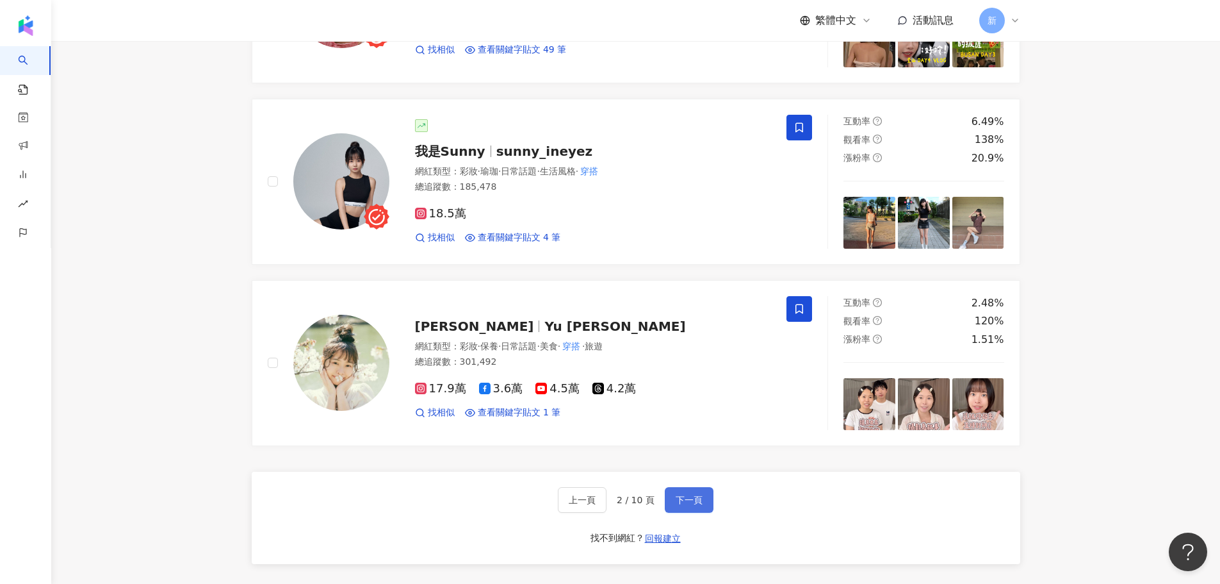
click at [697, 504] on span "下一頁" at bounding box center [689, 499] width 27 height 10
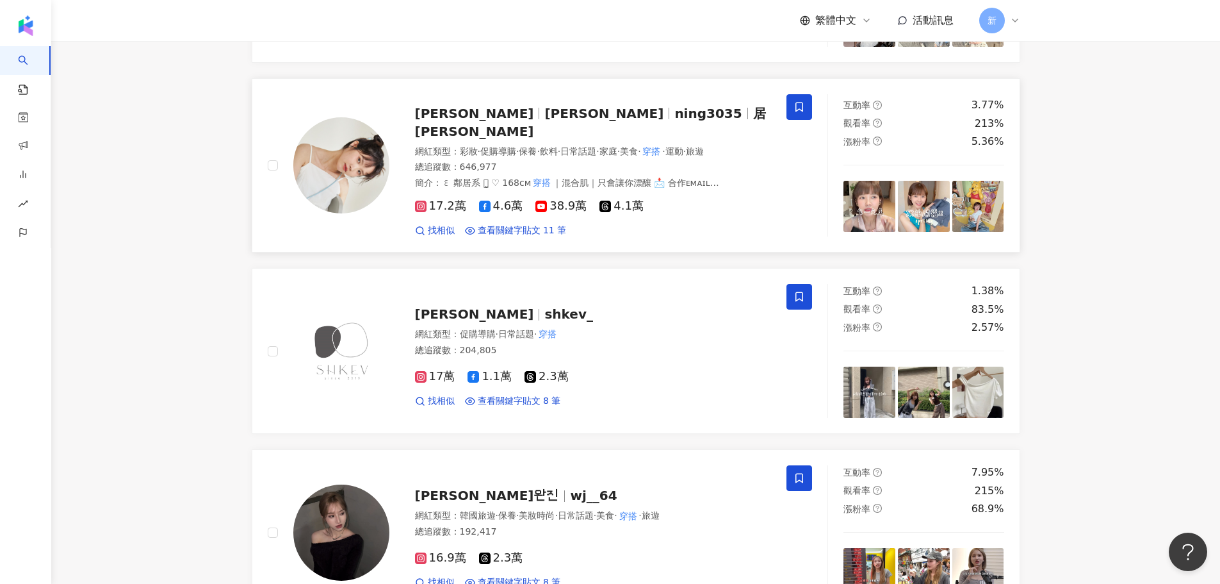
scroll to position [1163, 0]
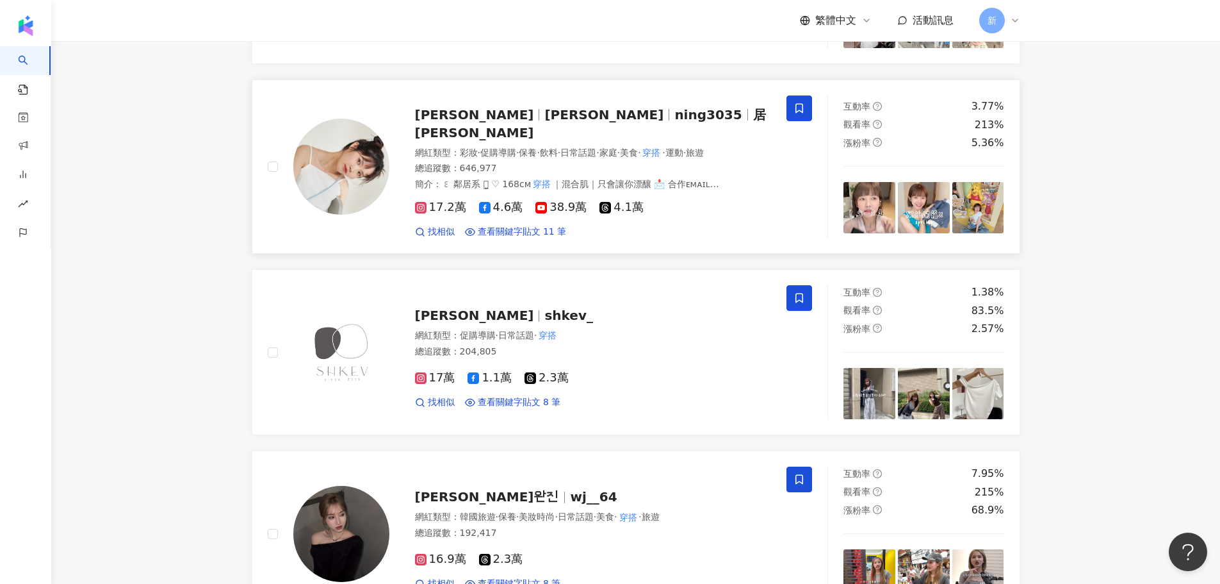
click at [790, 109] on span at bounding box center [800, 108] width 26 height 26
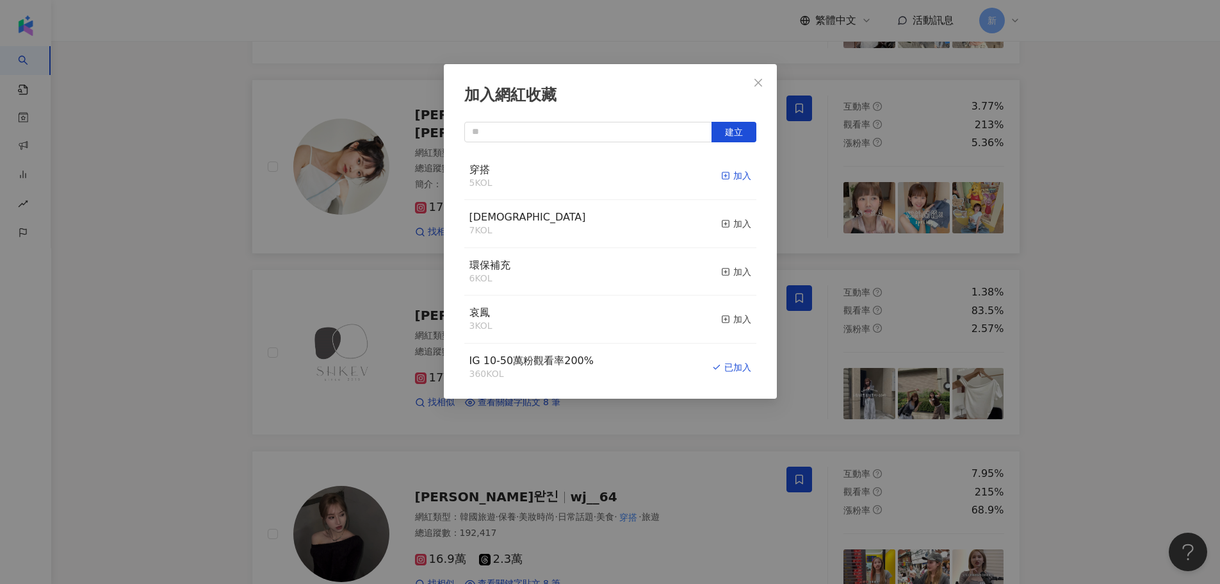
click at [722, 171] on div "加入" at bounding box center [736, 175] width 30 height 14
click at [815, 185] on div "加入網紅收藏 建立 穿搭 5 KOL 加入 萬聖 7 KOL 加入 環保補充 6 KOL 加入 哀鳳 3 KOL 加入 IG 10-50萬粉觀看率200% 3…" at bounding box center [610, 292] width 1220 height 584
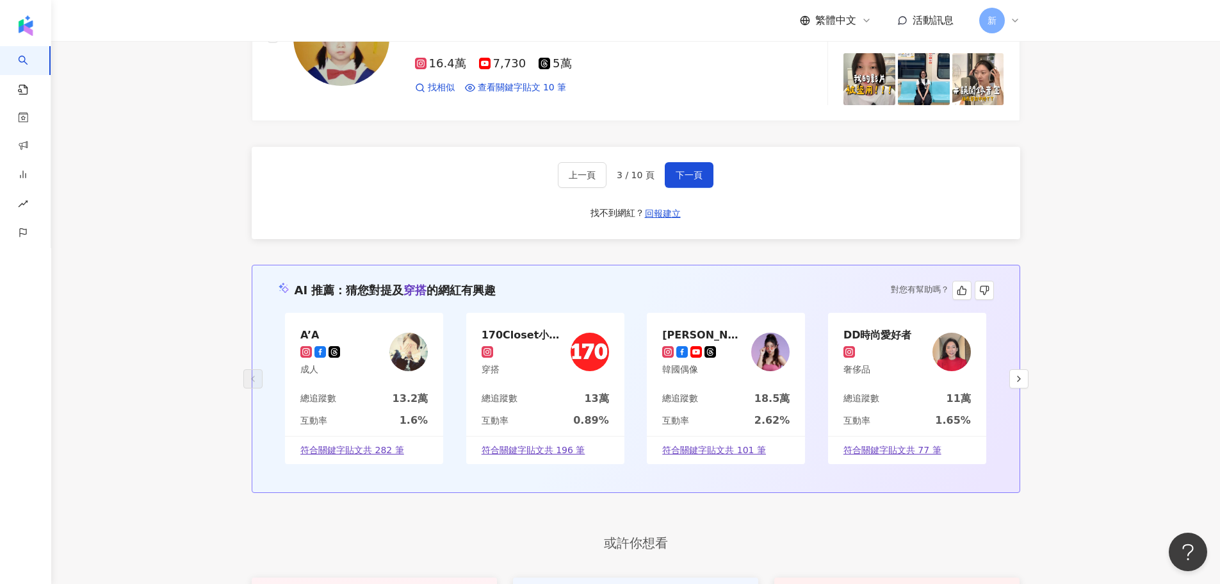
scroll to position [2498, 0]
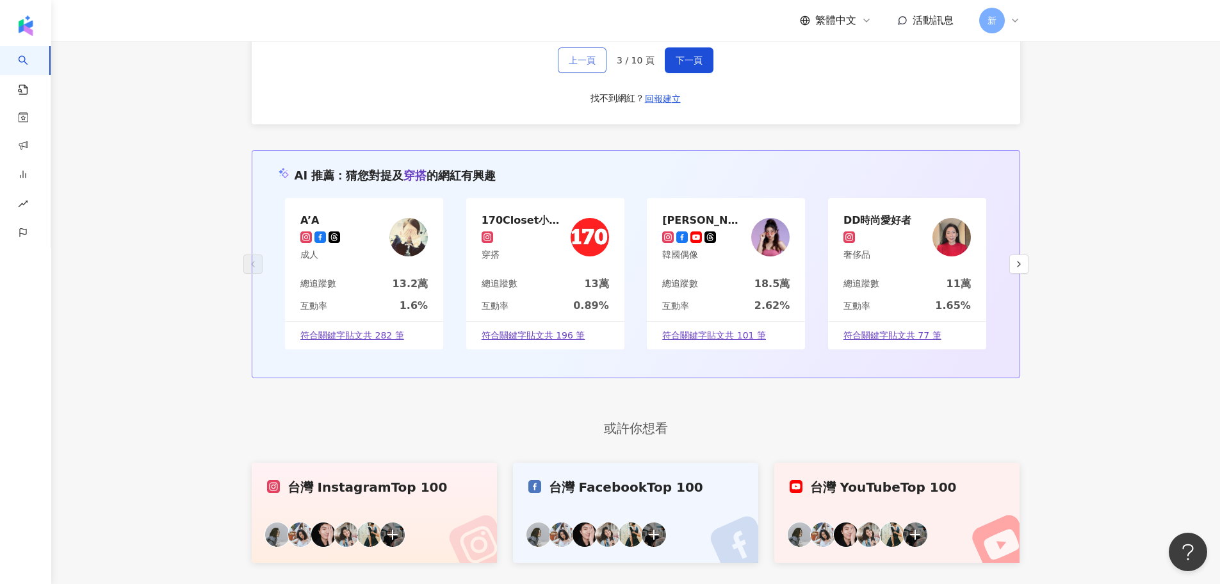
click at [576, 56] on span "上一頁" at bounding box center [582, 60] width 27 height 10
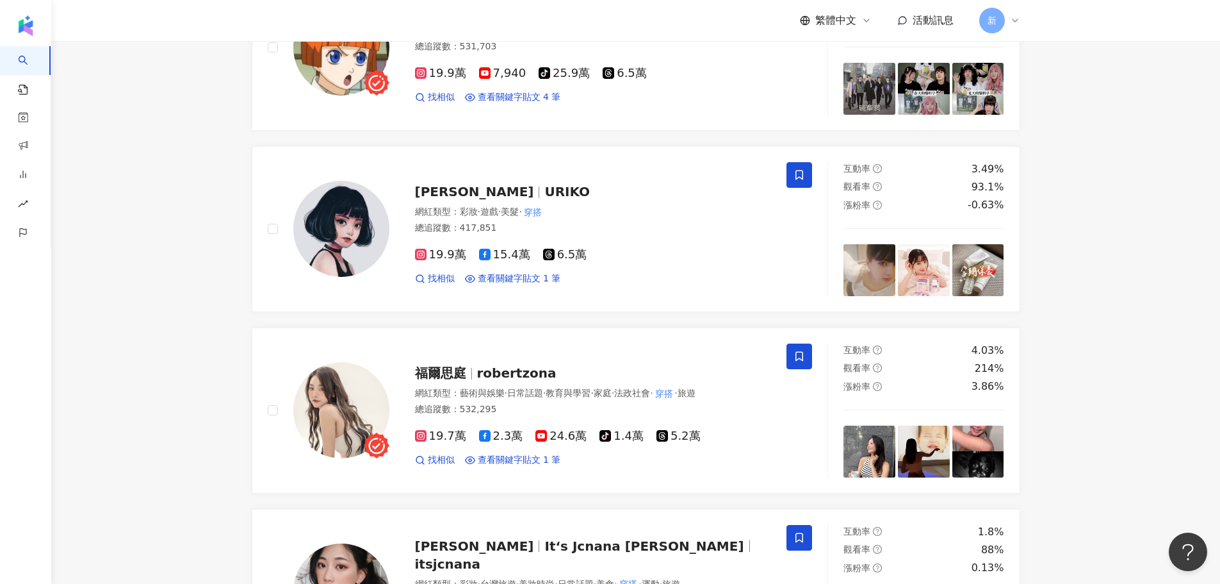
scroll to position [2495, 0]
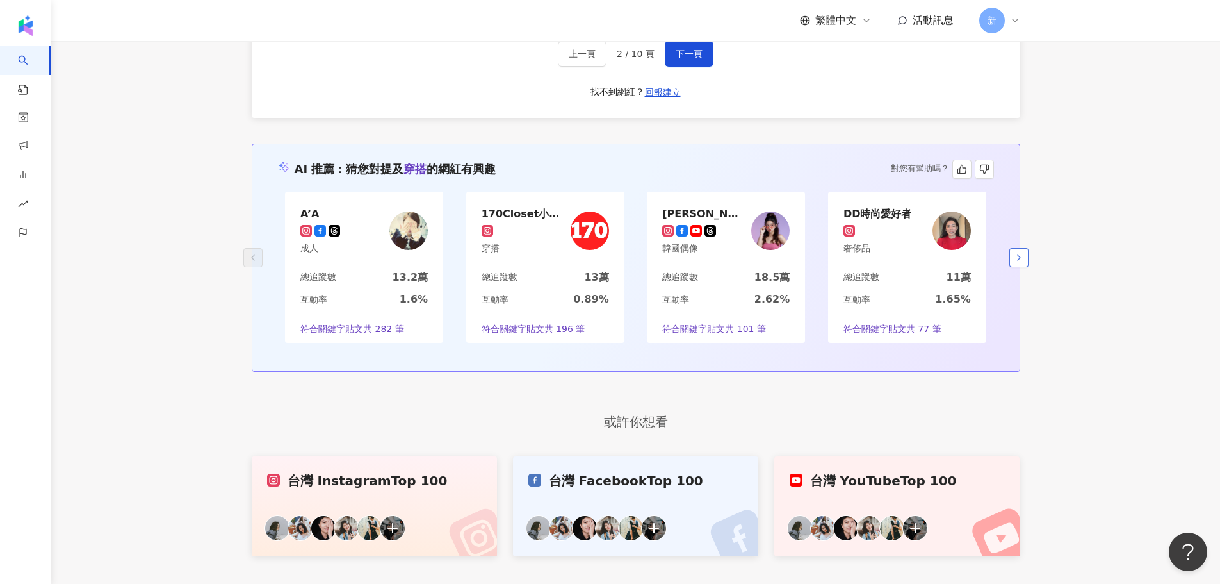
click at [1018, 258] on icon "button" at bounding box center [1019, 257] width 10 height 10
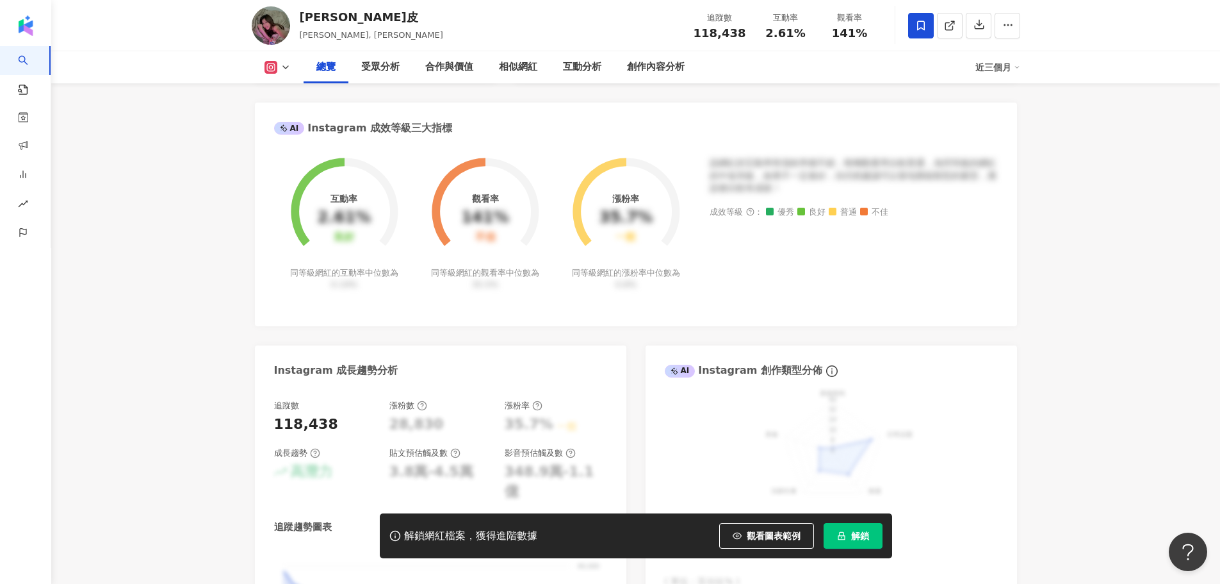
scroll to position [833, 0]
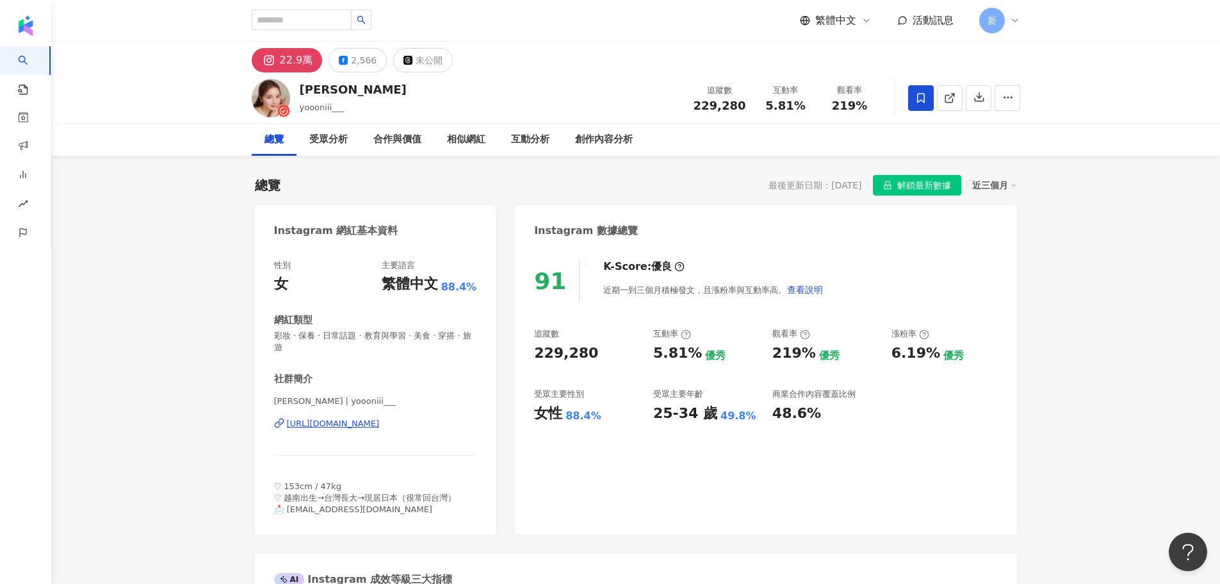
click at [380, 423] on div "[URL][DOMAIN_NAME]" at bounding box center [333, 424] width 93 height 12
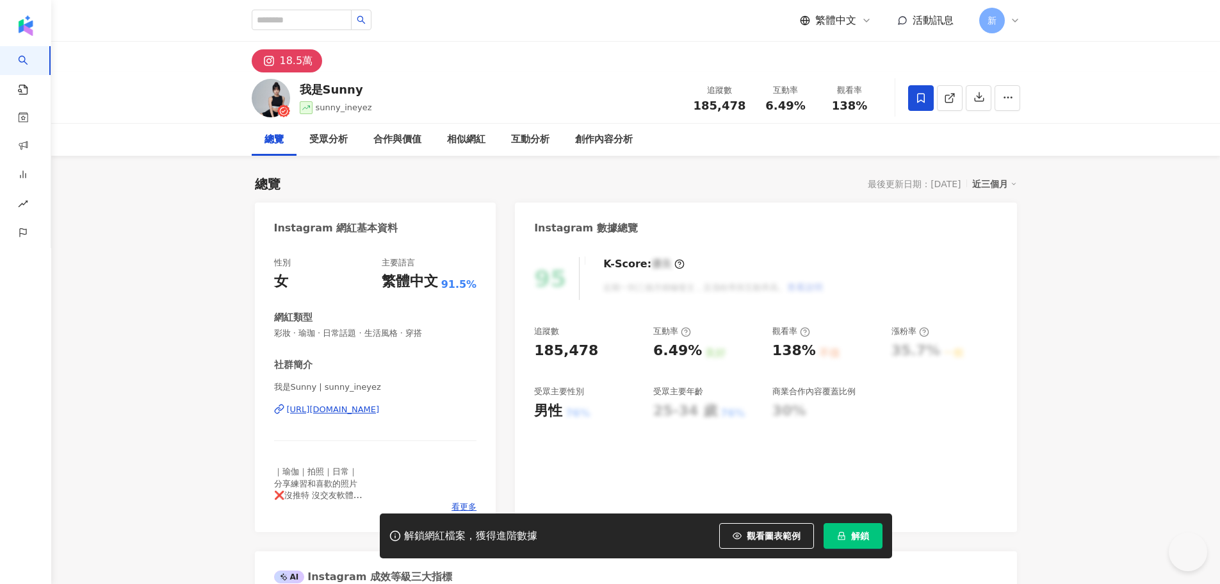
click at [357, 418] on div "我是Sunny | sunny_ineyez [URL][DOMAIN_NAME]" at bounding box center [375, 418] width 203 height 75
click at [380, 408] on div "[URL][DOMAIN_NAME]" at bounding box center [333, 410] width 93 height 12
